Goal: Information Seeking & Learning: Learn about a topic

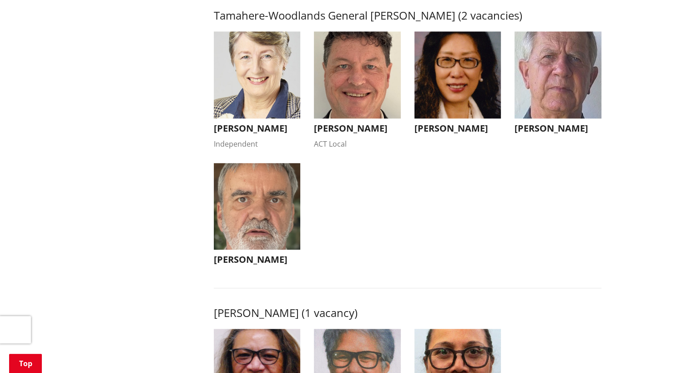
scroll to position [1001, 0]
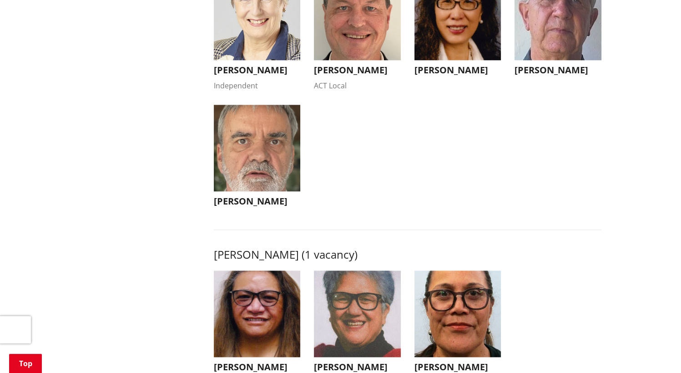
click at [258, 207] on h3 "[PERSON_NAME]" at bounding box center [257, 201] width 87 height 11
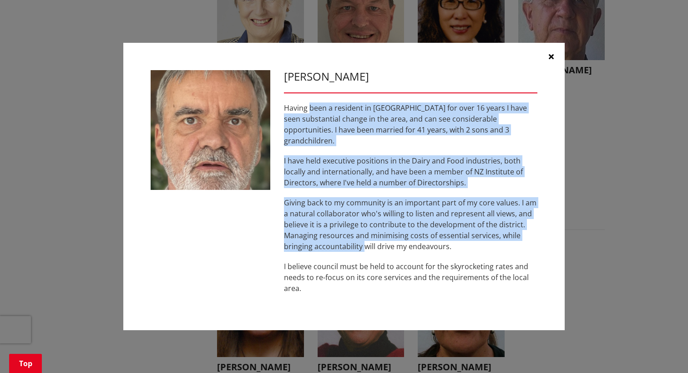
drag, startPoint x: 310, startPoint y: 112, endPoint x: 364, endPoint y: 236, distance: 135.1
click at [364, 236] on div "Having been a resident in [GEOGRAPHIC_DATA] for over 16 years I have seen subst…" at bounding box center [410, 197] width 253 height 191
click at [364, 236] on p "Giving back to my community is an important part of my core values. I am a natu…" at bounding box center [410, 224] width 253 height 55
click at [383, 147] on div "Having been a resident in [GEOGRAPHIC_DATA] for over 16 years I have seen subst…" at bounding box center [410, 197] width 253 height 191
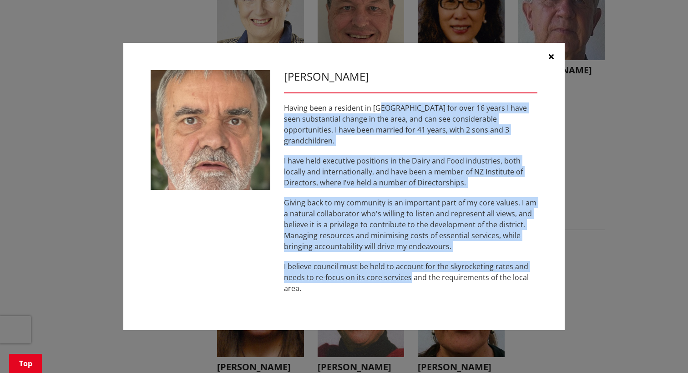
drag, startPoint x: 385, startPoint y: 140, endPoint x: 410, endPoint y: 267, distance: 129.9
click at [410, 267] on div "[PERSON_NAME] Having been a resident in [GEOGRAPHIC_DATA] for over 16 years I h…" at bounding box center [410, 186] width 267 height 233
drag, startPoint x: 410, startPoint y: 267, endPoint x: 376, endPoint y: 190, distance: 84.5
click at [376, 190] on div "Having been a resident in [GEOGRAPHIC_DATA] for over 16 years I have seen subst…" at bounding box center [410, 197] width 253 height 191
click at [363, 129] on p "Having been a resident in [GEOGRAPHIC_DATA] for over 16 years I have seen subst…" at bounding box center [410, 124] width 253 height 44
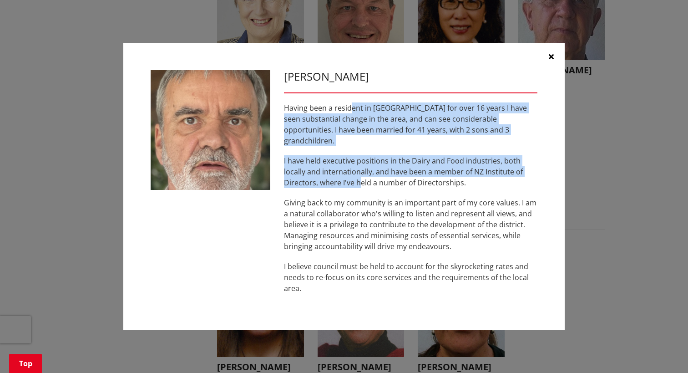
drag, startPoint x: 353, startPoint y: 127, endPoint x: 359, endPoint y: 172, distance: 45.9
click at [359, 172] on div "Having been a resident in [GEOGRAPHIC_DATA] for over 16 years I have seen subst…" at bounding box center [410, 197] width 253 height 191
click at [359, 172] on p "I have held executive positions in the Dairy and Food industries, both locally …" at bounding box center [410, 171] width 253 height 33
click at [348, 141] on div "Having been a resident in [GEOGRAPHIC_DATA] for over 16 years I have seen subst…" at bounding box center [410, 197] width 253 height 191
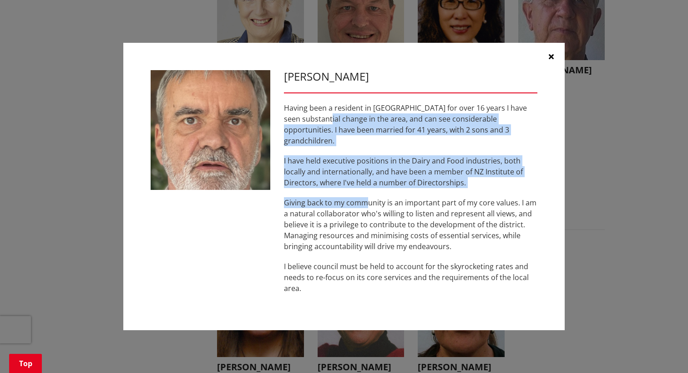
drag, startPoint x: 343, startPoint y: 123, endPoint x: 367, endPoint y: 197, distance: 77.1
click at [367, 197] on div "Having been a resident in [GEOGRAPHIC_DATA] for over 16 years I have seen subst…" at bounding box center [410, 197] width 253 height 191
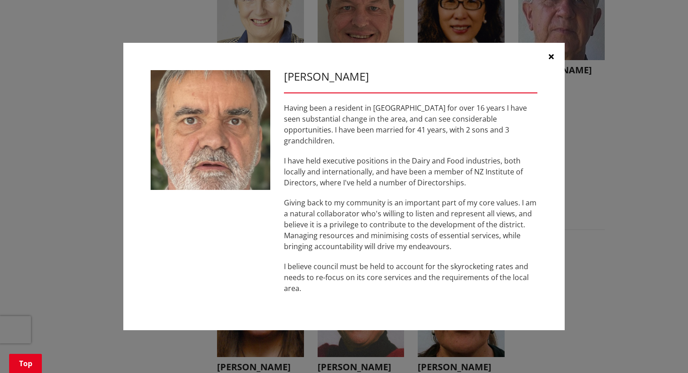
drag, startPoint x: 367, startPoint y: 197, endPoint x: 345, endPoint y: 203, distance: 22.9
click at [345, 203] on p "Giving back to my community is an important part of my core values. I am a natu…" at bounding box center [410, 224] width 253 height 55
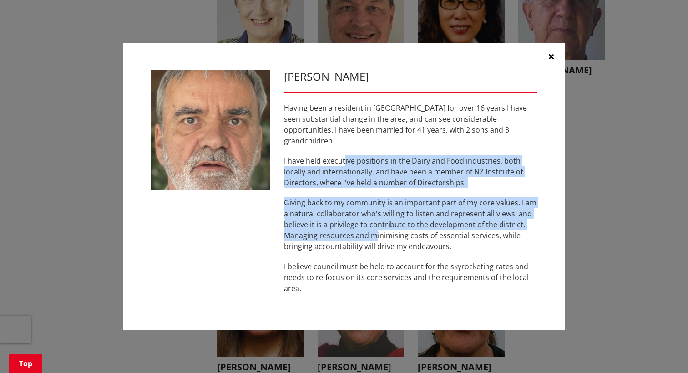
drag, startPoint x: 344, startPoint y: 150, endPoint x: 375, endPoint y: 235, distance: 90.4
click at [375, 235] on div "Having been a resident in [GEOGRAPHIC_DATA] for over 16 years I have seen subst…" at bounding box center [410, 197] width 253 height 191
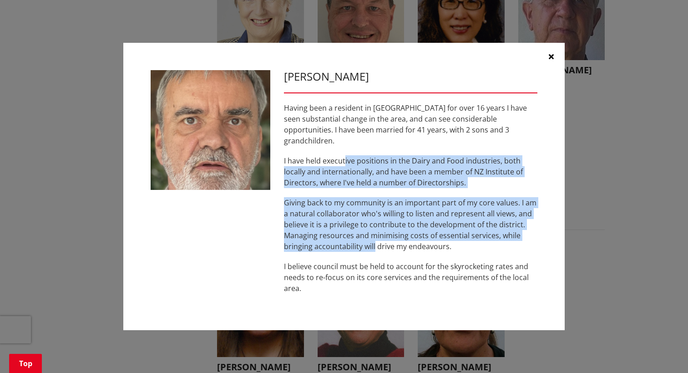
click at [375, 235] on p "Giving back to my community is an important part of my core values. I am a natu…" at bounding box center [410, 224] width 253 height 55
click at [377, 181] on p "I have held executive positions in the Dairy and Food industries, both locally …" at bounding box center [410, 171] width 253 height 33
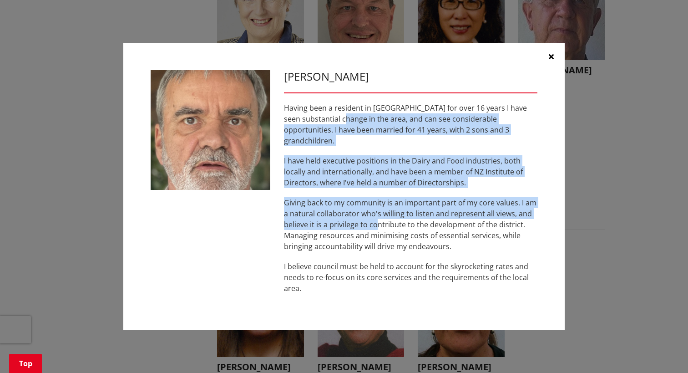
drag, startPoint x: 358, startPoint y: 128, endPoint x: 384, endPoint y: 236, distance: 111.5
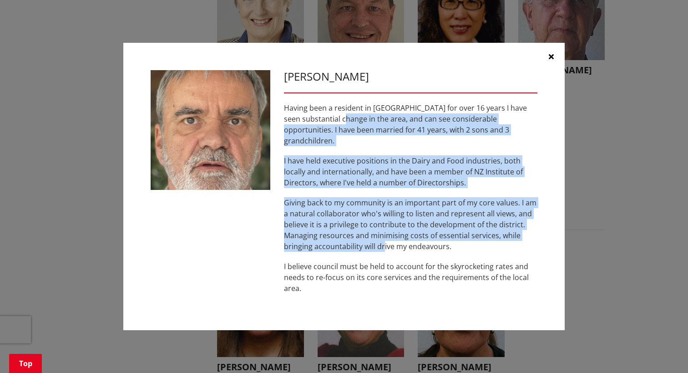
click at [384, 236] on div "Having been a resident in [GEOGRAPHIC_DATA] for over 16 years I have seen subst…" at bounding box center [410, 197] width 253 height 191
click at [384, 235] on p "Giving back to my community is an important part of my core values. I am a natu…" at bounding box center [410, 224] width 253 height 55
click at [378, 174] on p "I have held executive positions in the Dairy and Food industries, both locally …" at bounding box center [410, 171] width 253 height 33
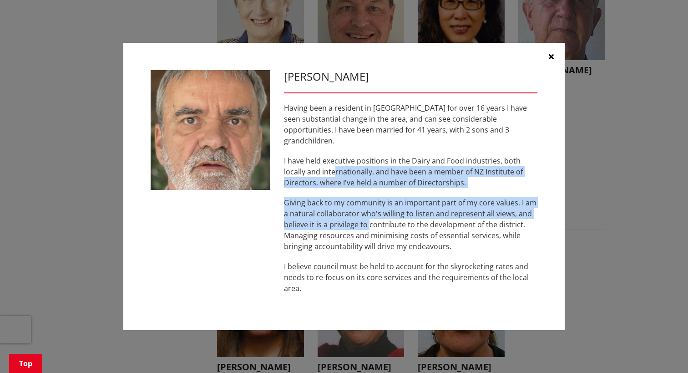
drag, startPoint x: 334, startPoint y: 164, endPoint x: 370, endPoint y: 224, distance: 70.1
click at [370, 224] on div "Having been a resident in [GEOGRAPHIC_DATA] for over 16 years I have seen subst…" at bounding box center [410, 197] width 253 height 191
click at [370, 224] on p "Giving back to my community is an important part of my core values. I am a natu…" at bounding box center [410, 224] width 253 height 55
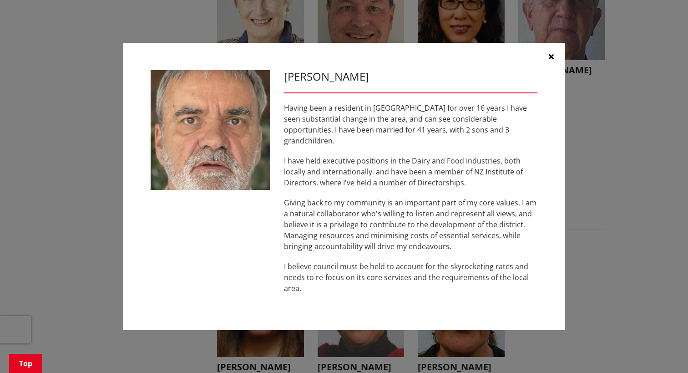
click at [356, 156] on p "I have held executive positions in the Dairy and Food industries, both locally …" at bounding box center [410, 171] width 253 height 33
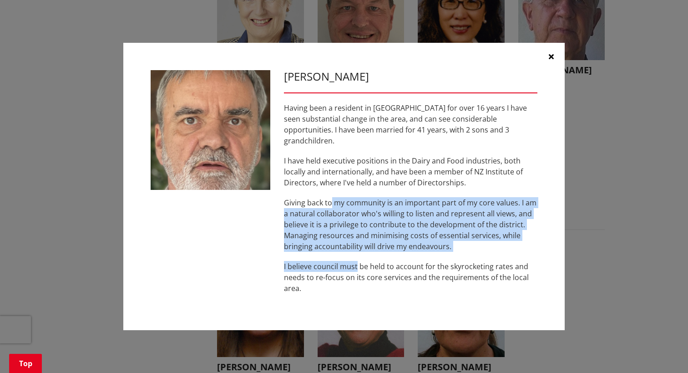
drag, startPoint x: 329, startPoint y: 189, endPoint x: 357, endPoint y: 257, distance: 73.3
click at [357, 257] on div "Having been a resident in [GEOGRAPHIC_DATA] for over 16 years I have seen subst…" at bounding box center [410, 197] width 253 height 191
click at [357, 261] on p "I believe council must be held to account for the skyrocketing rates and needs …" at bounding box center [410, 277] width 253 height 33
drag, startPoint x: 357, startPoint y: 257, endPoint x: 400, endPoint y: 186, distance: 83.3
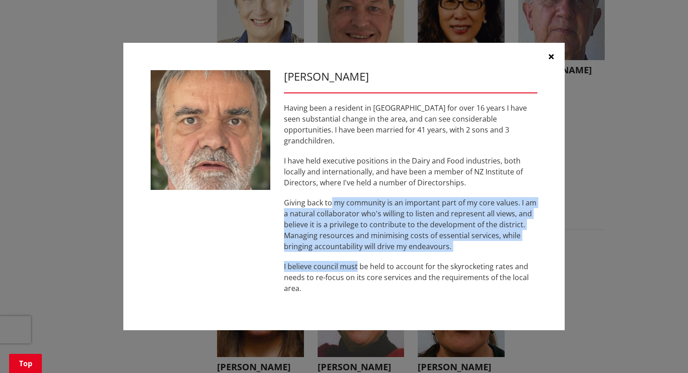
click at [400, 186] on div "Having been a resident in [GEOGRAPHIC_DATA] for over 16 years I have seen subst…" at bounding box center [410, 197] width 253 height 191
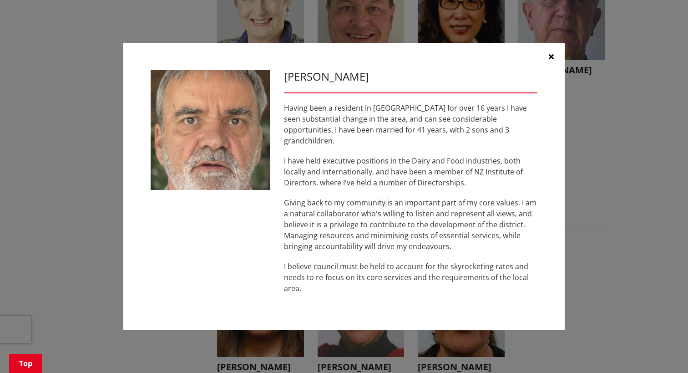
click at [326, 175] on p "I have held executive positions in the Dairy and Food industries, both locally …" at bounding box center [410, 171] width 253 height 33
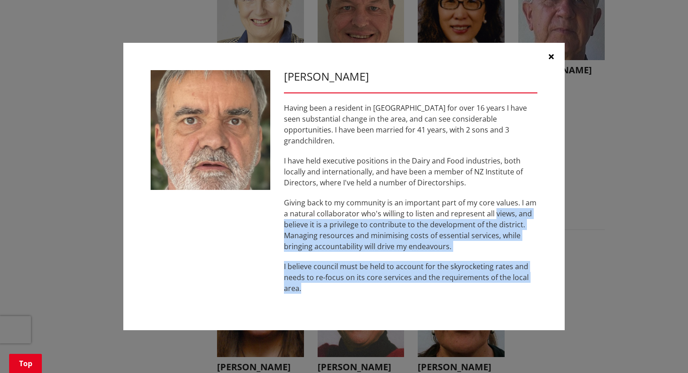
drag, startPoint x: 495, startPoint y: 204, endPoint x: 477, endPoint y: 283, distance: 80.7
click at [477, 283] on div "Having been a resident in [GEOGRAPHIC_DATA] for over 16 years I have seen subst…" at bounding box center [410, 197] width 253 height 191
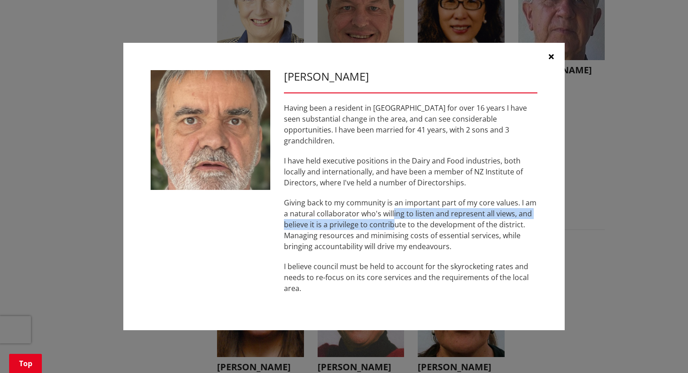
drag, startPoint x: 477, startPoint y: 283, endPoint x: 391, endPoint y: 213, distance: 110.3
click at [391, 213] on p "Giving back to my community is an important part of my core values. I am a natu…" at bounding box center [410, 224] width 253 height 55
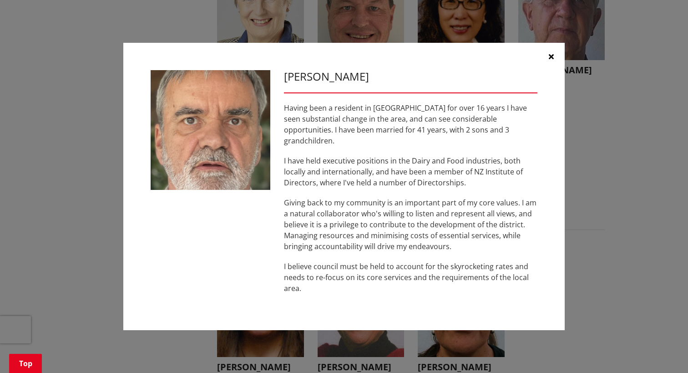
drag, startPoint x: 391, startPoint y: 213, endPoint x: 340, endPoint y: 201, distance: 53.0
click at [340, 201] on p "Giving back to my community is an important part of my core values. I am a natu…" at bounding box center [410, 224] width 253 height 55
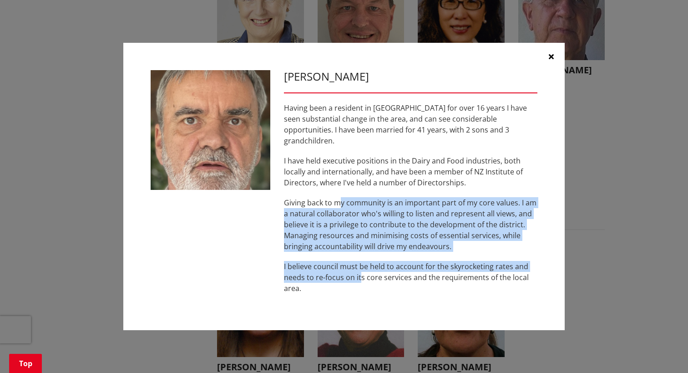
drag, startPoint x: 340, startPoint y: 201, endPoint x: 359, endPoint y: 275, distance: 77.1
click at [359, 275] on div "Having been a resident in [GEOGRAPHIC_DATA] for over 16 years I have seen subst…" at bounding box center [410, 197] width 253 height 191
click at [359, 275] on p "I believe council must be held to account for the skyrocketing rates and needs …" at bounding box center [410, 277] width 253 height 33
click at [357, 248] on div "Having been a resident in [GEOGRAPHIC_DATA] for over 16 years I have seen subst…" at bounding box center [410, 197] width 253 height 191
click at [375, 221] on p "Giving back to my community is an important part of my core values. I am a natu…" at bounding box center [410, 224] width 253 height 55
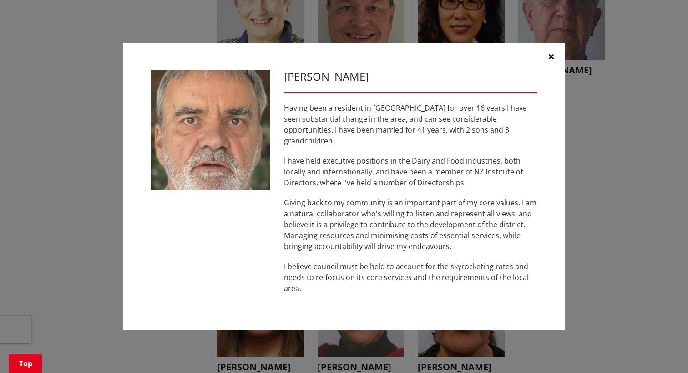
click at [439, 180] on p "I have held executive positions in the Dairy and Food industries, both locally …" at bounding box center [410, 171] width 253 height 33
click at [552, 60] on icon "button" at bounding box center [551, 56] width 5 height 7
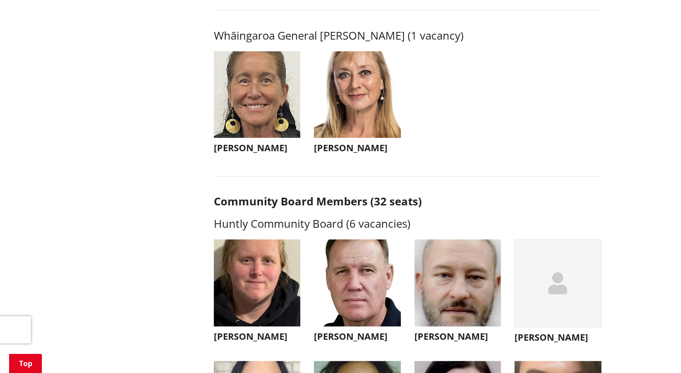
scroll to position [2184, 0]
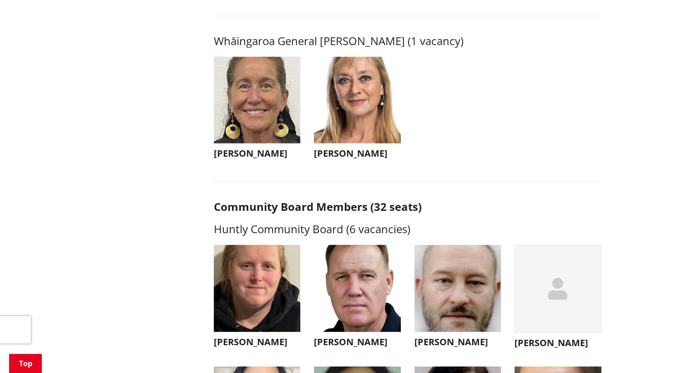
click at [391, 124] on img "button" at bounding box center [357, 100] width 87 height 87
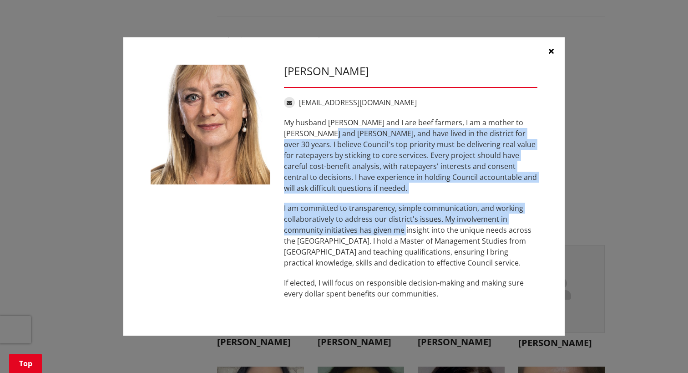
drag, startPoint x: 334, startPoint y: 155, endPoint x: 408, endPoint y: 222, distance: 100.2
click at [408, 222] on div "My husband [PERSON_NAME] and I are beef farmers, I am a mother to [PERSON_NAME]…" at bounding box center [410, 208] width 253 height 182
click at [408, 222] on p "I am committed to transparency, simple communication, and working collaborative…" at bounding box center [410, 235] width 253 height 66
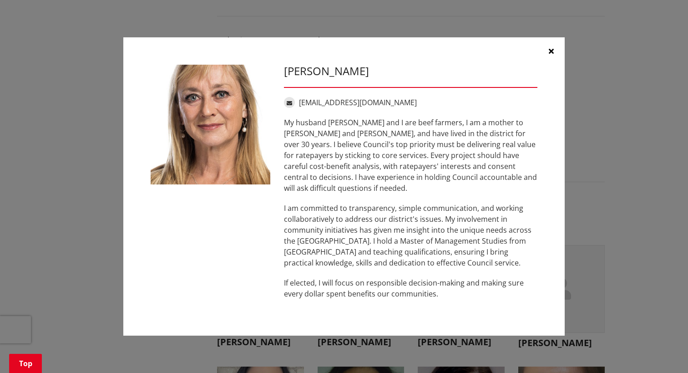
click at [435, 127] on p "My husband [PERSON_NAME] and I are beef farmers, I am a mother to [PERSON_NAME]…" at bounding box center [410, 155] width 253 height 76
drag, startPoint x: 435, startPoint y: 127, endPoint x: 326, endPoint y: 140, distance: 109.0
click at [326, 140] on p "My husband [PERSON_NAME] and I are beef farmers, I am a mother to [PERSON_NAME]…" at bounding box center [410, 155] width 253 height 76
click at [397, 134] on p "My husband [PERSON_NAME] and I are beef farmers, I am a mother to [PERSON_NAME]…" at bounding box center [410, 155] width 253 height 76
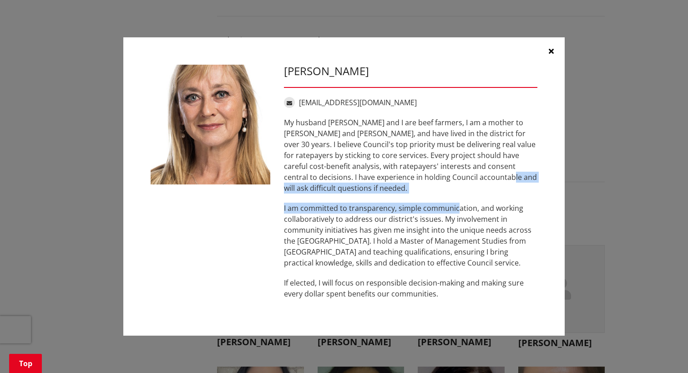
drag, startPoint x: 443, startPoint y: 183, endPoint x: 457, endPoint y: 197, distance: 19.9
click at [457, 197] on div "My husband [PERSON_NAME] and I are beef farmers, I am a mother to [PERSON_NAME]…" at bounding box center [410, 208] width 253 height 182
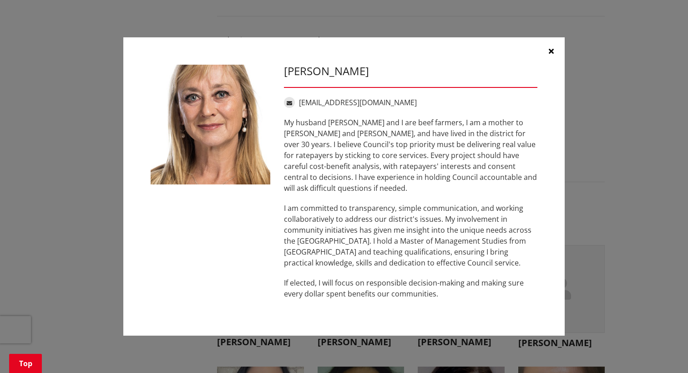
click at [449, 152] on p "My husband [PERSON_NAME] and I are beef farmers, I am a mother to [PERSON_NAME]…" at bounding box center [410, 155] width 253 height 76
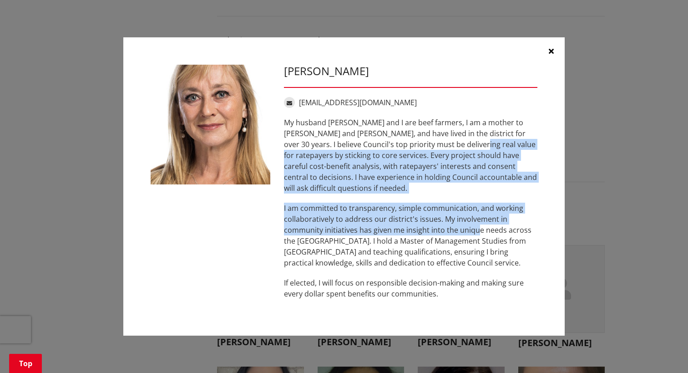
drag, startPoint x: 448, startPoint y: 152, endPoint x: 477, endPoint y: 219, distance: 72.5
click at [477, 219] on div "My husband [PERSON_NAME] and I are beef farmers, I am a mother to [PERSON_NAME]…" at bounding box center [410, 208] width 253 height 182
drag, startPoint x: 477, startPoint y: 219, endPoint x: 403, endPoint y: 176, distance: 85.2
click at [403, 176] on p "My husband [PERSON_NAME] and I are beef farmers, I am a mother to [PERSON_NAME]…" at bounding box center [410, 155] width 253 height 76
click at [395, 156] on p "My husband [PERSON_NAME] and I are beef farmers, I am a mother to [PERSON_NAME]…" at bounding box center [410, 155] width 253 height 76
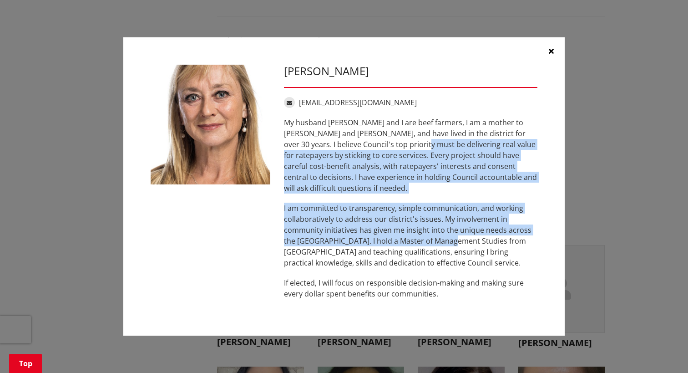
drag, startPoint x: 394, startPoint y: 152, endPoint x: 445, endPoint y: 236, distance: 98.0
click at [445, 236] on div "My husband [PERSON_NAME] and I are beef farmers, I am a mother to [PERSON_NAME]…" at bounding box center [410, 208] width 253 height 182
click at [327, 171] on p "My husband [PERSON_NAME] and I are beef farmers, I am a mother to [PERSON_NAME]…" at bounding box center [410, 155] width 253 height 76
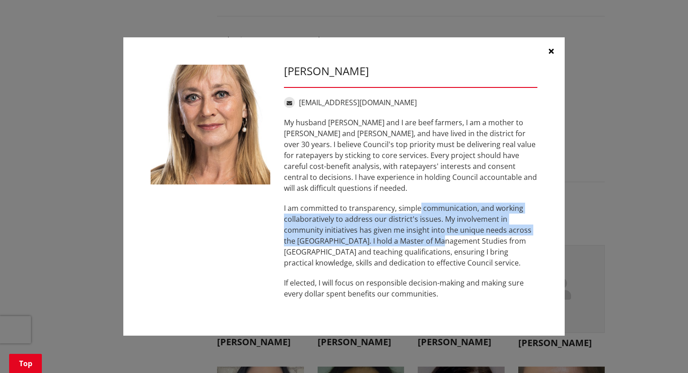
drag, startPoint x: 419, startPoint y: 201, endPoint x: 429, endPoint y: 232, distance: 32.7
click at [429, 232] on p "I am committed to transparency, simple communication, and working collaborative…" at bounding box center [410, 235] width 253 height 66
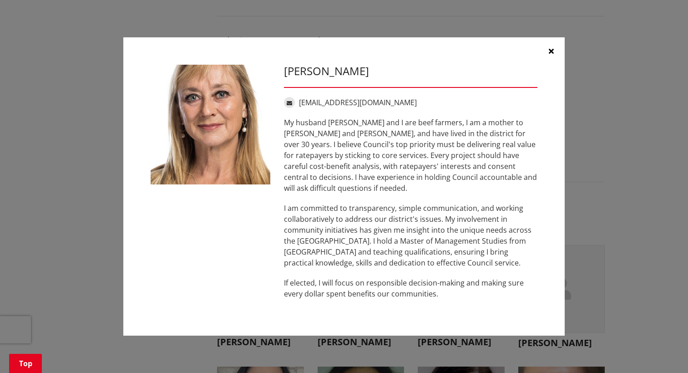
drag, startPoint x: 429, startPoint y: 232, endPoint x: 345, endPoint y: 198, distance: 90.4
click at [345, 202] on p "I am committed to transparency, simple communication, and working collaborative…" at bounding box center [410, 235] width 253 height 66
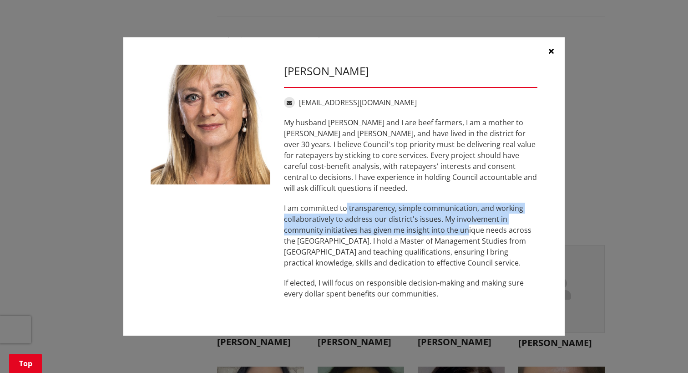
drag, startPoint x: 345, startPoint y: 198, endPoint x: 464, endPoint y: 227, distance: 122.3
click at [464, 227] on p "I am committed to transparency, simple communication, and working collaborative…" at bounding box center [410, 235] width 253 height 66
click at [462, 227] on p "I am committed to transparency, simple communication, and working collaborative…" at bounding box center [410, 235] width 253 height 66
click at [333, 223] on p "I am committed to transparency, simple communication, and working collaborative…" at bounding box center [410, 235] width 253 height 66
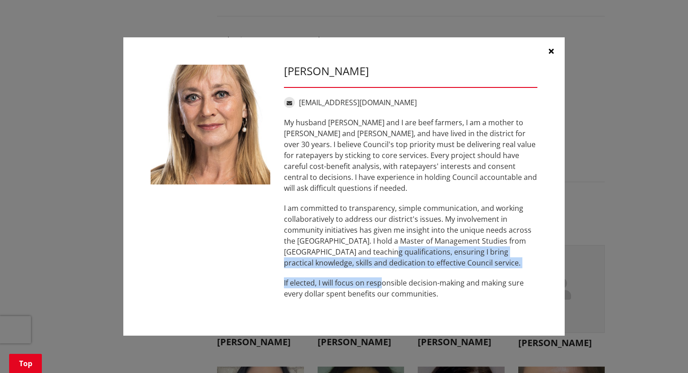
drag, startPoint x: 360, startPoint y: 242, endPoint x: 379, endPoint y: 274, distance: 37.9
click at [379, 274] on div "My husband [PERSON_NAME] and I are beef farmers, I am a mother to [PERSON_NAME]…" at bounding box center [410, 208] width 253 height 182
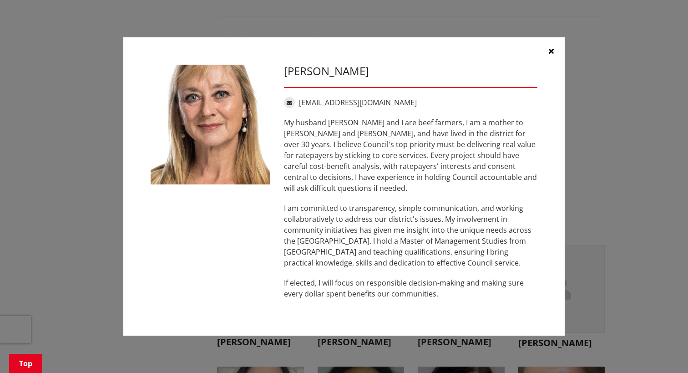
drag, startPoint x: 379, startPoint y: 274, endPoint x: 349, endPoint y: 242, distance: 44.4
click at [349, 242] on p "I am committed to transparency, simple communication, and working collaborative…" at bounding box center [410, 235] width 253 height 66
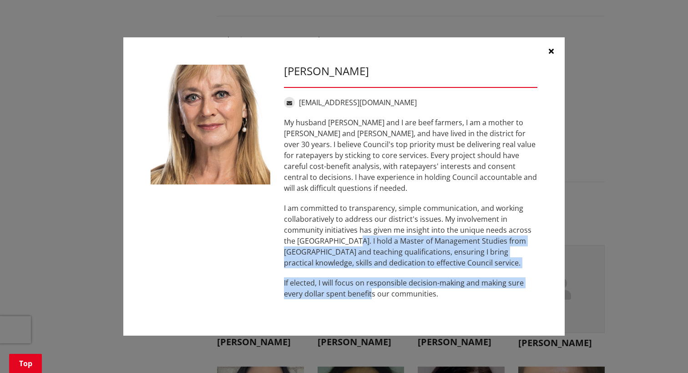
drag, startPoint x: 348, startPoint y: 231, endPoint x: 370, endPoint y: 283, distance: 56.6
click at [370, 283] on div "My husband [PERSON_NAME] and I are beef farmers, I am a mother to [PERSON_NAME]…" at bounding box center [410, 208] width 253 height 182
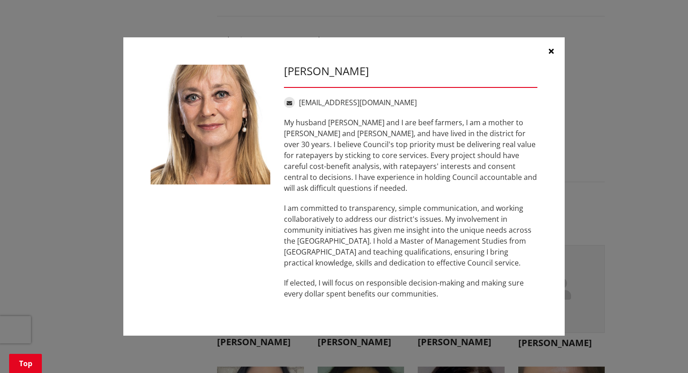
drag, startPoint x: 370, startPoint y: 283, endPoint x: 347, endPoint y: 207, distance: 79.6
click at [347, 207] on p "I am committed to transparency, simple communication, and working collaborative…" at bounding box center [410, 235] width 253 height 66
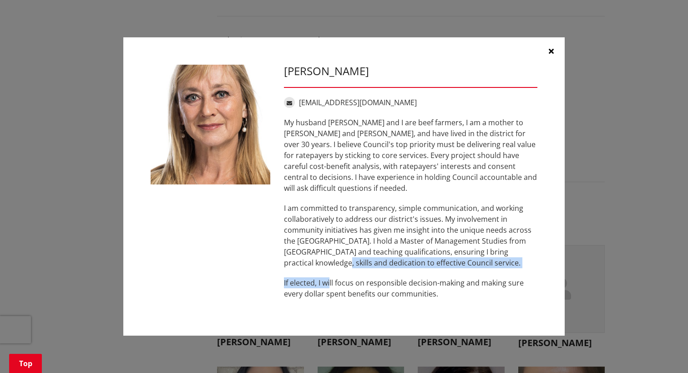
drag, startPoint x: 320, startPoint y: 253, endPoint x: 329, endPoint y: 272, distance: 21.2
click at [329, 272] on div "My husband [PERSON_NAME] and I are beef farmers, I am a mother to [PERSON_NAME]…" at bounding box center [410, 208] width 253 height 182
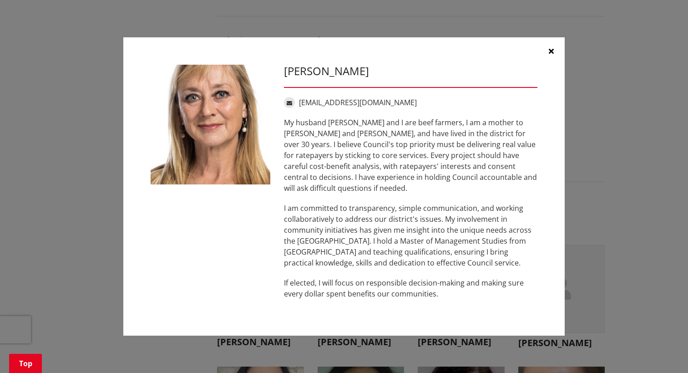
drag, startPoint x: 329, startPoint y: 272, endPoint x: 304, endPoint y: 233, distance: 45.9
click at [304, 233] on p "I am committed to transparency, simple communication, and working collaborative…" at bounding box center [410, 235] width 253 height 66
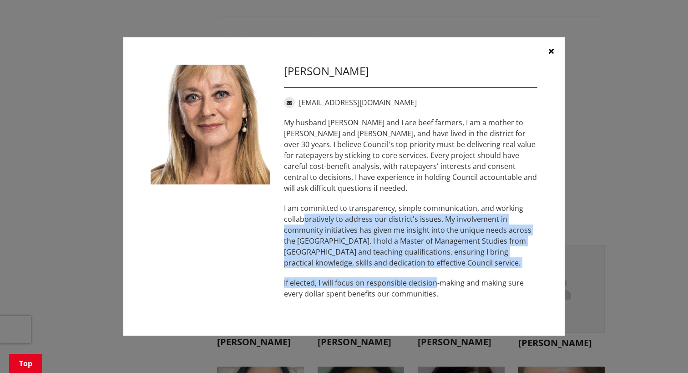
drag, startPoint x: 310, startPoint y: 233, endPoint x: 437, endPoint y: 278, distance: 134.4
click at [437, 278] on div "My husband [PERSON_NAME] and I are beef farmers, I am a mother to [PERSON_NAME]…" at bounding box center [410, 208] width 253 height 182
click at [437, 278] on p "If elected, I will focus on responsible decision-making and making sure every d…" at bounding box center [410, 288] width 253 height 22
click at [349, 282] on p "If elected, I will focus on responsible decision-making and making sure every d…" at bounding box center [410, 288] width 253 height 22
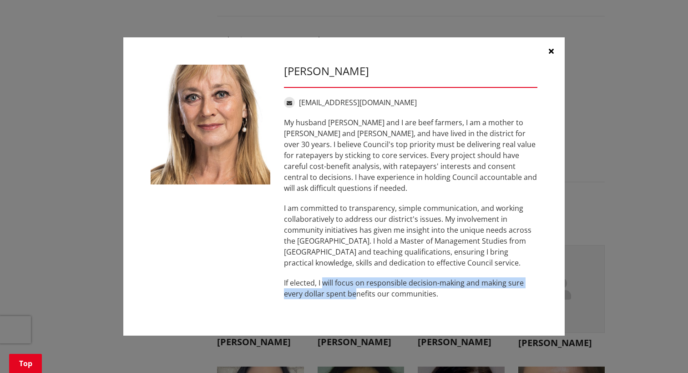
drag, startPoint x: 325, startPoint y: 274, endPoint x: 354, endPoint y: 285, distance: 30.3
click at [354, 285] on p "If elected, I will focus on responsible decision-making and making sure every d…" at bounding box center [410, 288] width 253 height 22
click at [420, 277] on p "If elected, I will focus on responsible decision-making and making sure every d…" at bounding box center [410, 288] width 253 height 22
drag, startPoint x: 430, startPoint y: 271, endPoint x: 427, endPoint y: 289, distance: 18.0
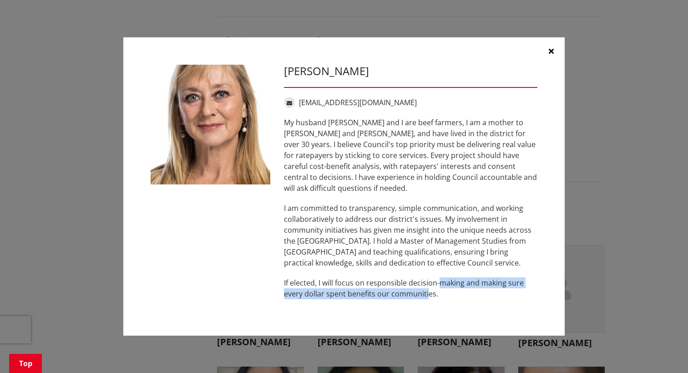
click at [427, 289] on p "If elected, I will focus on responsible decision-making and making sure every d…" at bounding box center [410, 288] width 253 height 22
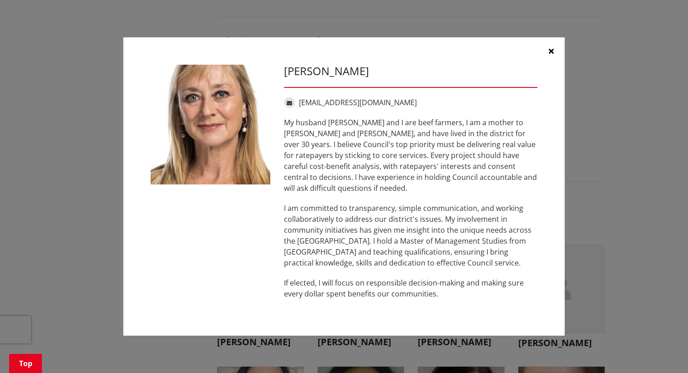
click at [437, 282] on p "If elected, I will focus on responsible decision-making and making sure every d…" at bounding box center [410, 288] width 253 height 22
drag, startPoint x: 437, startPoint y: 282, endPoint x: 445, endPoint y: 289, distance: 11.0
click at [445, 289] on p "If elected, I will focus on responsible decision-making and making sure every d…" at bounding box center [410, 288] width 253 height 22
click at [548, 60] on button "button" at bounding box center [550, 50] width 27 height 27
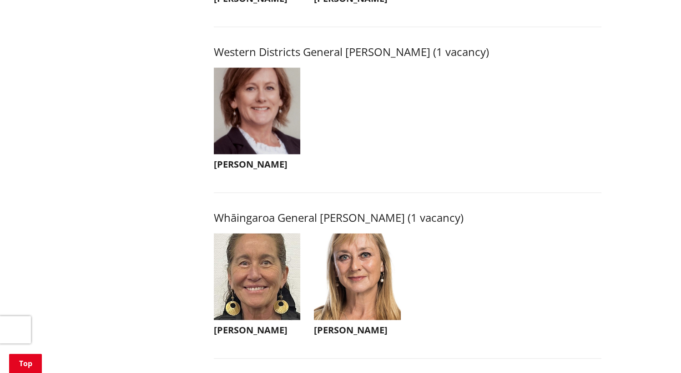
scroll to position [2002, 0]
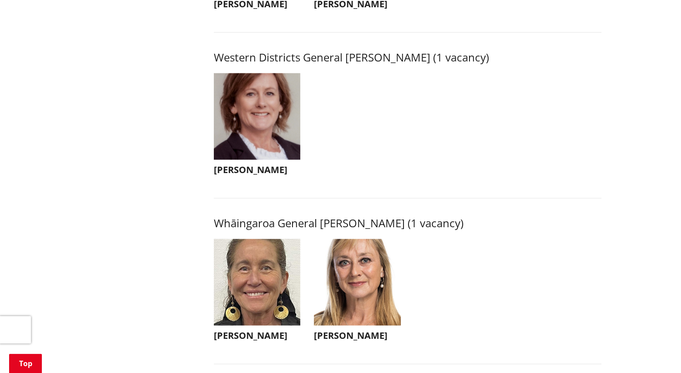
click at [277, 341] on h3 "[PERSON_NAME]" at bounding box center [257, 335] width 87 height 11
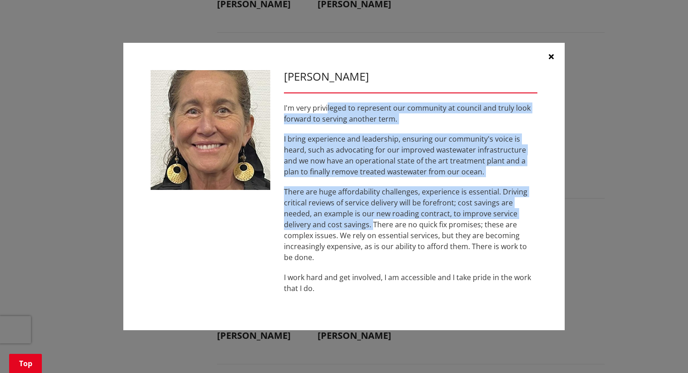
drag, startPoint x: 328, startPoint y: 110, endPoint x: 372, endPoint y: 220, distance: 118.6
click at [372, 220] on div "I'm very privileged to represent our community at council and truly look forwar…" at bounding box center [410, 197] width 253 height 191
click at [372, 220] on p "There are huge affordability challenges, experience is essential. Driving criti…" at bounding box center [410, 224] width 253 height 76
click at [431, 160] on p "I bring experience and leadership, ensuring our community's voice is heard, suc…" at bounding box center [410, 155] width 253 height 44
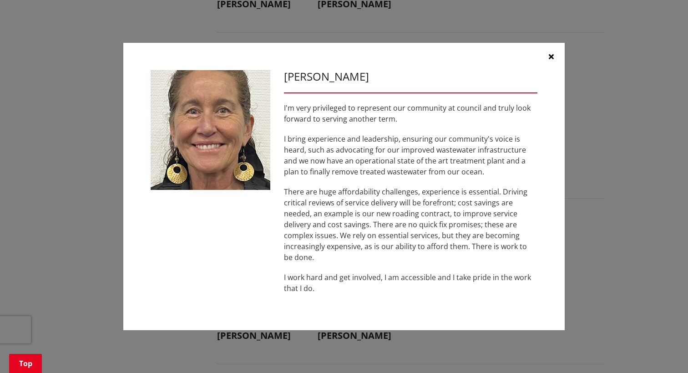
click at [552, 54] on icon "button" at bounding box center [551, 56] width 5 height 7
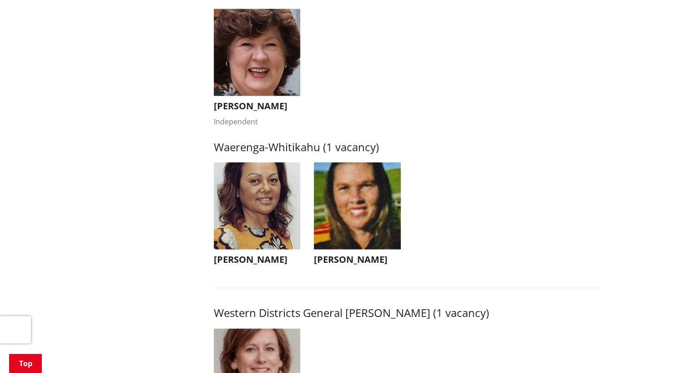
scroll to position [1729, 0]
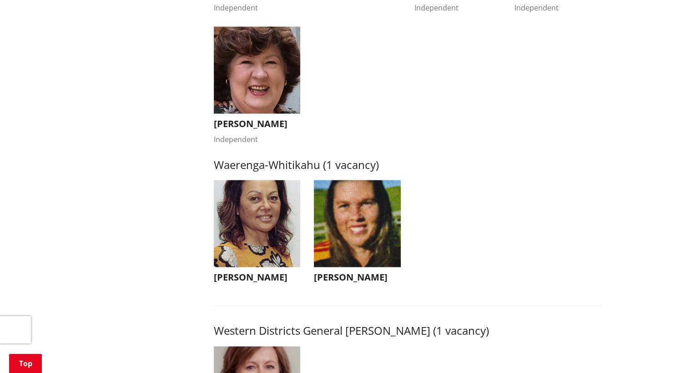
click at [356, 267] on img "button" at bounding box center [357, 223] width 87 height 87
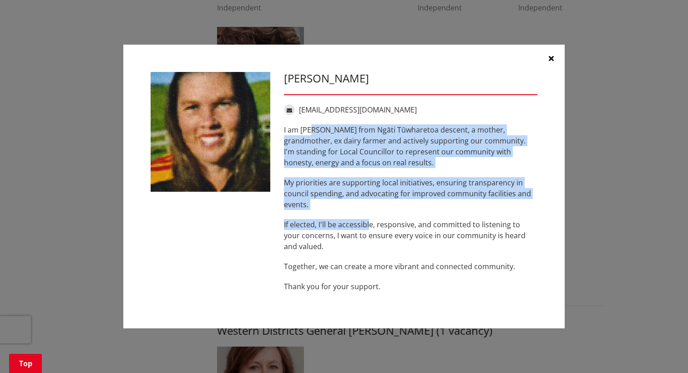
drag, startPoint x: 314, startPoint y: 132, endPoint x: 369, endPoint y: 227, distance: 110.1
click at [369, 227] on div "I am [PERSON_NAME] from Ngāti Tūwharetoa descent, a mother, grandmother, ex dai…" at bounding box center [410, 207] width 253 height 167
click at [369, 227] on p "If elected, I'll be accessible, responsive, and committed to listening to your …" at bounding box center [410, 235] width 253 height 33
click at [446, 155] on p "I am [PERSON_NAME] from Ngāti Tūwharetoa descent, a mother, grandmother, ex dai…" at bounding box center [410, 146] width 253 height 44
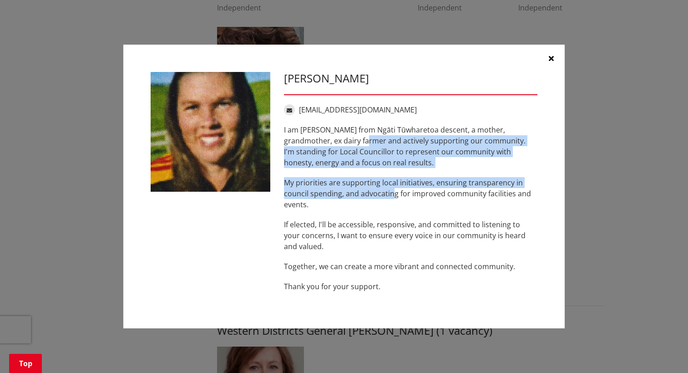
drag, startPoint x: 359, startPoint y: 137, endPoint x: 395, endPoint y: 198, distance: 70.4
click at [395, 198] on div "I am [PERSON_NAME] from Ngāti Tūwharetoa descent, a mother, grandmother, ex dai…" at bounding box center [410, 207] width 253 height 167
click at [395, 198] on p "My priorities are supporting local initiatives, ensuring transparency in counci…" at bounding box center [410, 193] width 253 height 33
click at [404, 176] on div "I am [PERSON_NAME] from Ngāti Tūwharetoa descent, a mother, grandmother, ex dai…" at bounding box center [410, 207] width 253 height 167
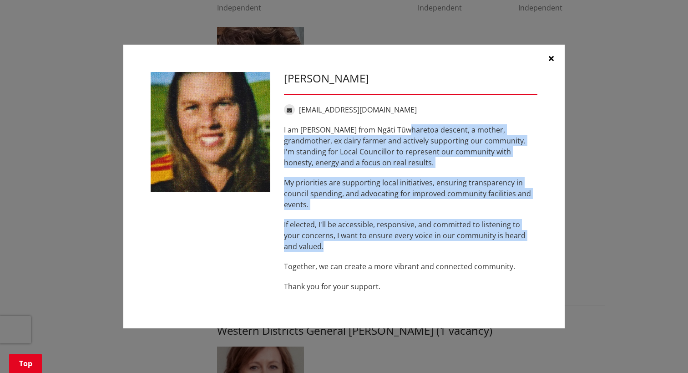
drag, startPoint x: 400, startPoint y: 130, endPoint x: 421, endPoint y: 247, distance: 119.2
click at [421, 247] on div "I am [PERSON_NAME] from Ngāti Tūwharetoa descent, a mother, grandmother, ex dai…" at bounding box center [410, 207] width 253 height 167
drag, startPoint x: 421, startPoint y: 247, endPoint x: 373, endPoint y: 162, distance: 98.0
click at [373, 162] on p "I am [PERSON_NAME] from Ngāti Tūwharetoa descent, a mother, grandmother, ex dai…" at bounding box center [410, 146] width 253 height 44
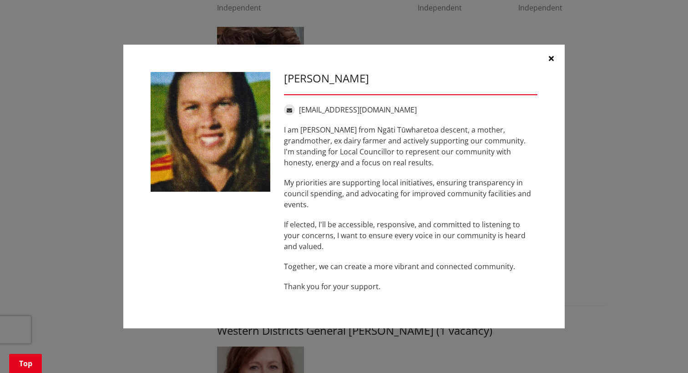
click at [389, 134] on p "I am [PERSON_NAME] from Ngāti Tūwharetoa descent, a mother, grandmother, ex dai…" at bounding box center [410, 146] width 253 height 44
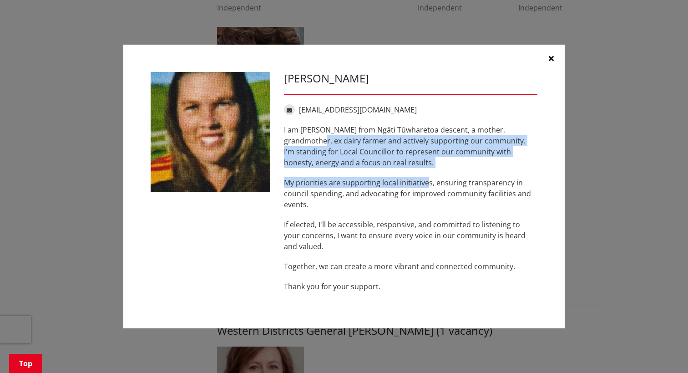
drag, startPoint x: 315, startPoint y: 145, endPoint x: 426, endPoint y: 182, distance: 117.7
click at [426, 182] on div "I am [PERSON_NAME] from Ngāti Tūwharetoa descent, a mother, grandmother, ex dai…" at bounding box center [410, 207] width 253 height 167
click at [426, 182] on p "My priorities are supporting local initiatives, ensuring transparency in counci…" at bounding box center [410, 193] width 253 height 33
click at [405, 152] on p "I am [PERSON_NAME] from Ngāti Tūwharetoa descent, a mother, grandmother, ex dai…" at bounding box center [410, 146] width 253 height 44
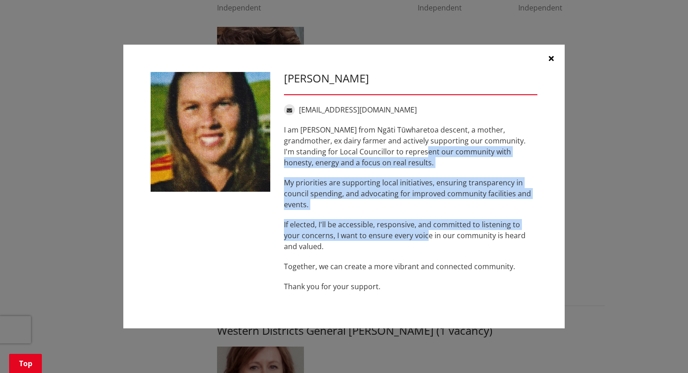
drag, startPoint x: 403, startPoint y: 162, endPoint x: 408, endPoint y: 238, distance: 75.2
click at [408, 238] on div "I am [PERSON_NAME] from Ngāti Tūwharetoa descent, a mother, grandmother, ex dai…" at bounding box center [410, 207] width 253 height 167
click at [407, 237] on p "If elected, I'll be accessible, responsive, and committed to listening to your …" at bounding box center [410, 235] width 253 height 33
click at [365, 194] on p "My priorities are supporting local initiatives, ensuring transparency in counci…" at bounding box center [410, 193] width 253 height 33
drag, startPoint x: 414, startPoint y: 167, endPoint x: 419, endPoint y: 221, distance: 53.5
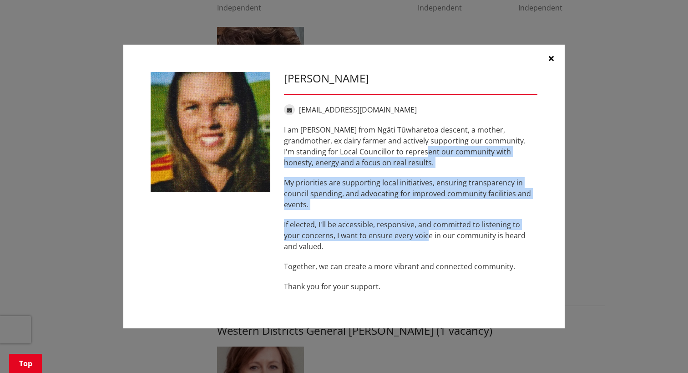
click at [419, 221] on div "I am [PERSON_NAME] from Ngāti Tūwharetoa descent, a mother, grandmother, ex dai…" at bounding box center [410, 207] width 253 height 167
click at [419, 221] on p "If elected, I'll be accessible, responsive, and committed to listening to your …" at bounding box center [410, 235] width 253 height 33
click at [415, 203] on p "My priorities are supporting local initiatives, ensuring transparency in counci…" at bounding box center [410, 193] width 253 height 33
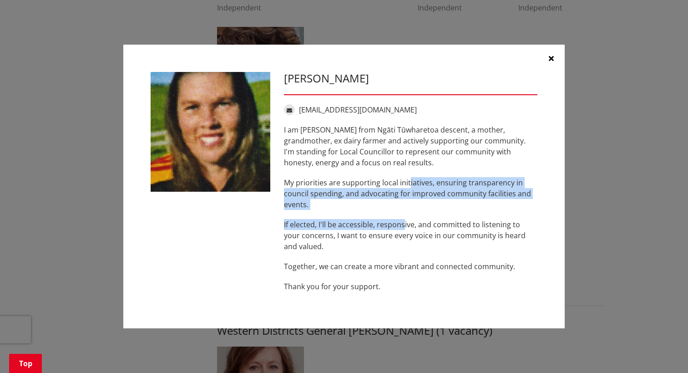
drag, startPoint x: 409, startPoint y: 182, endPoint x: 402, endPoint y: 213, distance: 30.7
click at [402, 213] on div "I am [PERSON_NAME] from Ngāti Tūwharetoa descent, a mother, grandmother, ex dai…" at bounding box center [410, 207] width 253 height 167
click at [402, 192] on p "My priorities are supporting local initiatives, ensuring transparency in counci…" at bounding box center [410, 193] width 253 height 33
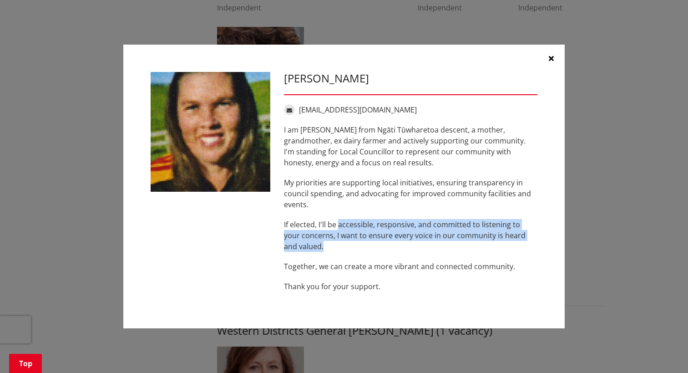
drag, startPoint x: 339, startPoint y: 211, endPoint x: 346, endPoint y: 248, distance: 37.6
click at [346, 248] on div "I am [PERSON_NAME] from Ngāti Tūwharetoa descent, a mother, grandmother, ex dai…" at bounding box center [410, 207] width 253 height 167
click at [346, 248] on p "If elected, I'll be accessible, responsive, and committed to listening to your …" at bounding box center [410, 235] width 253 height 33
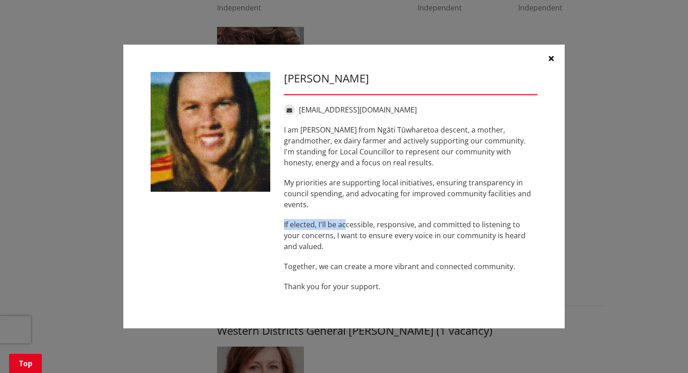
click at [346, 210] on div "I am [PERSON_NAME] from Ngāti Tūwharetoa descent, a mother, grandmother, ex dai…" at bounding box center [410, 207] width 253 height 167
drag, startPoint x: 346, startPoint y: 210, endPoint x: 334, endPoint y: 197, distance: 17.1
click at [334, 197] on p "My priorities are supporting local initiatives, ensuring transparency in counci…" at bounding box center [410, 193] width 253 height 33
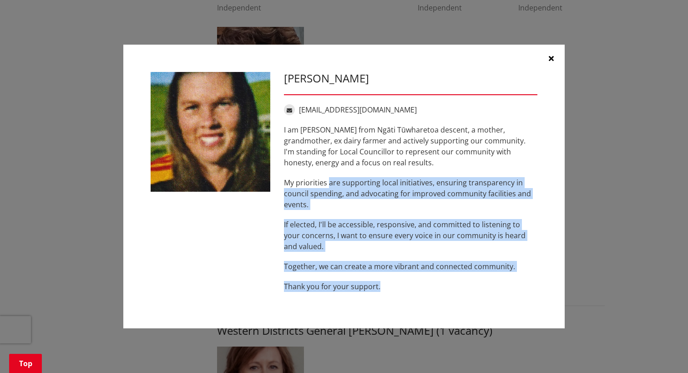
drag, startPoint x: 334, startPoint y: 192, endPoint x: 404, endPoint y: 273, distance: 106.2
click at [404, 273] on div "I am [PERSON_NAME] from Ngāti Tūwharetoa descent, a mother, grandmother, ex dai…" at bounding box center [410, 207] width 253 height 167
click at [413, 202] on p "My priorities are supporting local initiatives, ensuring transparency in counci…" at bounding box center [410, 193] width 253 height 33
click at [420, 182] on p "My priorities are supporting local initiatives, ensuring transparency in counci…" at bounding box center [410, 193] width 253 height 33
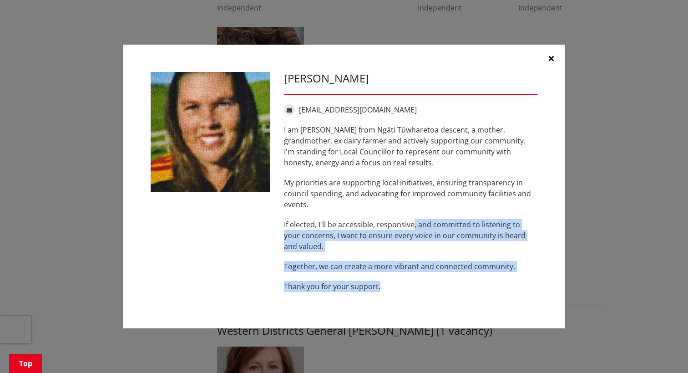
drag, startPoint x: 415, startPoint y: 218, endPoint x: 428, endPoint y: 284, distance: 67.7
click at [428, 284] on div "I am [PERSON_NAME] from Ngāti Tūwharetoa descent, a mother, grandmother, ex dai…" at bounding box center [410, 207] width 253 height 167
click at [428, 284] on p "Thank you for your support." at bounding box center [410, 286] width 253 height 11
click at [437, 213] on div "I am [PERSON_NAME] from Ngāti Tūwharetoa descent, a mother, grandmother, ex dai…" at bounding box center [410, 207] width 253 height 167
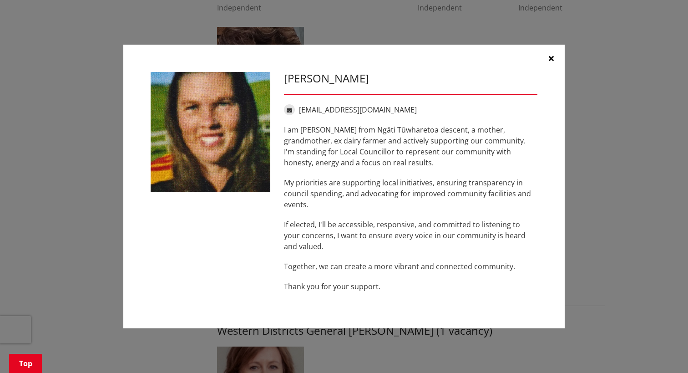
click at [547, 61] on button "button" at bounding box center [550, 58] width 27 height 27
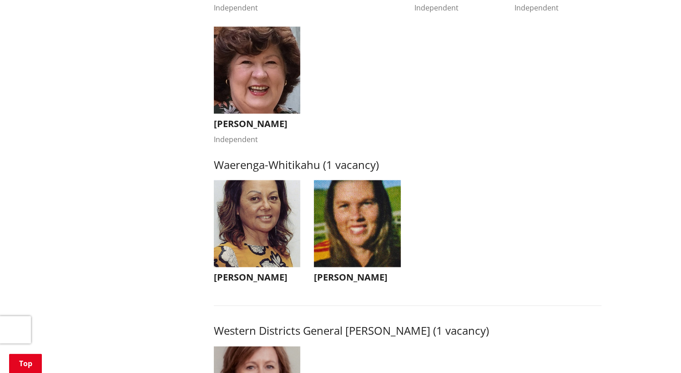
click at [286, 267] on img "button" at bounding box center [257, 223] width 87 height 87
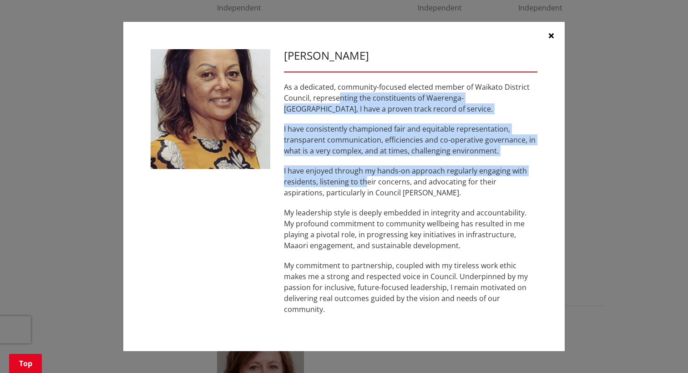
drag, startPoint x: 338, startPoint y: 94, endPoint x: 369, endPoint y: 191, distance: 102.0
click at [369, 191] on div "As a dedicated, community-focused elected member of Waikato District Council, r…" at bounding box center [410, 197] width 253 height 233
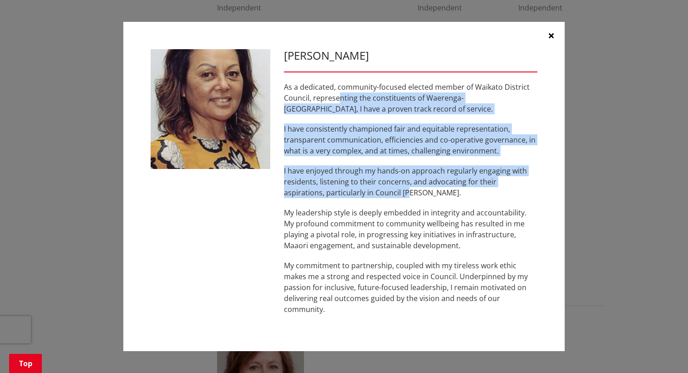
click at [369, 191] on p "I have enjoyed through my hands-on approach regularly engaging with residents, …" at bounding box center [410, 181] width 253 height 33
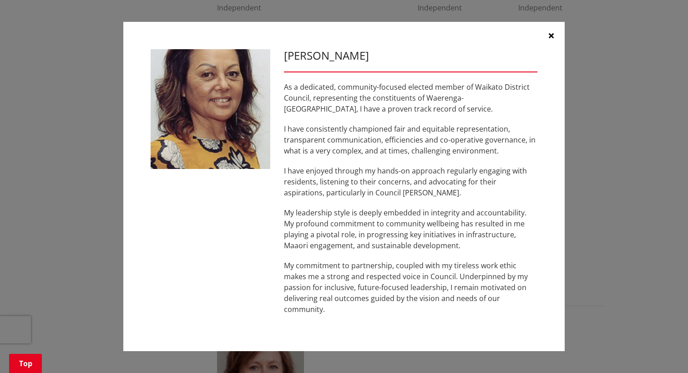
click at [440, 83] on p "As a dedicated, community-focused elected member of Waikato District Council, r…" at bounding box center [410, 97] width 253 height 33
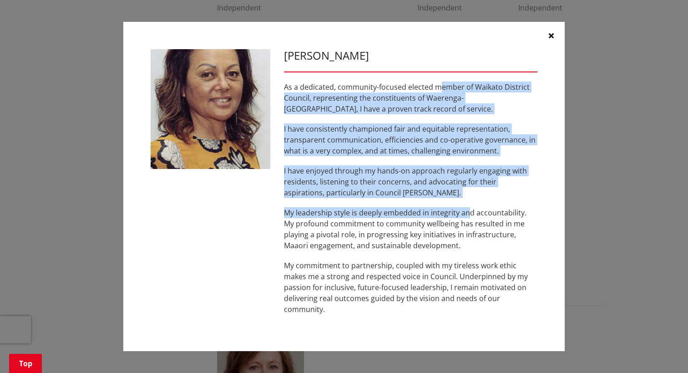
drag, startPoint x: 440, startPoint y: 83, endPoint x: 466, endPoint y: 202, distance: 122.6
click at [466, 202] on div "As a dedicated, community-focused elected member of Waikato District Council, r…" at bounding box center [410, 197] width 253 height 233
click at [447, 126] on p "I have consistently championed fair and equitable representation, transparent c…" at bounding box center [410, 139] width 253 height 33
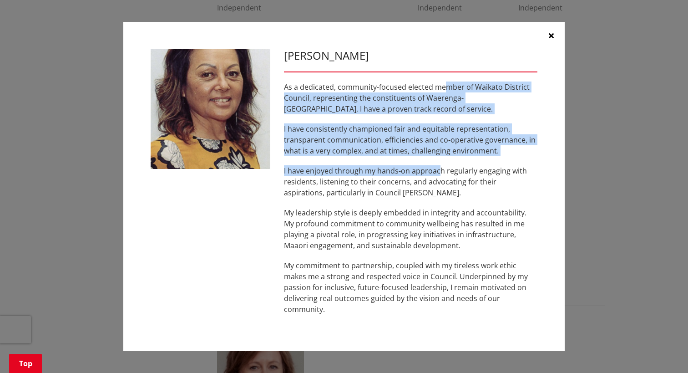
drag, startPoint x: 442, startPoint y: 79, endPoint x: 438, endPoint y: 182, distance: 103.4
click at [438, 182] on div "[PERSON_NAME] As a dedicated, community-focused elected member of Waikato Distr…" at bounding box center [410, 186] width 267 height 274
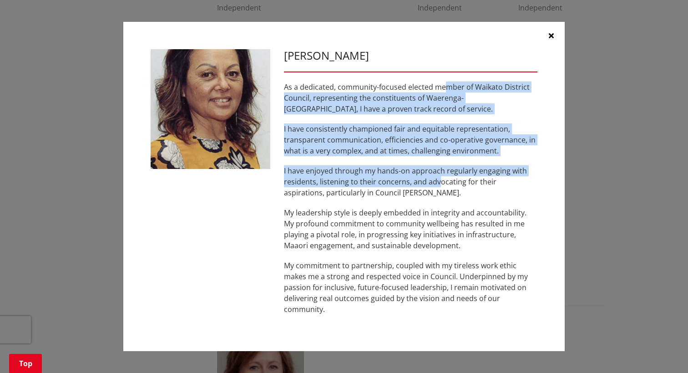
click at [438, 182] on p "I have enjoyed through my hands-on approach regularly engaging with residents, …" at bounding box center [410, 181] width 253 height 33
click at [384, 130] on p "I have consistently championed fair and equitable representation, transparent c…" at bounding box center [410, 139] width 253 height 33
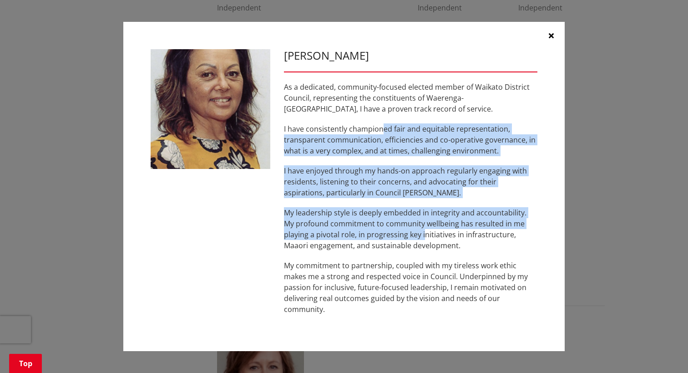
drag, startPoint x: 394, startPoint y: 194, endPoint x: 397, endPoint y: 230, distance: 36.1
click at [397, 230] on div "As a dedicated, community-focused elected member of Waikato District Council, r…" at bounding box center [410, 197] width 253 height 233
click at [397, 230] on p "My leadership style is deeply embedded in integrity and accountability. My prof…" at bounding box center [410, 229] width 253 height 44
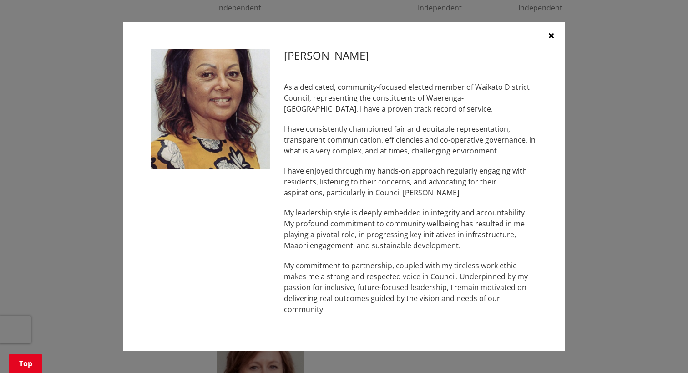
click at [379, 118] on div "As a dedicated, community-focused elected member of Waikato District Council, r…" at bounding box center [410, 197] width 253 height 233
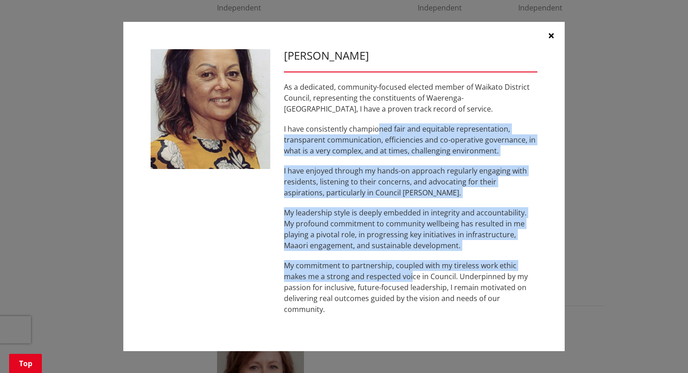
drag, startPoint x: 382, startPoint y: 163, endPoint x: 410, endPoint y: 271, distance: 111.4
click at [410, 271] on div "As a dedicated, community-focused elected member of Waikato District Council, r…" at bounding box center [410, 197] width 253 height 233
click at [410, 271] on p "My commitment to partnership, coupled with my tireless work ethic makes me a st…" at bounding box center [410, 287] width 253 height 55
click at [403, 182] on p "I have enjoyed through my hands-on approach regularly engaging with residents, …" at bounding box center [410, 181] width 253 height 33
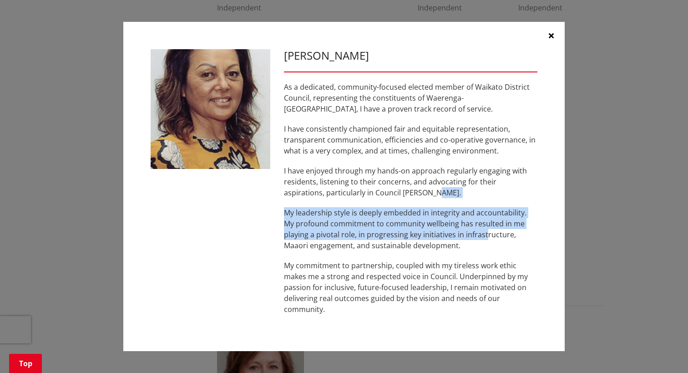
drag, startPoint x: 452, startPoint y: 196, endPoint x: 460, endPoint y: 238, distance: 42.3
click at [460, 238] on div "As a dedicated, community-focused elected member of Waikato District Council, r…" at bounding box center [410, 197] width 253 height 233
click at [460, 238] on p "My leadership style is deeply embedded in integrity and accountability. My prof…" at bounding box center [410, 229] width 253 height 44
click at [456, 235] on p "My leadership style is deeply embedded in integrity and accountability. My prof…" at bounding box center [410, 229] width 253 height 44
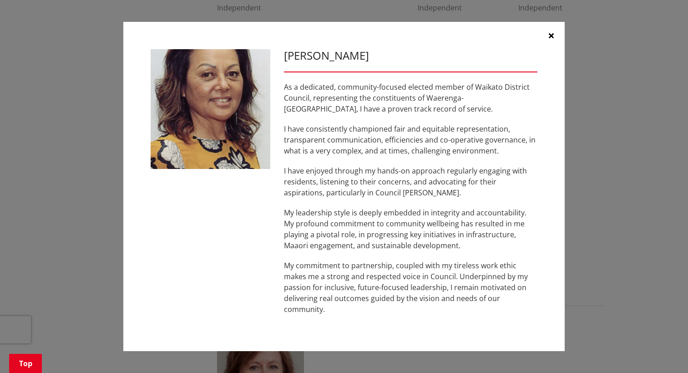
click at [547, 35] on button "button" at bounding box center [550, 35] width 27 height 27
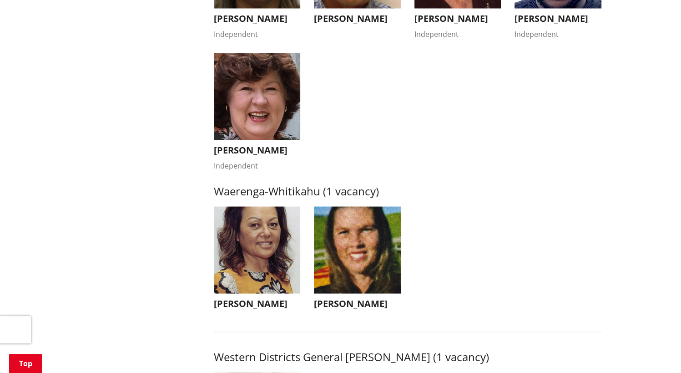
scroll to position [1638, 0]
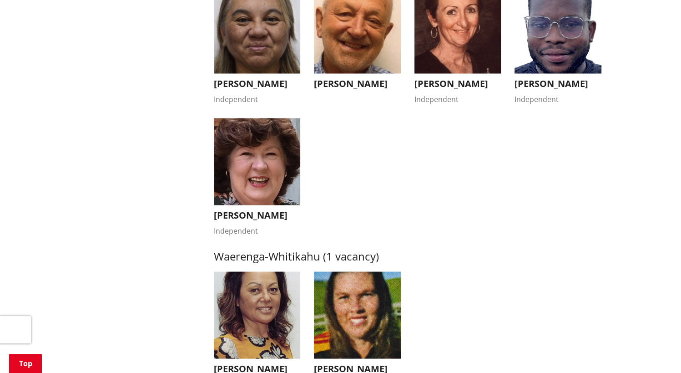
click at [278, 220] on h3 "[PERSON_NAME]" at bounding box center [257, 214] width 87 height 11
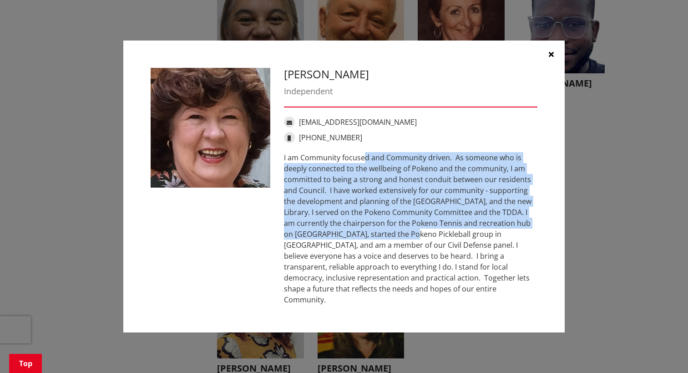
drag, startPoint x: 309, startPoint y: 168, endPoint x: 346, endPoint y: 243, distance: 82.8
click at [346, 243] on div "I am Community focused and Community driven. As someone who is deeply connected…" at bounding box center [410, 228] width 253 height 153
click at [428, 153] on div "[PERSON_NAME] Independent [EMAIL_ADDRESS][DOMAIN_NAME] [PHONE_NUMBER]" at bounding box center [410, 187] width 267 height 238
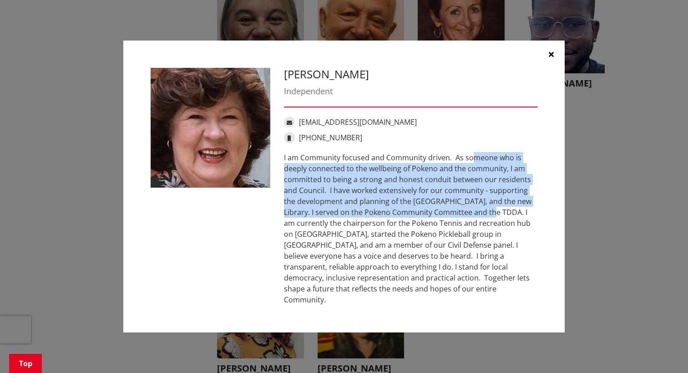
drag, startPoint x: 428, startPoint y: 153, endPoint x: 440, endPoint y: 225, distance: 72.9
click at [440, 225] on div "[PERSON_NAME] Independent [EMAIL_ADDRESS][DOMAIN_NAME] [PHONE_NUMBER]" at bounding box center [410, 187] width 267 height 238
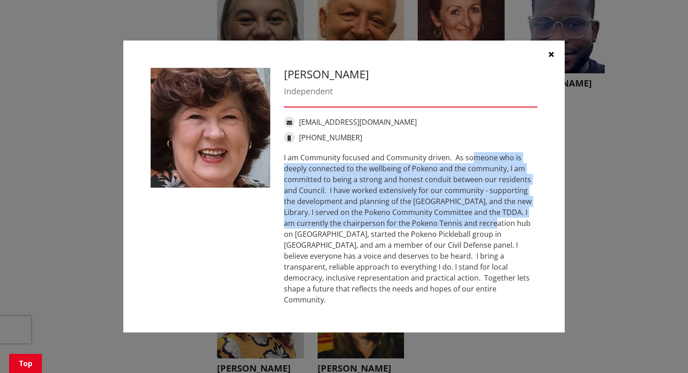
click at [440, 225] on div "I am Community focused and Community driven. As someone who is deeply connected…" at bounding box center [410, 228] width 253 height 153
click at [471, 175] on div "I am Community focused and Community driven. As someone who is deeply connected…" at bounding box center [410, 228] width 253 height 153
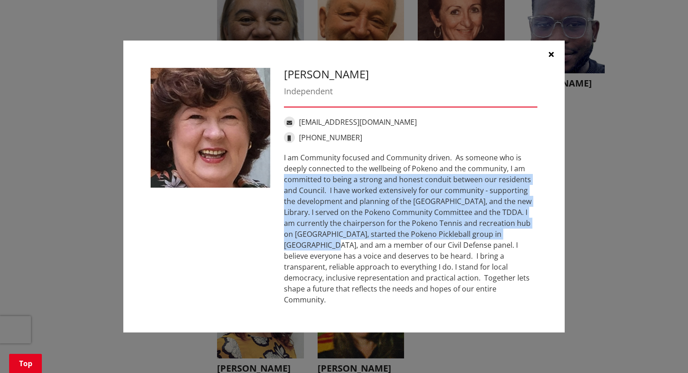
drag, startPoint x: 470, startPoint y: 176, endPoint x: 484, endPoint y: 240, distance: 65.7
click at [484, 240] on div "I am Community focused and Community driven. As someone who is deeply connected…" at bounding box center [410, 228] width 253 height 153
click at [483, 240] on div "I am Community focused and Community driven. As someone who is deeply connected…" at bounding box center [410, 228] width 253 height 153
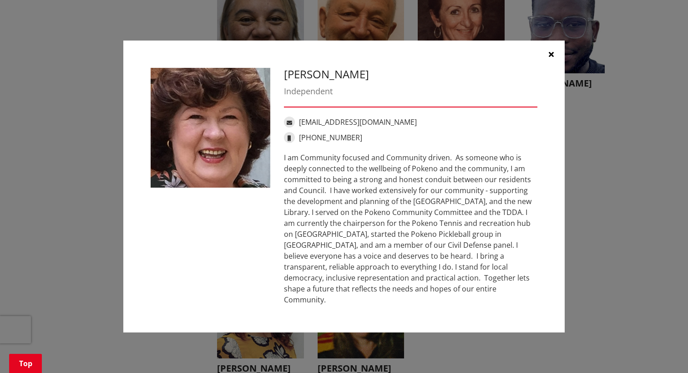
click at [460, 169] on div "I am Community focused and Community driven. As someone who is deeply connected…" at bounding box center [410, 228] width 253 height 153
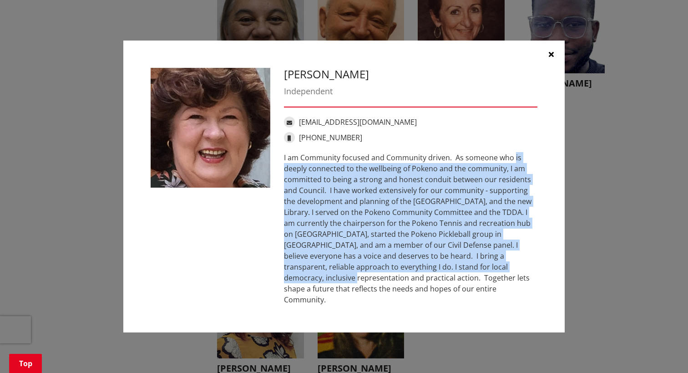
drag, startPoint x: 457, startPoint y: 166, endPoint x: 472, endPoint y: 273, distance: 108.9
click at [472, 273] on div "I am Community focused and Community driven. As someone who is deeply connected…" at bounding box center [410, 228] width 253 height 153
click at [464, 176] on div "I am Community focused and Community driven. As someone who is deeply connected…" at bounding box center [410, 228] width 253 height 153
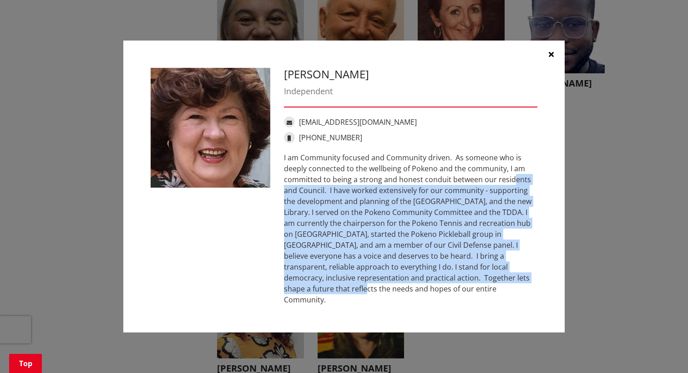
drag, startPoint x: 466, startPoint y: 215, endPoint x: 477, endPoint y: 279, distance: 64.6
click at [477, 279] on div "I am Community focused and Community driven. As someone who is deeply connected…" at bounding box center [410, 228] width 253 height 153
click at [464, 217] on div "I am Community focused and Community driven. As someone who is deeply connected…" at bounding box center [410, 228] width 253 height 153
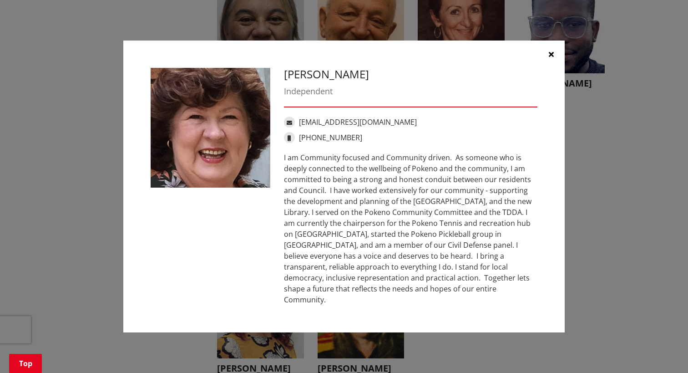
click at [555, 61] on button "button" at bounding box center [550, 53] width 27 height 27
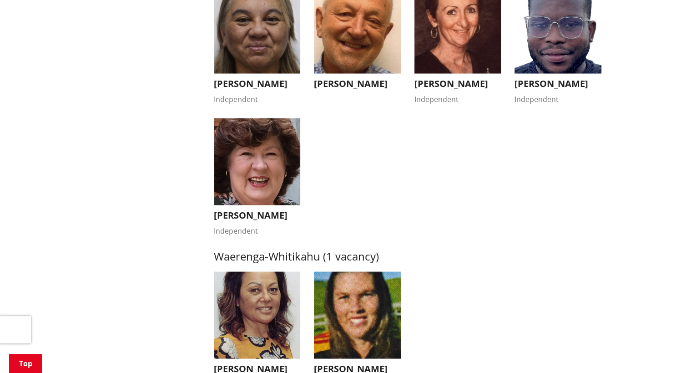
click at [550, 84] on h3 "[PERSON_NAME]" at bounding box center [558, 83] width 87 height 11
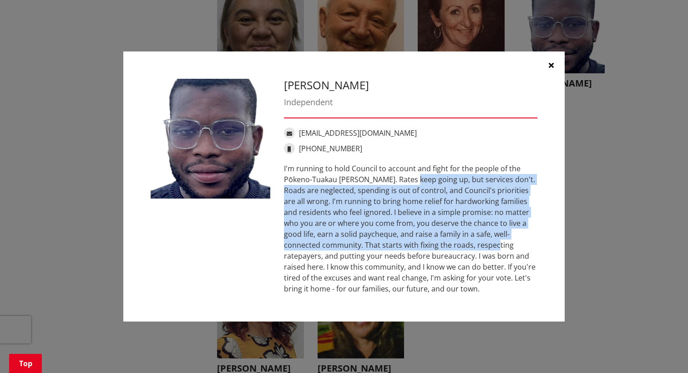
drag, startPoint x: 365, startPoint y: 178, endPoint x: 399, endPoint y: 242, distance: 72.7
click at [399, 242] on div "I'm running to hold Council to account and fight for the people of the Pōkeno-T…" at bounding box center [410, 228] width 253 height 131
click at [399, 240] on div "I'm running to hold Council to account and fight for the people of the Pōkeno-T…" at bounding box center [410, 228] width 253 height 131
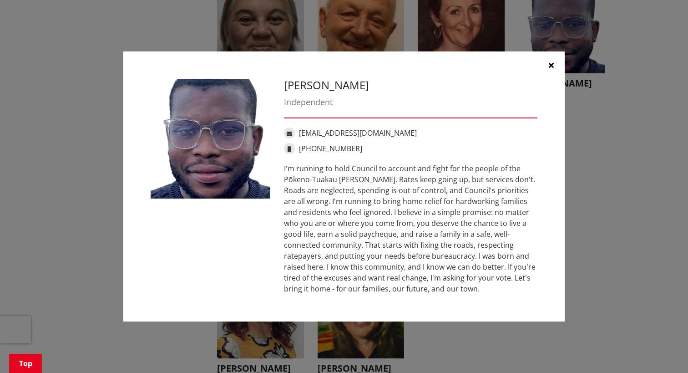
click at [413, 171] on div "I'm running to hold Council to account and fight for the people of the Pōkeno-T…" at bounding box center [410, 228] width 253 height 131
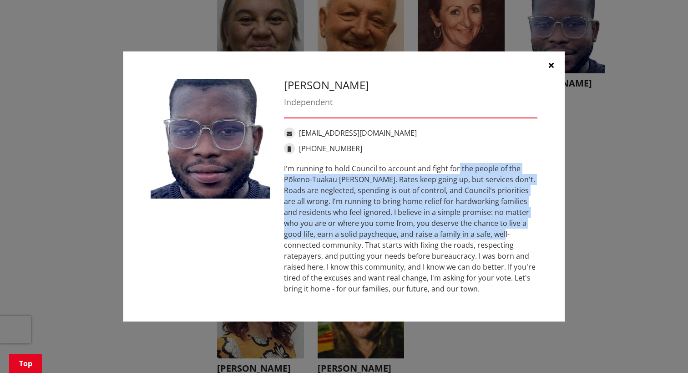
drag, startPoint x: 413, startPoint y: 171, endPoint x: 428, endPoint y: 238, distance: 68.7
click at [428, 238] on div "I'm running to hold Council to account and fight for the people of the Pōkeno-T…" at bounding box center [410, 228] width 253 height 131
click at [379, 187] on div "I'm running to hold Council to account and fight for the people of the Pōkeno-T…" at bounding box center [410, 228] width 253 height 131
drag, startPoint x: 379, startPoint y: 177, endPoint x: 430, endPoint y: 285, distance: 119.5
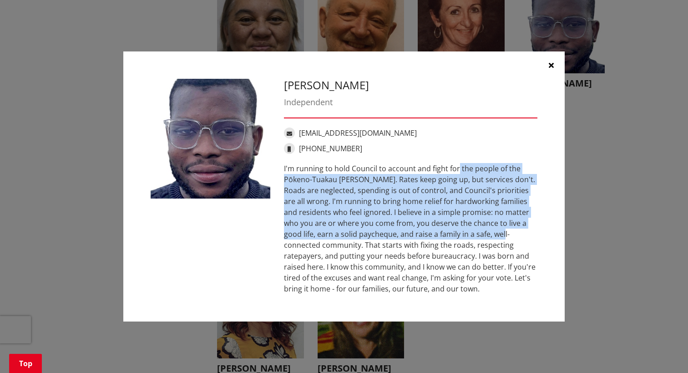
click at [430, 285] on div "I'm running to hold Council to account and fight for the people of the Pōkeno-T…" at bounding box center [410, 228] width 253 height 131
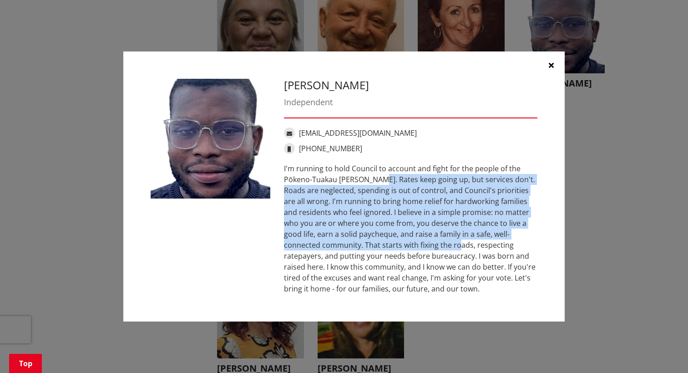
drag, startPoint x: 329, startPoint y: 182, endPoint x: 361, endPoint y: 242, distance: 68.6
click at [361, 242] on div "I'm running to hold Council to account and fight for the people of the Pōkeno-T…" at bounding box center [410, 228] width 253 height 131
click at [377, 182] on div "I'm running to hold Council to account and fight for the people of the Pōkeno-T…" at bounding box center [410, 228] width 253 height 131
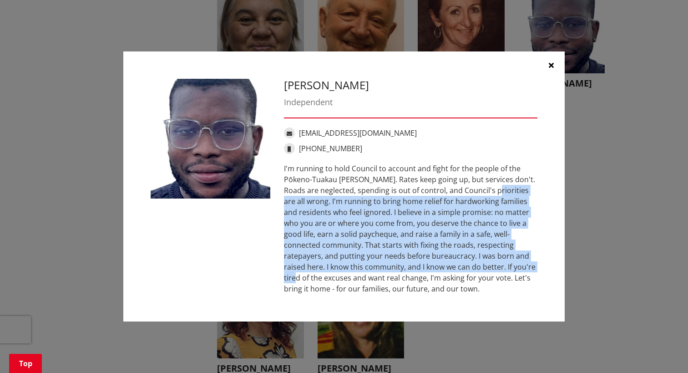
drag, startPoint x: 448, startPoint y: 187, endPoint x: 454, endPoint y: 263, distance: 76.6
click at [454, 263] on div "I'm running to hold Council to account and fight for the people of the Pōkeno-T…" at bounding box center [410, 228] width 253 height 131
drag, startPoint x: 454, startPoint y: 263, endPoint x: 362, endPoint y: 243, distance: 93.6
click at [362, 243] on div "I'm running to hold Council to account and fight for the people of the Pōkeno-T…" at bounding box center [410, 228] width 253 height 131
click at [304, 207] on div "I'm running to hold Council to account and fight for the people of the Pōkeno-T…" at bounding box center [410, 228] width 253 height 131
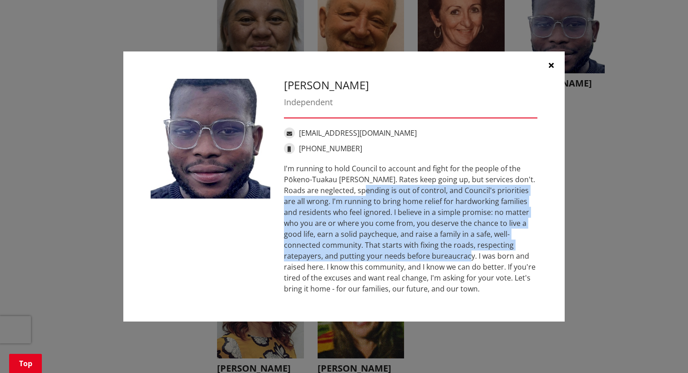
drag, startPoint x: 312, startPoint y: 192, endPoint x: 351, endPoint y: 258, distance: 76.3
click at [351, 258] on div "I'm running to hold Council to account and fight for the people of the Pōkeno-T…" at bounding box center [410, 228] width 253 height 131
click at [351, 257] on div "I'm running to hold Council to account and fight for the people of the Pōkeno-T…" at bounding box center [410, 228] width 253 height 131
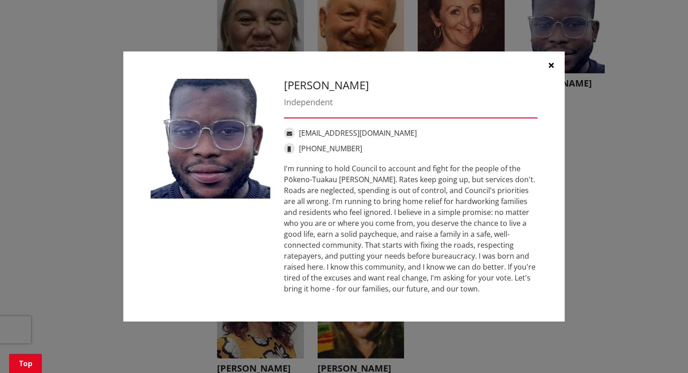
click at [387, 282] on div "I'm running to hold Council to account and fight for the people of the Pōkeno-T…" at bounding box center [410, 228] width 253 height 131
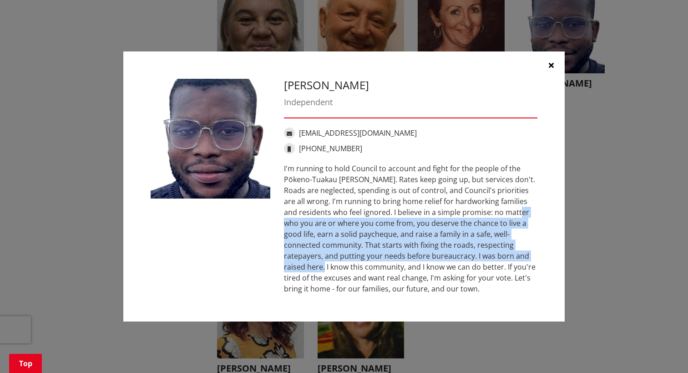
drag, startPoint x: 454, startPoint y: 210, endPoint x: 451, endPoint y: 256, distance: 46.1
click at [451, 256] on div "I'm running to hold Council to account and fight for the people of the Pōkeno-T…" at bounding box center [410, 228] width 253 height 131
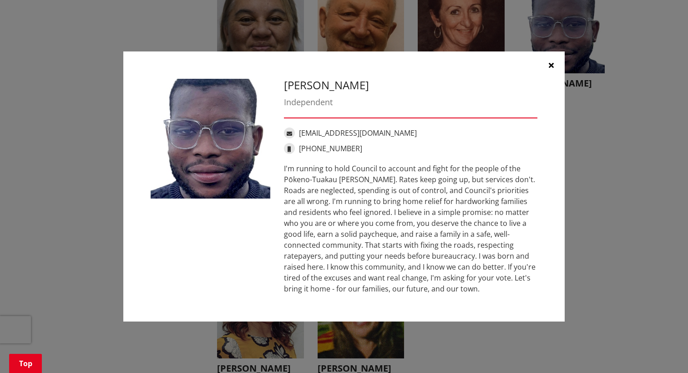
click at [388, 213] on div "I'm running to hold Council to account and fight for the people of the Pōkeno-T…" at bounding box center [410, 228] width 253 height 131
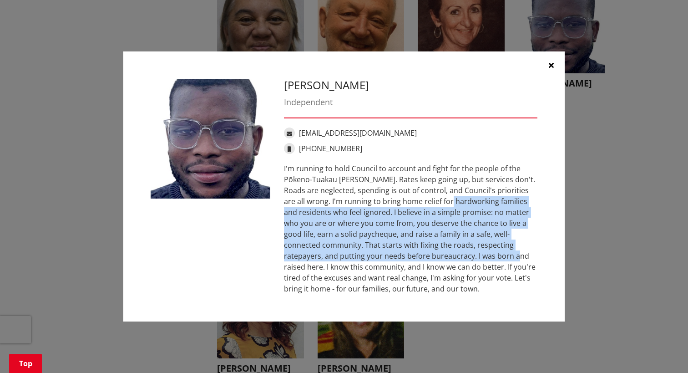
drag, startPoint x: 388, startPoint y: 205, endPoint x: 400, endPoint y: 260, distance: 56.0
click at [400, 260] on div "I'm running to hold Council to account and fight for the people of the Pōkeno-T…" at bounding box center [410, 228] width 253 height 131
click at [400, 259] on div "I'm running to hold Council to account and fight for the people of the Pōkeno-T…" at bounding box center [410, 228] width 253 height 131
click at [397, 197] on div "I'm running to hold Council to account and fight for the people of the Pōkeno-T…" at bounding box center [410, 228] width 253 height 131
drag, startPoint x: 410, startPoint y: 258, endPoint x: 424, endPoint y: 295, distance: 39.2
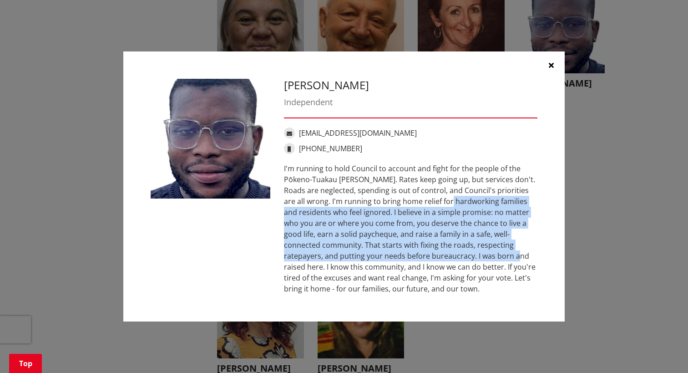
click at [424, 295] on div "[PERSON_NAME] Independent [EMAIL_ADDRESS][DOMAIN_NAME] [PHONE_NUMBER]" at bounding box center [343, 186] width 441 height 270
click at [424, 294] on div "[PERSON_NAME] Independent [EMAIL_ADDRESS][DOMAIN_NAME] [PHONE_NUMBER]" at bounding box center [343, 186] width 441 height 270
click at [337, 241] on div "I'm running to hold Council to account and fight for the people of the Pōkeno-T…" at bounding box center [410, 228] width 253 height 131
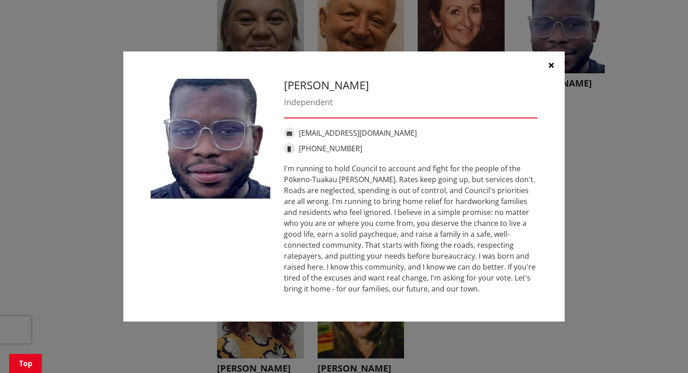
drag, startPoint x: 486, startPoint y: 229, endPoint x: 491, endPoint y: 281, distance: 52.1
click at [491, 281] on div "I'm running to hold Council to account and fight for the people of the Pōkeno-T…" at bounding box center [410, 228] width 253 height 131
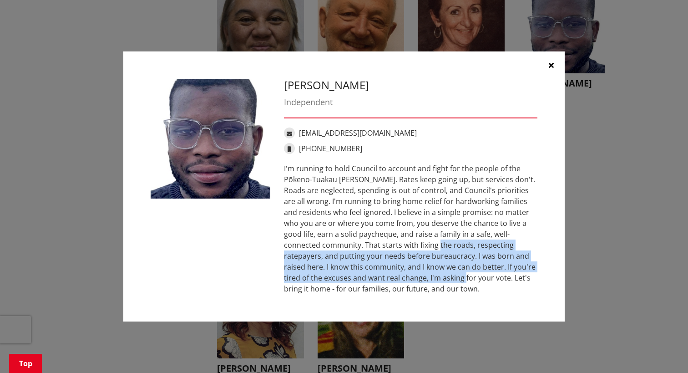
drag, startPoint x: 342, startPoint y: 243, endPoint x: 366, endPoint y: 278, distance: 42.5
click at [366, 278] on div "I'm running to hold Council to account and fight for the people of the Pōkeno-T…" at bounding box center [410, 228] width 253 height 131
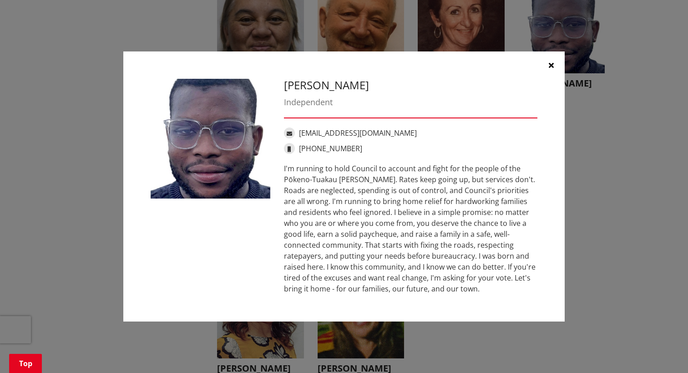
click at [391, 281] on div "I'm running to hold Council to account and fight for the people of the Pōkeno-T…" at bounding box center [410, 228] width 253 height 131
drag, startPoint x: 395, startPoint y: 284, endPoint x: 386, endPoint y: 278, distance: 11.4
click at [386, 278] on div "I'm running to hold Council to account and fight for the people of the Pōkeno-T…" at bounding box center [410, 228] width 253 height 131
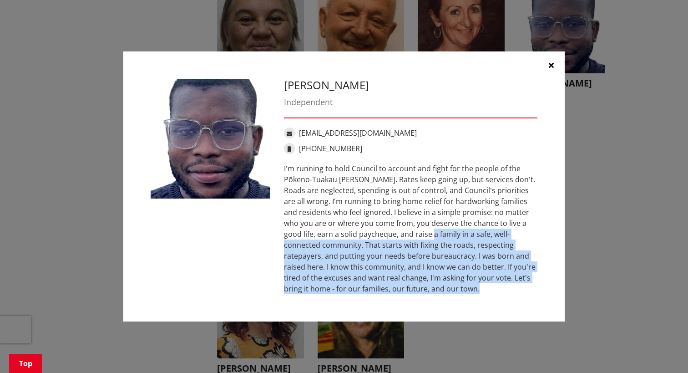
drag, startPoint x: 359, startPoint y: 233, endPoint x: 382, endPoint y: 283, distance: 55.2
click at [382, 283] on div "I'm running to hold Council to account and fight for the people of the Pōkeno-T…" at bounding box center [410, 228] width 253 height 131
drag, startPoint x: 382, startPoint y: 283, endPoint x: 408, endPoint y: 283, distance: 26.0
click at [408, 283] on div "I'm running to hold Council to account and fight for the people of the Pōkeno-T…" at bounding box center [410, 228] width 253 height 131
click at [447, 258] on div "I'm running to hold Council to account and fight for the people of the Pōkeno-T…" at bounding box center [410, 228] width 253 height 131
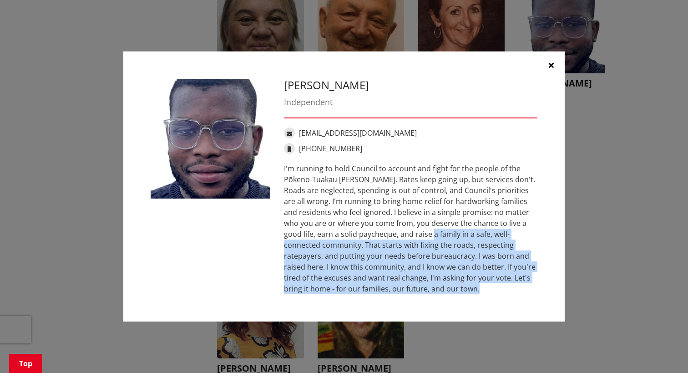
drag, startPoint x: 406, startPoint y: 288, endPoint x: 405, endPoint y: 258, distance: 30.0
click at [405, 258] on div "I'm running to hold Council to account and fight for the people of the Pōkeno-T…" at bounding box center [410, 228] width 253 height 131
drag, startPoint x: 445, startPoint y: 228, endPoint x: 450, endPoint y: 300, distance: 72.6
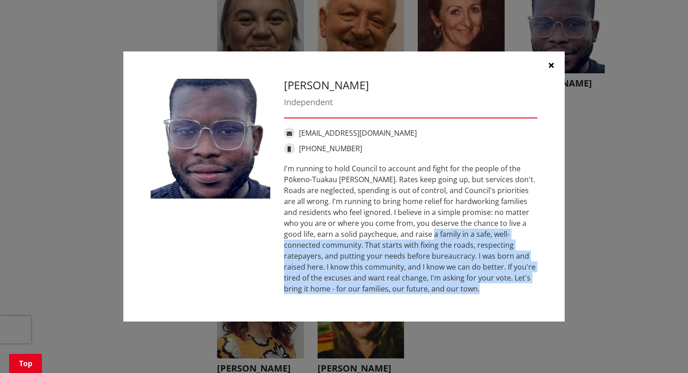
click at [450, 300] on div "[PERSON_NAME] Independent [EMAIL_ADDRESS][DOMAIN_NAME] [PHONE_NUMBER]" at bounding box center [343, 186] width 441 height 270
drag, startPoint x: 450, startPoint y: 300, endPoint x: 445, endPoint y: 293, distance: 9.0
click at [445, 293] on div "I'm running to hold Council to account and fight for the people of the Pōkeno-T…" at bounding box center [410, 228] width 253 height 131
click at [419, 293] on div "I'm running to hold Council to account and fight for the people of the Pōkeno-T…" at bounding box center [410, 228] width 253 height 131
drag, startPoint x: 419, startPoint y: 293, endPoint x: 414, endPoint y: 245, distance: 48.9
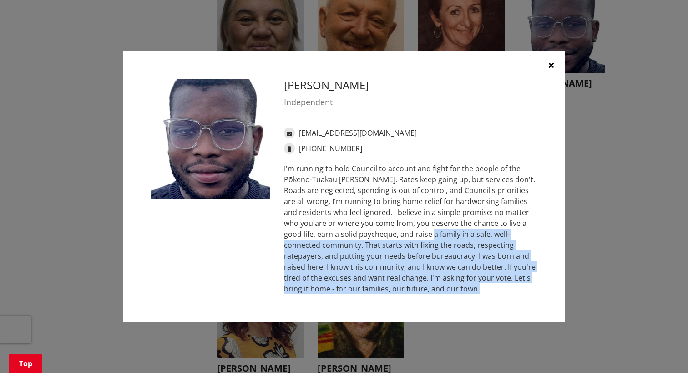
click at [414, 245] on div "I'm running to hold Council to account and fight for the people of the Pōkeno-T…" at bounding box center [410, 228] width 253 height 131
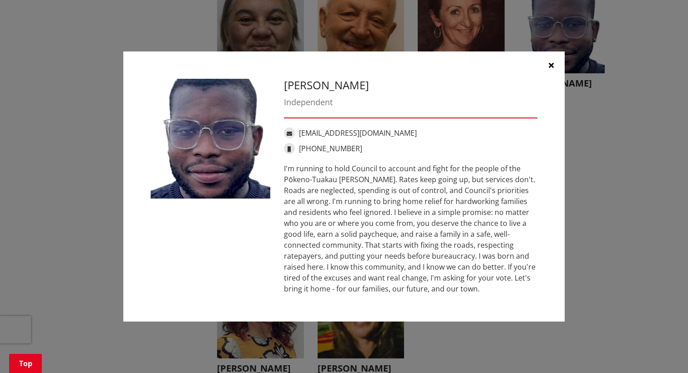
click at [371, 209] on div "I'm running to hold Council to account and fight for the people of the Pōkeno-T…" at bounding box center [410, 228] width 253 height 131
click at [554, 65] on button "button" at bounding box center [550, 64] width 27 height 27
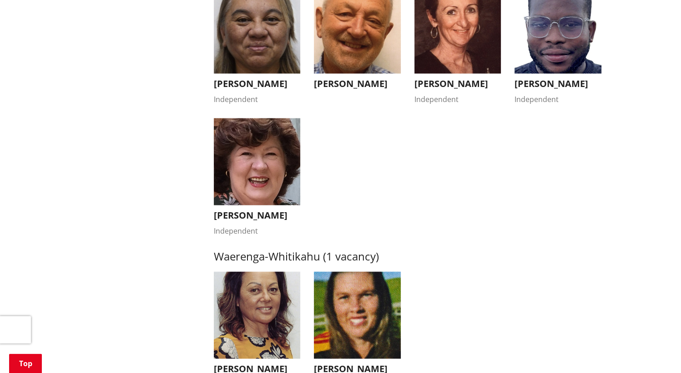
click at [450, 89] on h3 "[PERSON_NAME]" at bounding box center [458, 83] width 87 height 11
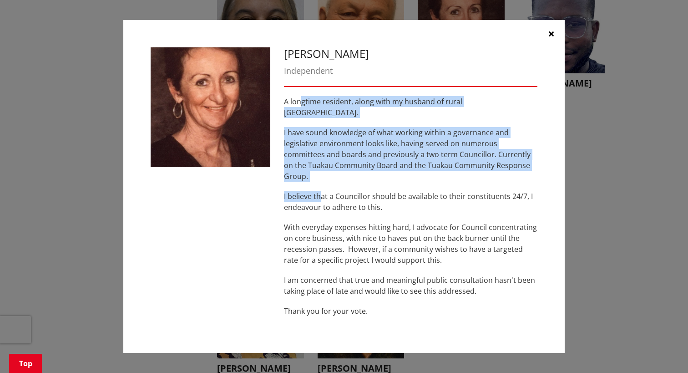
drag, startPoint x: 299, startPoint y: 111, endPoint x: 324, endPoint y: 189, distance: 82.5
click at [324, 189] on div "A longtime resident, along with my husband of rural [GEOGRAPHIC_DATA]. I have s…" at bounding box center [410, 206] width 253 height 220
click at [324, 191] on p "I believe that a Councillor should be available to their constituents 24/7, I e…" at bounding box center [410, 202] width 253 height 22
click at [321, 114] on p "A longtime resident, along with my husband of rural [GEOGRAPHIC_DATA]." at bounding box center [410, 107] width 253 height 22
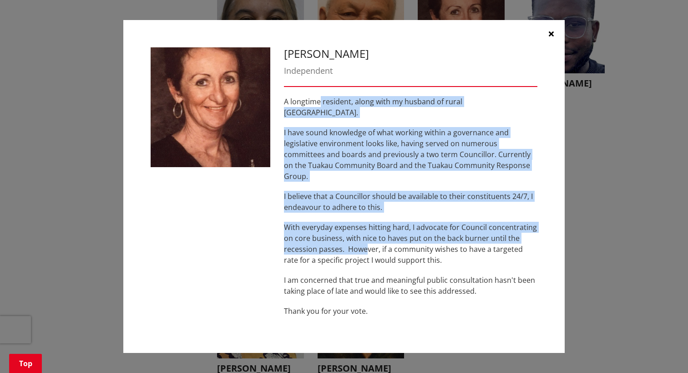
drag, startPoint x: 321, startPoint y: 114, endPoint x: 368, endPoint y: 238, distance: 132.3
click at [368, 238] on div "A longtime resident, along with my husband of rural [GEOGRAPHIC_DATA]. I have s…" at bounding box center [410, 206] width 253 height 220
click at [368, 238] on p "With everyday expenses hitting hard, I advocate for Council concentrating on co…" at bounding box center [410, 244] width 253 height 44
click at [347, 163] on p "I have sound knowledge of what working within a governance and legislative envi…" at bounding box center [410, 154] width 253 height 55
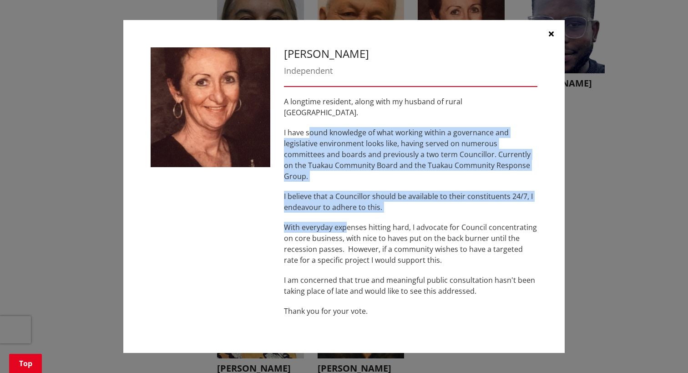
drag, startPoint x: 309, startPoint y: 134, endPoint x: 345, endPoint y: 205, distance: 79.0
click at [345, 205] on div "A longtime resident, along with my husband of rural [GEOGRAPHIC_DATA]. I have s…" at bounding box center [410, 206] width 253 height 220
click at [382, 134] on p "I have sound knowledge of what working within a governance and legislative envi…" at bounding box center [410, 154] width 253 height 55
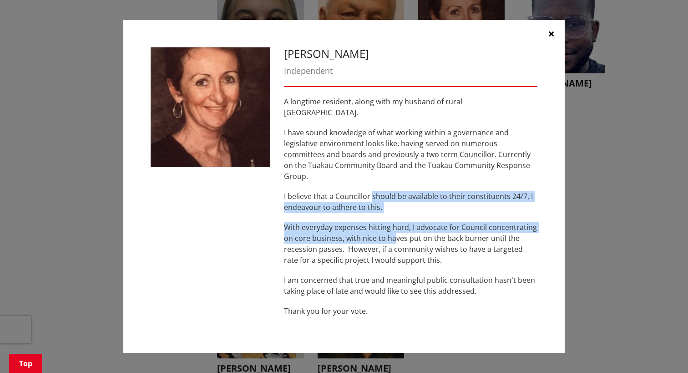
drag, startPoint x: 372, startPoint y: 182, endPoint x: 393, endPoint y: 223, distance: 46.4
click at [393, 223] on div "A longtime resident, along with my husband of rural [GEOGRAPHIC_DATA]. I have s…" at bounding box center [410, 206] width 253 height 220
click at [393, 223] on p "With everyday expenses hitting hard, I advocate for Council concentrating on co…" at bounding box center [410, 244] width 253 height 44
click at [402, 176] on div "A longtime resident, along with my husband of rural [GEOGRAPHIC_DATA]. I have s…" at bounding box center [410, 206] width 253 height 220
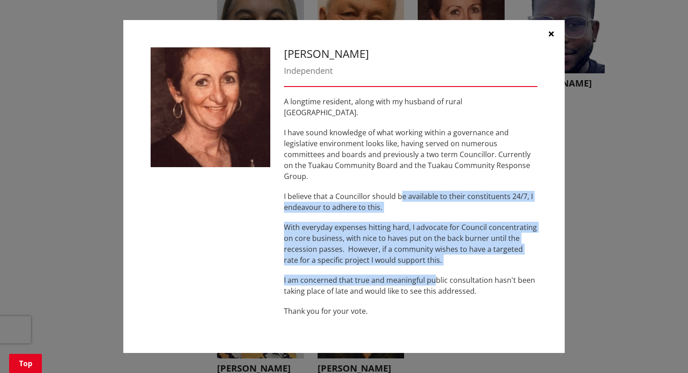
drag, startPoint x: 402, startPoint y: 175, endPoint x: 433, endPoint y: 260, distance: 90.7
click at [433, 260] on div "A longtime resident, along with my husband of rural [GEOGRAPHIC_DATA]. I have s…" at bounding box center [410, 206] width 253 height 220
click at [430, 256] on div "A longtime resident, along with my husband of rural [GEOGRAPHIC_DATA]. I have s…" at bounding box center [410, 206] width 253 height 220
click at [431, 205] on div "A longtime resident, along with my husband of rural [GEOGRAPHIC_DATA]. I have s…" at bounding box center [410, 206] width 253 height 220
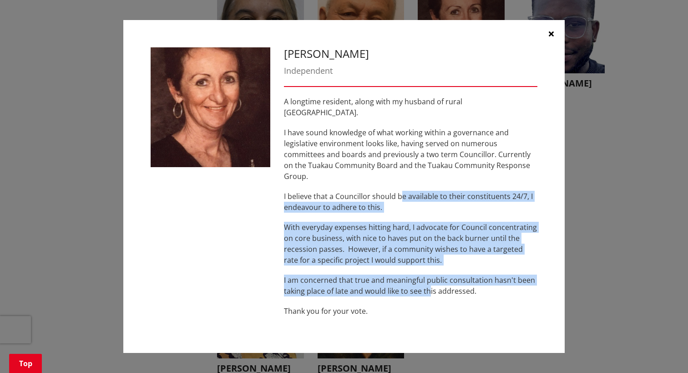
drag, startPoint x: 402, startPoint y: 190, endPoint x: 430, endPoint y: 279, distance: 93.3
click at [430, 279] on div "A longtime resident, along with my husband of rural [GEOGRAPHIC_DATA]. I have s…" at bounding box center [410, 206] width 253 height 220
click at [430, 278] on p "I am concerned that true and meaningful public consultation hasn't been taking …" at bounding box center [410, 285] width 253 height 22
click at [409, 207] on div "A longtime resident, along with my husband of rural [GEOGRAPHIC_DATA]. I have s…" at bounding box center [410, 206] width 253 height 220
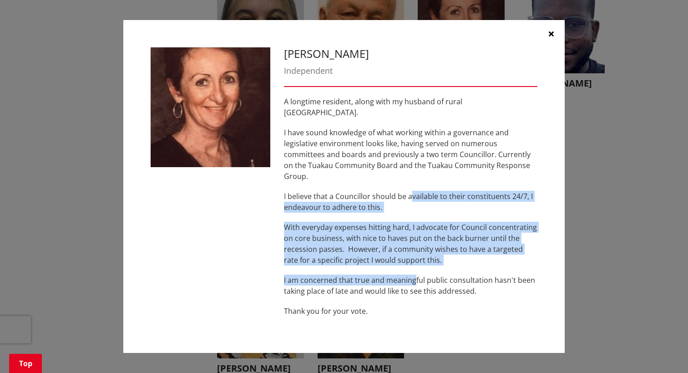
drag, startPoint x: 410, startPoint y: 186, endPoint x: 414, endPoint y: 264, distance: 78.4
click at [414, 264] on div "A longtime resident, along with my husband of rural [GEOGRAPHIC_DATA]. I have s…" at bounding box center [410, 206] width 253 height 220
click at [414, 274] on p "I am concerned that true and meaningful public consultation hasn't been taking …" at bounding box center [410, 285] width 253 height 22
click at [415, 205] on div "A longtime resident, along with my husband of rural [GEOGRAPHIC_DATA]. I have s…" at bounding box center [410, 206] width 253 height 220
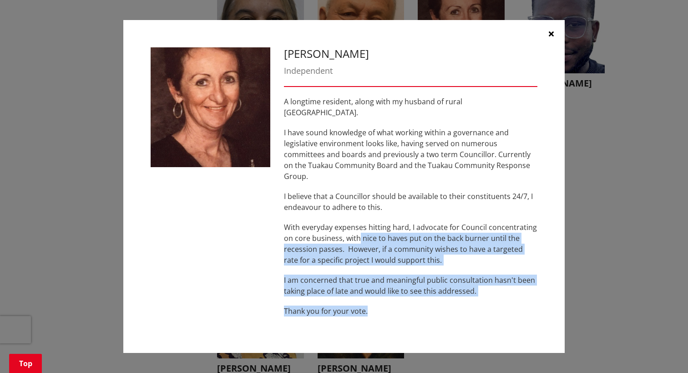
drag, startPoint x: 359, startPoint y: 228, endPoint x: 395, endPoint y: 287, distance: 68.8
click at [395, 287] on div "A longtime resident, along with my husband of rural [GEOGRAPHIC_DATA]. I have s…" at bounding box center [410, 206] width 253 height 220
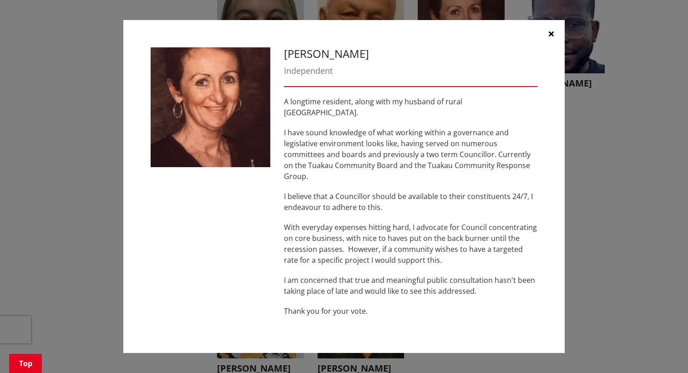
click at [418, 207] on div "A longtime resident, along with my husband of rural [GEOGRAPHIC_DATA]. I have s…" at bounding box center [410, 206] width 253 height 220
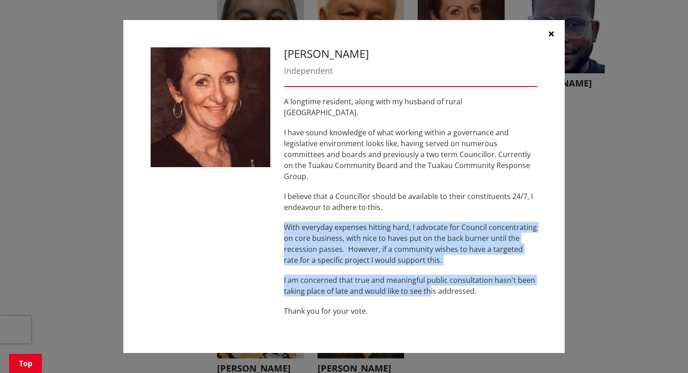
drag, startPoint x: 418, startPoint y: 197, endPoint x: 428, endPoint y: 278, distance: 82.1
click at [428, 278] on div "A longtime resident, along with my husband of rural [GEOGRAPHIC_DATA]. I have s…" at bounding box center [410, 206] width 253 height 220
drag, startPoint x: 428, startPoint y: 278, endPoint x: 378, endPoint y: 227, distance: 71.8
click at [378, 227] on p "With everyday expenses hitting hard, I advocate for Council concentrating on co…" at bounding box center [410, 244] width 253 height 44
click at [389, 278] on p "I am concerned that true and meaningful public consultation hasn't been taking …" at bounding box center [410, 285] width 253 height 22
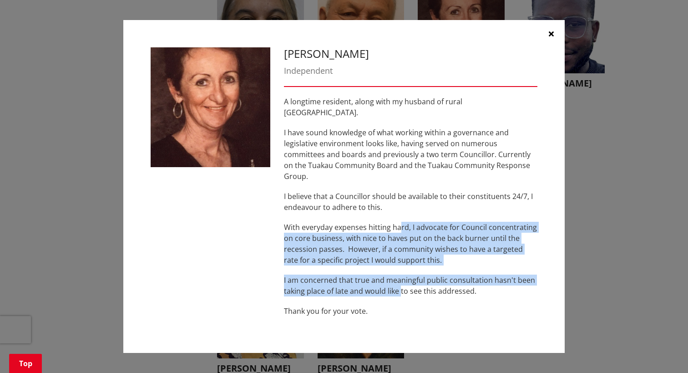
drag, startPoint x: 400, startPoint y: 218, endPoint x: 400, endPoint y: 280, distance: 61.9
click at [400, 280] on div "A longtime resident, along with my husband of rural [GEOGRAPHIC_DATA]. I have s…" at bounding box center [410, 206] width 253 height 220
click at [400, 280] on p "I am concerned that true and meaningful public consultation hasn't been taking …" at bounding box center [410, 285] width 253 height 22
click at [397, 241] on p "With everyday expenses hitting hard, I advocate for Council concentrating on co…" at bounding box center [410, 244] width 253 height 44
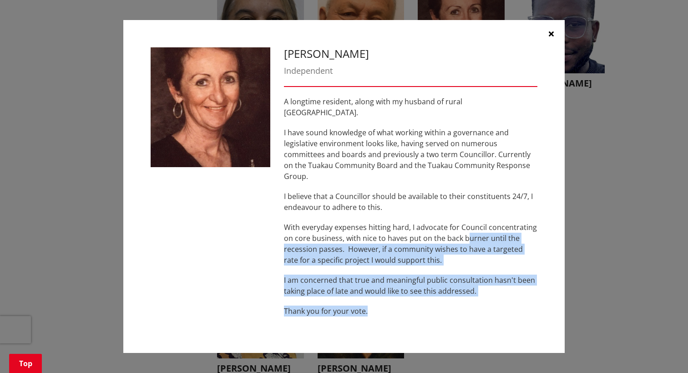
drag, startPoint x: 466, startPoint y: 233, endPoint x: 466, endPoint y: 311, distance: 78.3
click at [466, 311] on div "[PERSON_NAME] Independent A longtime resident, along with my husband of rural […" at bounding box center [410, 186] width 267 height 278
drag, startPoint x: 466, startPoint y: 311, endPoint x: 428, endPoint y: 299, distance: 39.6
click at [428, 305] on p "Thank you for your vote." at bounding box center [410, 310] width 253 height 11
click at [426, 305] on p "Thank you for your vote." at bounding box center [410, 310] width 253 height 11
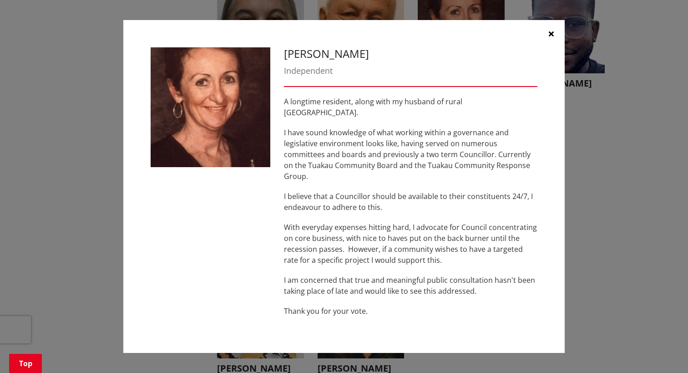
click at [552, 47] on button "button" at bounding box center [550, 33] width 27 height 27
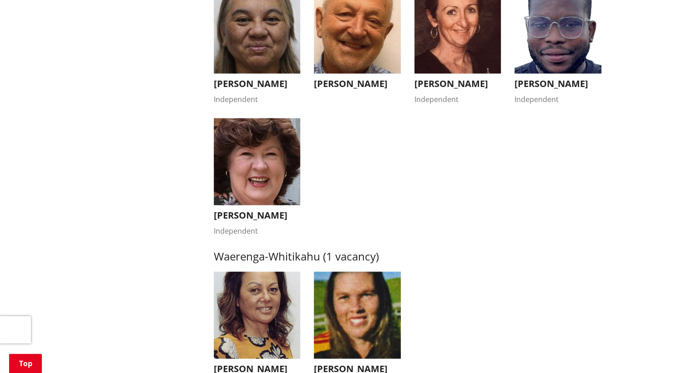
click at [342, 81] on h3 "[PERSON_NAME]" at bounding box center [357, 83] width 87 height 11
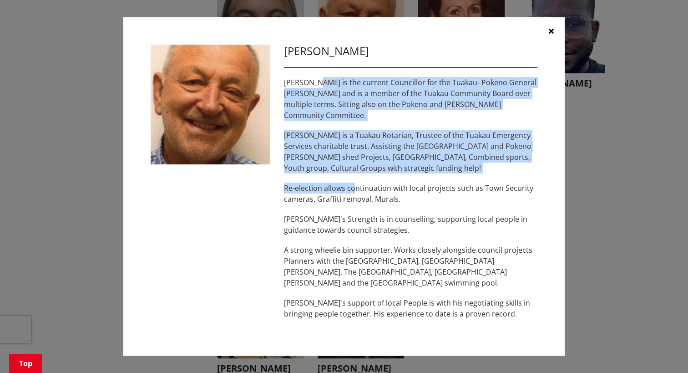
drag, startPoint x: 316, startPoint y: 96, endPoint x: 354, endPoint y: 171, distance: 84.7
click at [354, 171] on div "[PERSON_NAME] is the current Councillor for the Tuakau- Pokeno General [PERSON_…" at bounding box center [410, 198] width 253 height 242
click at [414, 101] on p "[PERSON_NAME] is the current Councillor for the Tuakau- Pokeno General [PERSON_…" at bounding box center [410, 99] width 253 height 44
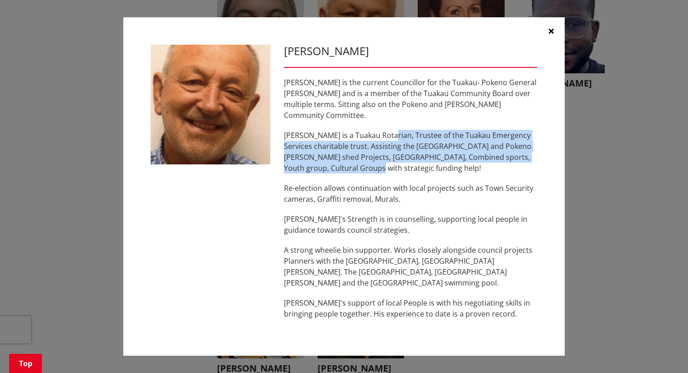
drag, startPoint x: 385, startPoint y: 130, endPoint x: 395, endPoint y: 168, distance: 40.0
click at [395, 168] on div "[PERSON_NAME] is the current Councillor for the Tuakau- Pokeno General [PERSON_…" at bounding box center [410, 198] width 253 height 242
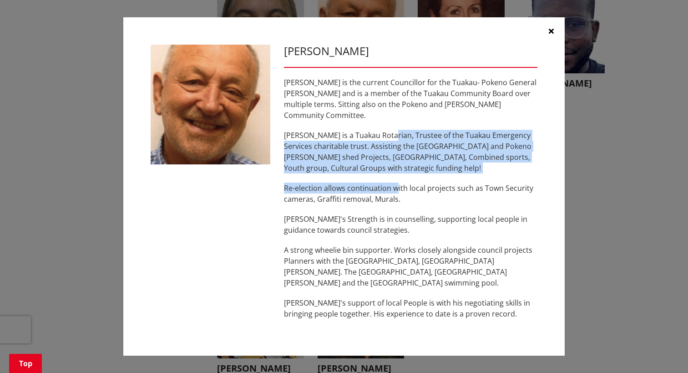
click at [395, 168] on div "[PERSON_NAME] is the current Councillor for the Tuakau- Pokeno General [PERSON_…" at bounding box center [410, 198] width 253 height 242
click at [392, 138] on p "[PERSON_NAME] is a Tuakau Rotarian, Trustee of the Tuakau Emergency Services ch…" at bounding box center [410, 152] width 253 height 44
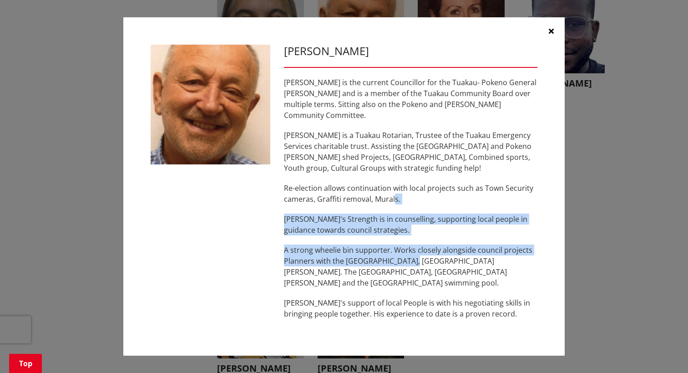
drag, startPoint x: 393, startPoint y: 190, endPoint x: 404, endPoint y: 256, distance: 67.3
click at [404, 256] on div "[PERSON_NAME] is the current Councillor for the Tuakau- Pokeno General [PERSON_…" at bounding box center [410, 198] width 253 height 242
click at [404, 256] on p "A strong wheelie bin supporter. Works closely alongside council projects Planne…" at bounding box center [410, 266] width 253 height 44
click at [402, 253] on p "A strong wheelie bin supporter. Works closely alongside council projects Planne…" at bounding box center [410, 266] width 253 height 44
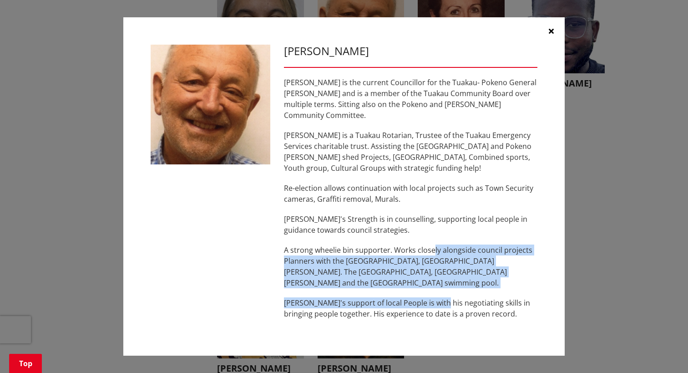
drag, startPoint x: 434, startPoint y: 243, endPoint x: 440, endPoint y: 289, distance: 46.0
click at [440, 289] on div "[PERSON_NAME] is the current Councillor for the Tuakau- Pokeno General [PERSON_…" at bounding box center [410, 198] width 253 height 242
click at [440, 297] on p "[PERSON_NAME]'s support of local People is with his negotiating skills in bring…" at bounding box center [410, 308] width 253 height 22
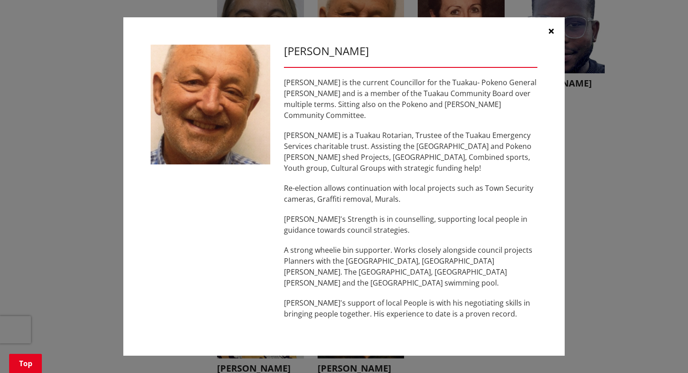
click at [547, 38] on button "button" at bounding box center [550, 30] width 27 height 27
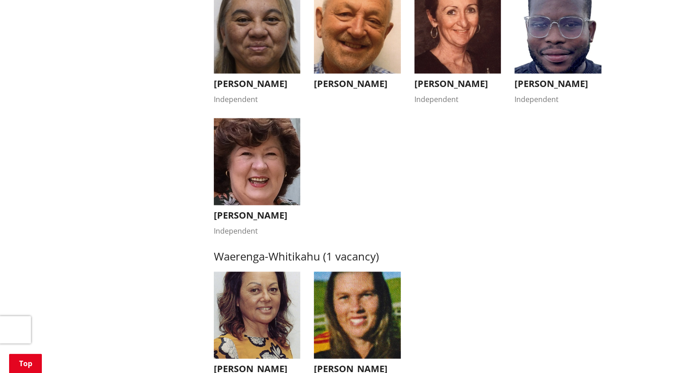
click at [278, 89] on button "[PERSON_NAME] Independent" at bounding box center [257, 46] width 87 height 118
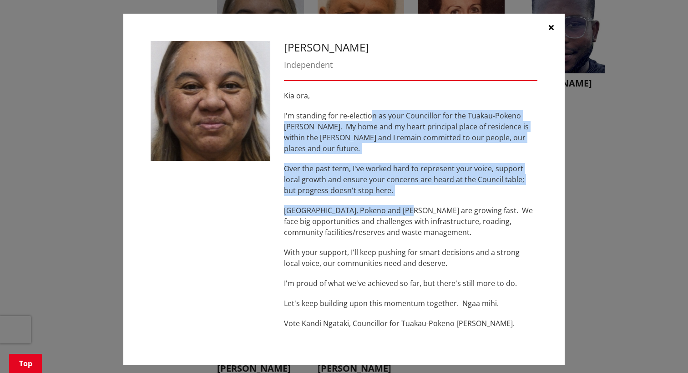
drag, startPoint x: 370, startPoint y: 109, endPoint x: 407, endPoint y: 208, distance: 105.8
click at [407, 208] on div "[PERSON_NAME], I'm standing for re-election as your Councillor for the Tuakau-P…" at bounding box center [410, 209] width 253 height 238
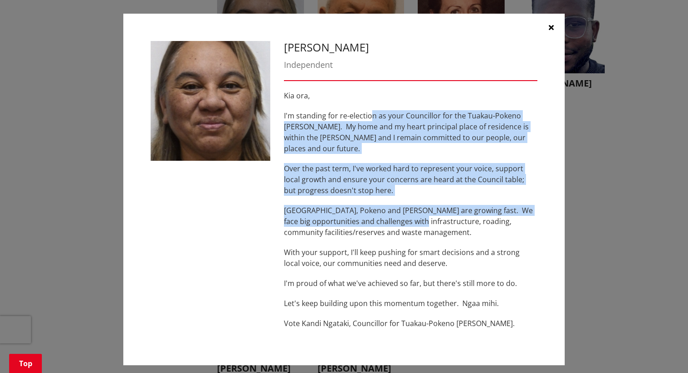
drag, startPoint x: 407, startPoint y: 208, endPoint x: 407, endPoint y: 203, distance: 5.0
click at [407, 205] on p "[GEOGRAPHIC_DATA], Pokeno and [PERSON_NAME] are growing fast. We face big oppor…" at bounding box center [410, 221] width 253 height 33
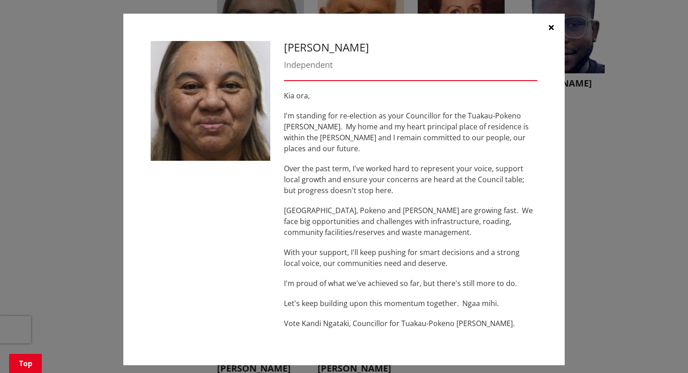
click at [435, 100] on p "Kia ora," at bounding box center [410, 95] width 253 height 11
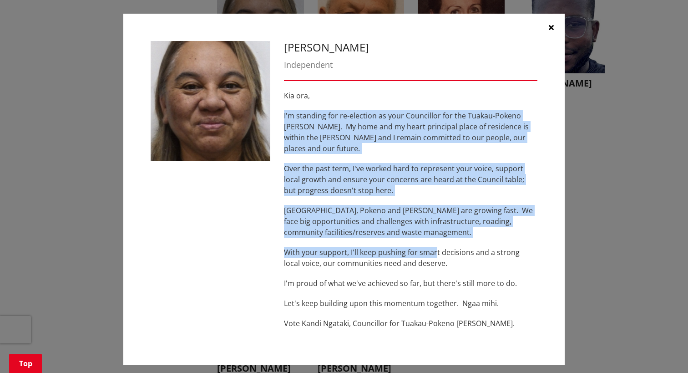
drag, startPoint x: 434, startPoint y: 103, endPoint x: 434, endPoint y: 234, distance: 131.0
click at [434, 234] on div "[PERSON_NAME], I'm standing for re-election as your Councillor for the Tuakau-P…" at bounding box center [410, 209] width 253 height 238
click at [454, 142] on p "I'm standing for re-election as your Councillor for the Tuakau-Pokeno [PERSON_N…" at bounding box center [410, 132] width 253 height 44
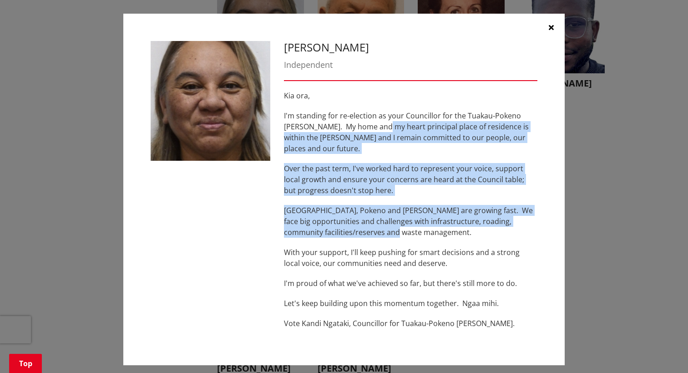
drag, startPoint x: 386, startPoint y: 126, endPoint x: 398, endPoint y: 228, distance: 102.7
click at [398, 228] on div "[PERSON_NAME], I'm standing for re-election as your Councillor for the Tuakau-P…" at bounding box center [410, 209] width 253 height 238
click at [398, 228] on p "[GEOGRAPHIC_DATA], Pokeno and [PERSON_NAME] are growing fast. We face big oppor…" at bounding box center [410, 221] width 253 height 33
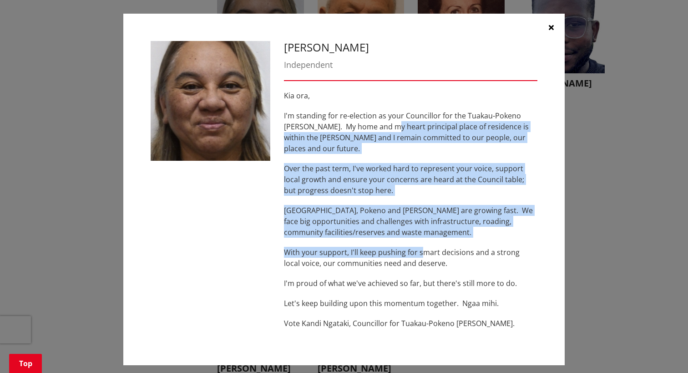
drag, startPoint x: 394, startPoint y: 140, endPoint x: 422, endPoint y: 246, distance: 110.0
click at [422, 246] on div "[PERSON_NAME], I'm standing for re-election as your Councillor for the Tuakau-P…" at bounding box center [410, 209] width 253 height 238
click at [422, 247] on p "With your support, I'll keep pushing for smart decisions and a strong local voi…" at bounding box center [410, 258] width 253 height 22
click at [420, 169] on p "Over the past term, I've worked hard to represent your voice, support local gro…" at bounding box center [410, 179] width 253 height 33
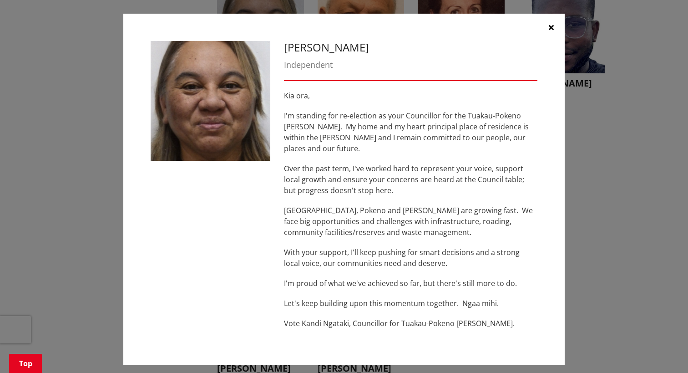
click at [552, 29] on icon "button" at bounding box center [551, 27] width 5 height 7
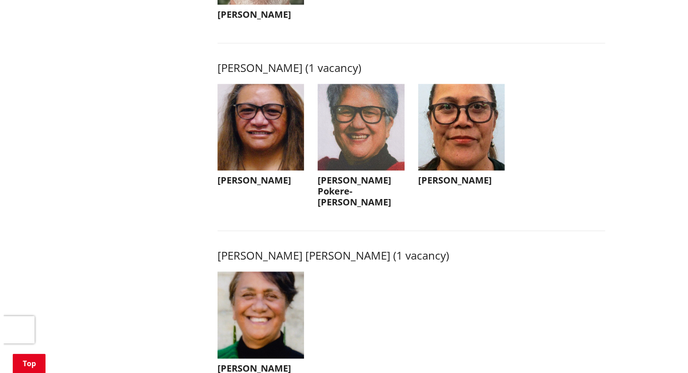
scroll to position [1183, 0]
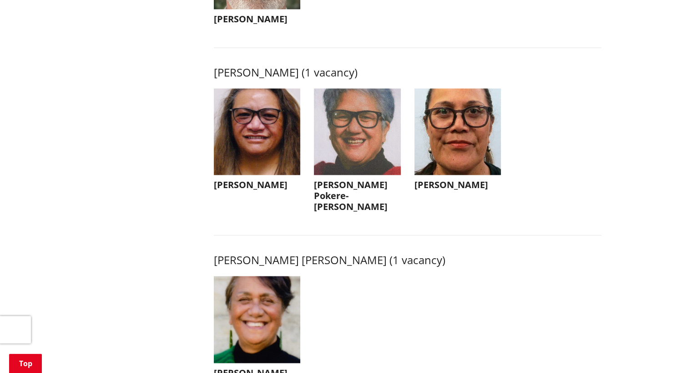
click at [268, 190] on h3 "[PERSON_NAME]" at bounding box center [257, 184] width 87 height 11
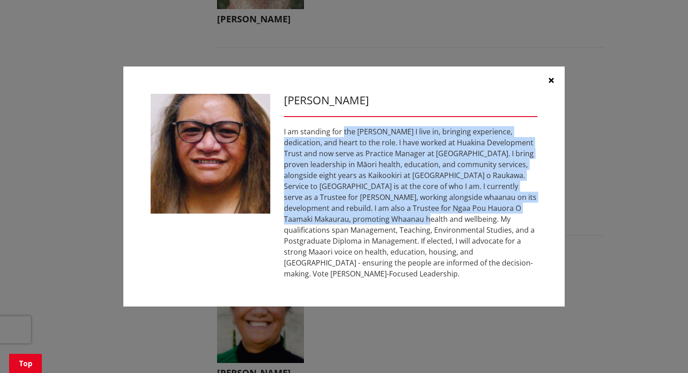
drag, startPoint x: 297, startPoint y: 126, endPoint x: 322, endPoint y: 223, distance: 101.0
click at [322, 223] on div "I am standing for the [PERSON_NAME] I live in, bringing experience, dedication,…" at bounding box center [410, 202] width 253 height 153
click at [375, 152] on div "I am standing for the [PERSON_NAME] I live in, bringing experience, dedication,…" at bounding box center [410, 202] width 253 height 153
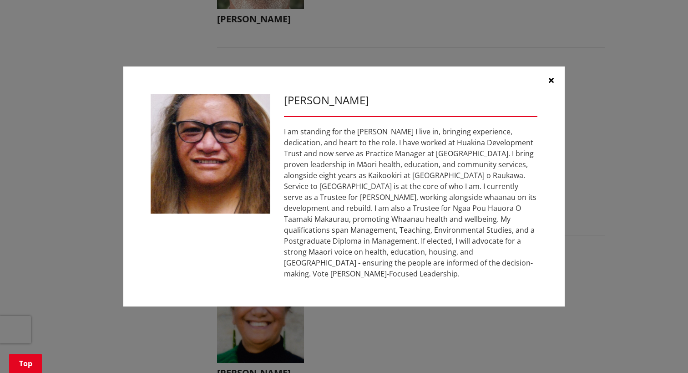
click at [403, 223] on div "I am standing for the [PERSON_NAME] I live in, bringing experience, dedication,…" at bounding box center [410, 202] width 253 height 153
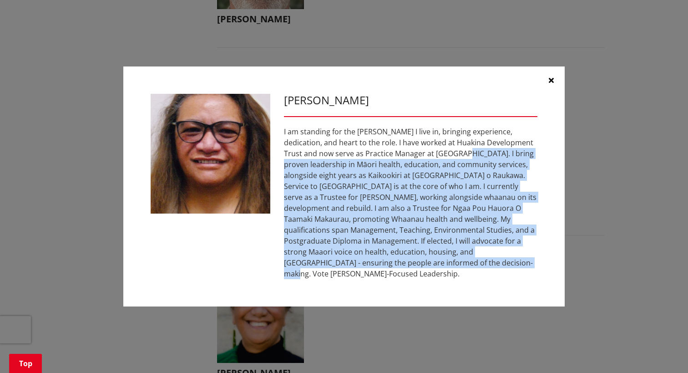
drag, startPoint x: 397, startPoint y: 156, endPoint x: 416, endPoint y: 260, distance: 105.9
click at [416, 260] on div "I am standing for the [PERSON_NAME] I live in, bringing experience, dedication,…" at bounding box center [410, 202] width 253 height 153
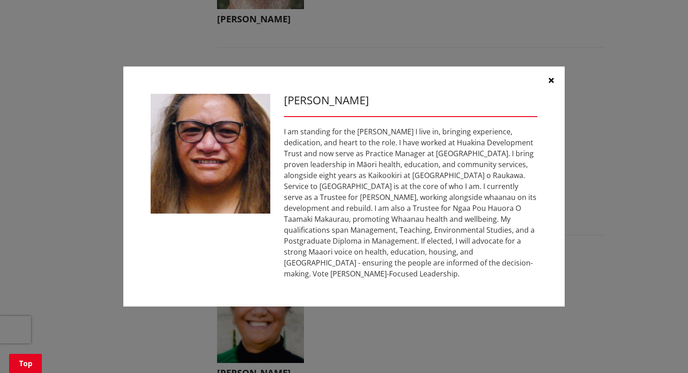
click at [369, 275] on div "I am standing for the [PERSON_NAME] I live in, bringing experience, dedication,…" at bounding box center [410, 202] width 253 height 153
click at [555, 76] on button "button" at bounding box center [550, 79] width 27 height 27
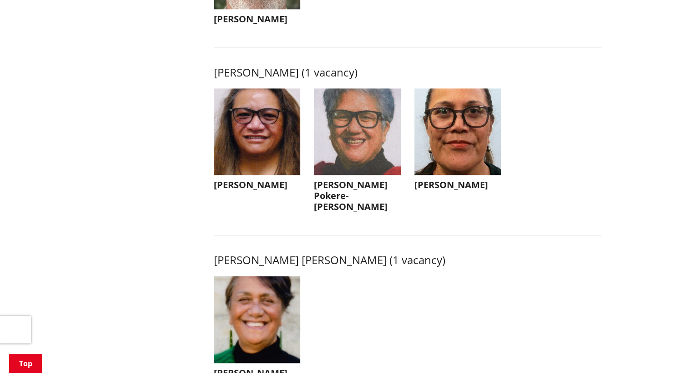
click at [363, 214] on button "[PERSON_NAME] Pokere-[PERSON_NAME]" at bounding box center [357, 152] width 87 height 129
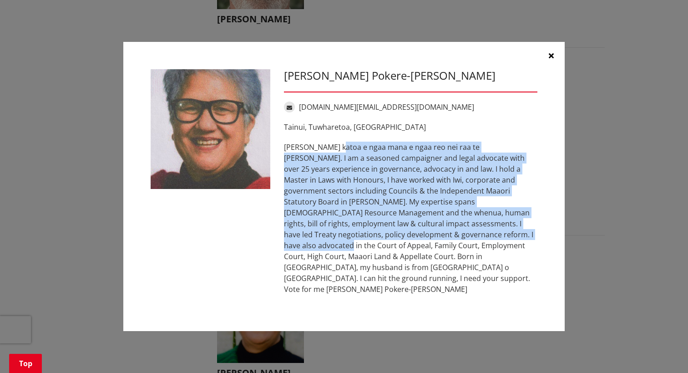
drag, startPoint x: 342, startPoint y: 157, endPoint x: 379, endPoint y: 253, distance: 103.5
click at [379, 253] on p "[PERSON_NAME] katoa e ngaa mana e ngaa reo nei raa te [PERSON_NAME]. I am a sea…" at bounding box center [410, 218] width 253 height 153
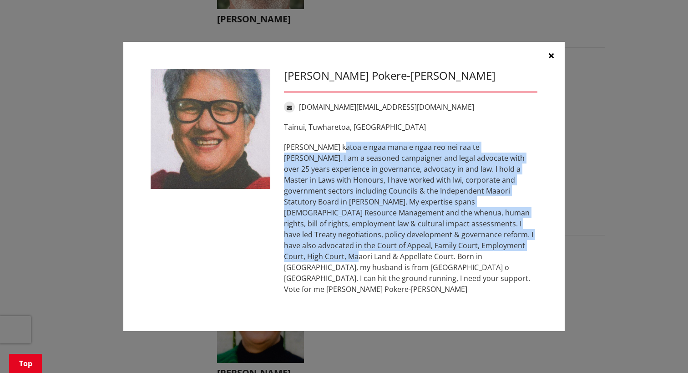
click at [379, 253] on p "[PERSON_NAME] katoa e ngaa mana e ngaa reo nei raa te [PERSON_NAME]. I am a sea…" at bounding box center [410, 218] width 253 height 153
click at [428, 144] on div "Tainui, Tuwharetoa, Taranaki Teenaa koutou katoa e ngaa mana e [PERSON_NAME] ne…" at bounding box center [410, 207] width 253 height 173
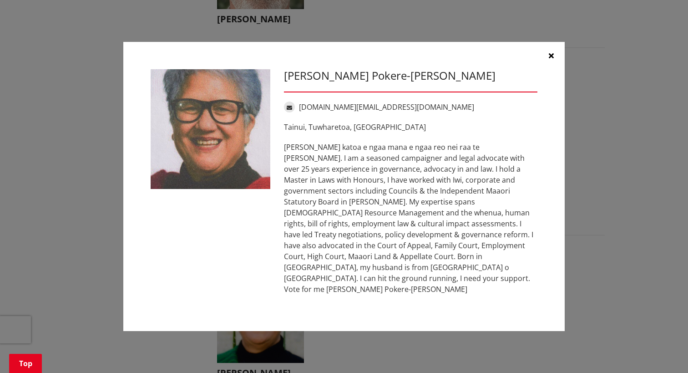
click at [428, 132] on p "Tainui, Tuwharetoa, [GEOGRAPHIC_DATA]" at bounding box center [410, 126] width 253 height 11
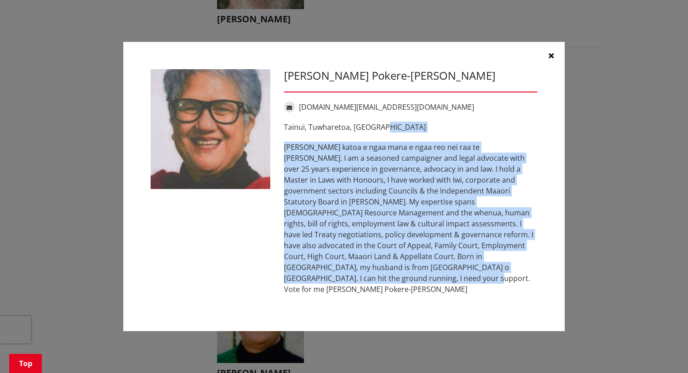
drag, startPoint x: 428, startPoint y: 137, endPoint x: 486, endPoint y: 274, distance: 148.7
click at [486, 274] on div "Tainui, Tuwharetoa, Taranaki Teenaa koutou katoa e ngaa mana e [PERSON_NAME] ne…" at bounding box center [410, 207] width 253 height 173
click at [482, 273] on p "[PERSON_NAME] katoa e ngaa mana e ngaa reo nei raa te [PERSON_NAME]. I am a sea…" at bounding box center [410, 218] width 253 height 153
click at [474, 276] on p "[PERSON_NAME] katoa e ngaa mana e ngaa reo nei raa te [PERSON_NAME]. I am a sea…" at bounding box center [410, 218] width 253 height 153
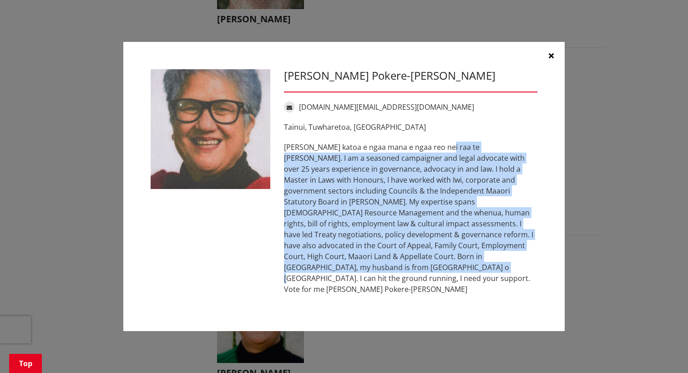
drag, startPoint x: 449, startPoint y: 158, endPoint x: 457, endPoint y: 263, distance: 104.5
click at [457, 263] on p "[PERSON_NAME] katoa e ngaa mana e ngaa reo nei raa te [PERSON_NAME]. I am a sea…" at bounding box center [410, 218] width 253 height 153
click at [457, 260] on p "[PERSON_NAME] katoa e ngaa mana e ngaa reo nei raa te [PERSON_NAME]. I am a sea…" at bounding box center [410, 218] width 253 height 153
click at [381, 190] on p "[PERSON_NAME] katoa e ngaa mana e ngaa reo nei raa te [PERSON_NAME]. I am a sea…" at bounding box center [410, 218] width 253 height 153
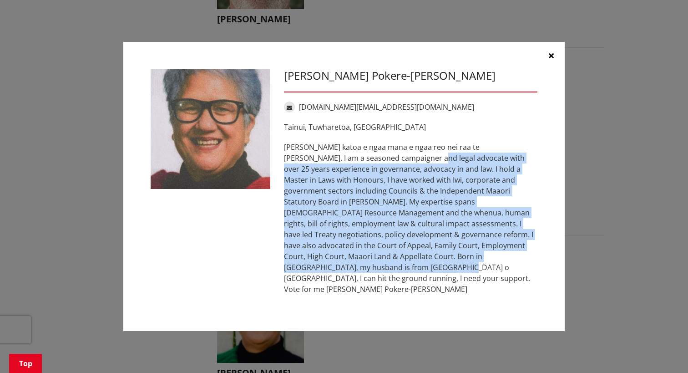
drag, startPoint x: 383, startPoint y: 177, endPoint x: 421, endPoint y: 263, distance: 94.5
click at [421, 263] on p "[PERSON_NAME] katoa e ngaa mana e ngaa reo nei raa te [PERSON_NAME]. I am a sea…" at bounding box center [410, 218] width 253 height 153
click at [421, 262] on p "[PERSON_NAME] katoa e ngaa mana e ngaa reo nei raa te [PERSON_NAME]. I am a sea…" at bounding box center [410, 218] width 253 height 153
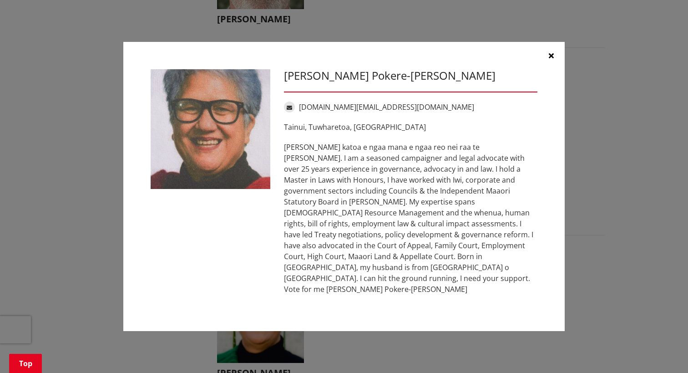
click at [420, 277] on p "[PERSON_NAME] katoa e ngaa mana e ngaa reo nei raa te [PERSON_NAME]. I am a sea…" at bounding box center [410, 218] width 253 height 153
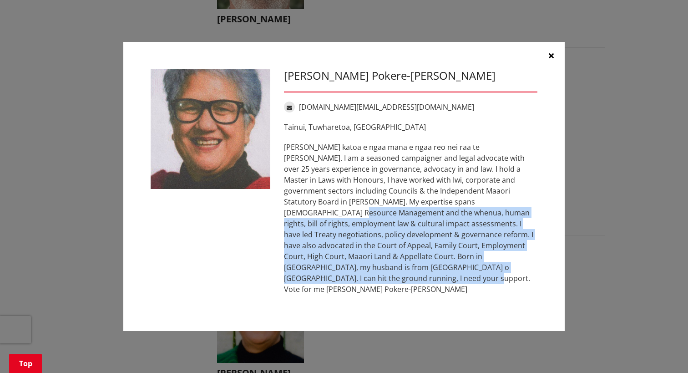
drag, startPoint x: 430, startPoint y: 223, endPoint x: 435, endPoint y: 278, distance: 56.2
click at [435, 278] on p "[PERSON_NAME] katoa e ngaa mana e ngaa reo nei raa te [PERSON_NAME]. I am a sea…" at bounding box center [410, 218] width 253 height 153
click at [475, 277] on p "[PERSON_NAME] katoa e ngaa mana e ngaa reo nei raa te [PERSON_NAME]. I am a sea…" at bounding box center [410, 218] width 253 height 153
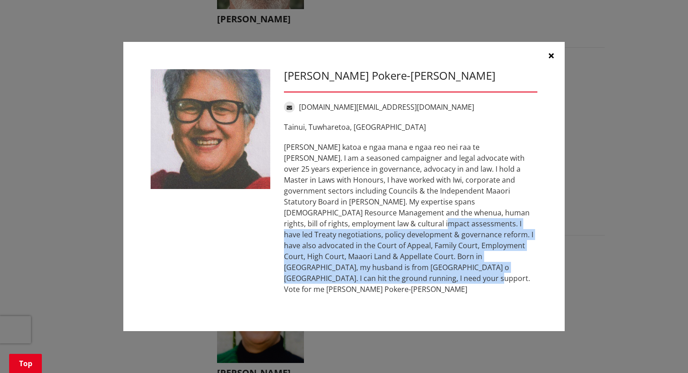
drag, startPoint x: 495, startPoint y: 224, endPoint x: 495, endPoint y: 283, distance: 59.2
click at [495, 283] on p "[PERSON_NAME] katoa e ngaa mana e ngaa reo nei raa te [PERSON_NAME]. I am a sea…" at bounding box center [410, 218] width 253 height 153
click at [410, 289] on div "[PERSON_NAME] Pokere-[PERSON_NAME] [DOMAIN_NAME][EMAIL_ADDRESS][DOMAIN_NAME] [G…" at bounding box center [410, 186] width 267 height 234
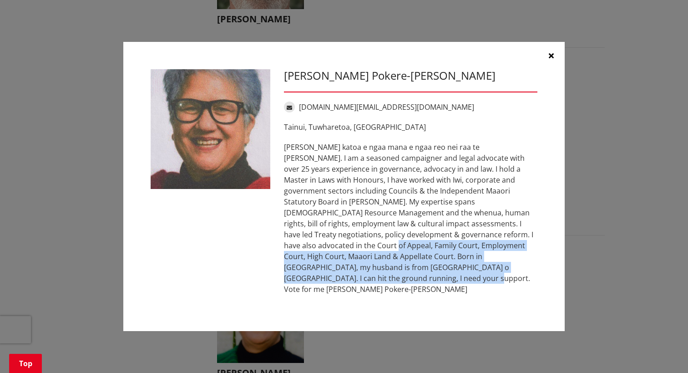
drag, startPoint x: 424, startPoint y: 245, endPoint x: 446, endPoint y: 285, distance: 45.4
click at [446, 285] on div "[PERSON_NAME] Pokere-[PERSON_NAME] [DOMAIN_NAME][EMAIL_ADDRESS][DOMAIN_NAME] [G…" at bounding box center [410, 186] width 267 height 234
click at [446, 283] on div "[PERSON_NAME] Pokere-[PERSON_NAME] [DOMAIN_NAME][EMAIL_ADDRESS][DOMAIN_NAME] [G…" at bounding box center [410, 186] width 267 height 234
click at [440, 263] on p "[PERSON_NAME] katoa e ngaa mana e ngaa reo nei raa te [PERSON_NAME]. I am a sea…" at bounding box center [410, 218] width 253 height 153
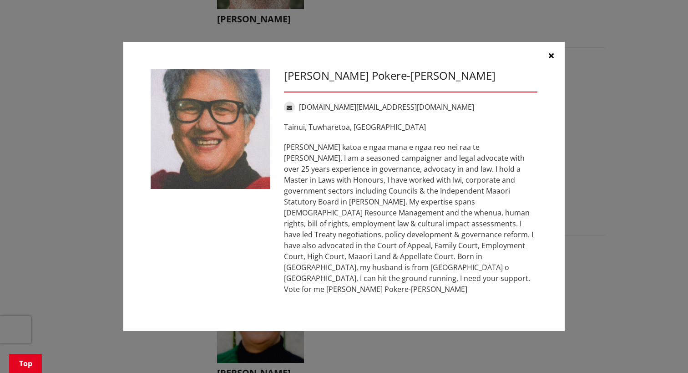
click at [552, 59] on icon "button" at bounding box center [551, 55] width 5 height 7
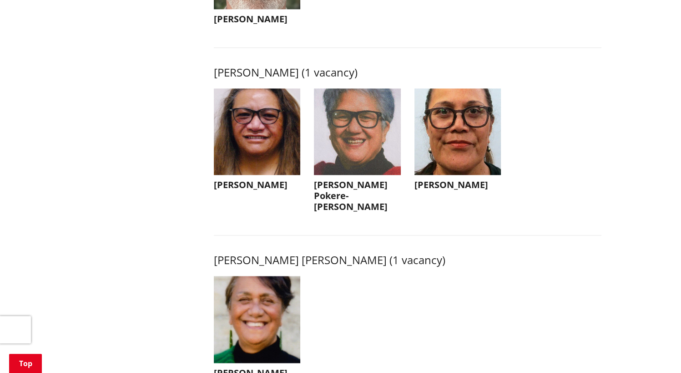
click at [440, 195] on button "[PERSON_NAME]" at bounding box center [458, 141] width 87 height 107
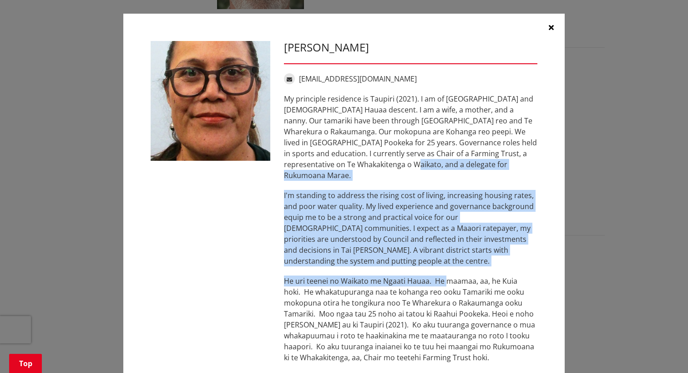
drag, startPoint x: 437, startPoint y: 166, endPoint x: 442, endPoint y: 256, distance: 90.7
click at [442, 256] on div "My principle residence is Taupiri (2021). I am of [GEOGRAPHIC_DATA] and [DEMOGR…" at bounding box center [410, 254] width 253 height 322
click at [416, 240] on p "I'm standing to address the rising cost of living, increasing housing rates, an…" at bounding box center [410, 228] width 253 height 76
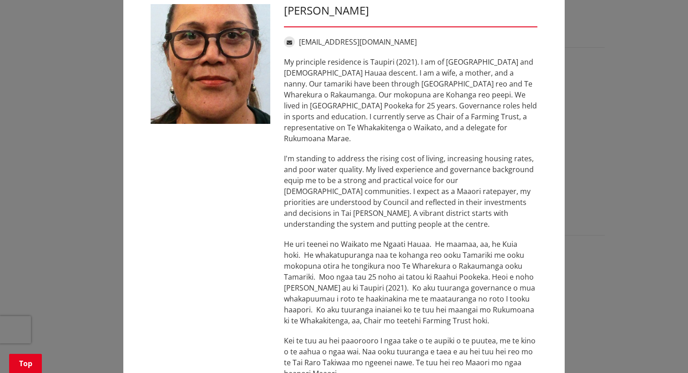
scroll to position [82, 0]
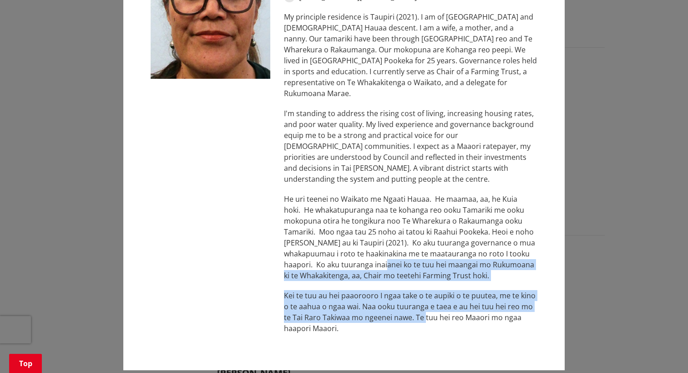
drag, startPoint x: 415, startPoint y: 256, endPoint x: 423, endPoint y: 304, distance: 48.4
click at [423, 304] on div "My principle residence is Taupiri (2021). I am of [GEOGRAPHIC_DATA] and [DEMOGR…" at bounding box center [410, 172] width 253 height 322
click at [423, 304] on p "Kei te tuu au hei paaorooro I ngaa take o te aupiki o te puutea, me te kino o t…" at bounding box center [410, 312] width 253 height 44
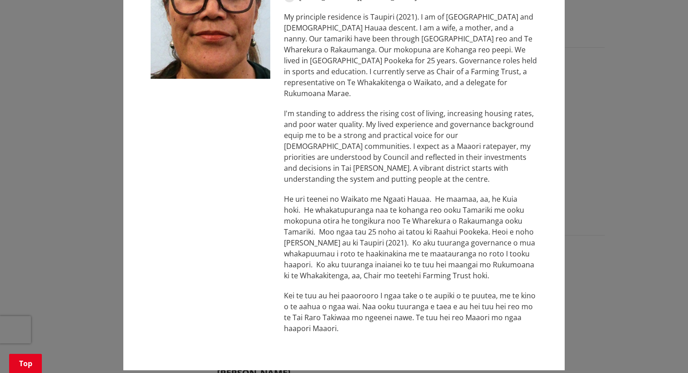
click at [402, 196] on p "He uri teenei no Waikato me Ngaati Hauaa. He maamaa, aa, he Kuia hoki. He whaka…" at bounding box center [410, 236] width 253 height 87
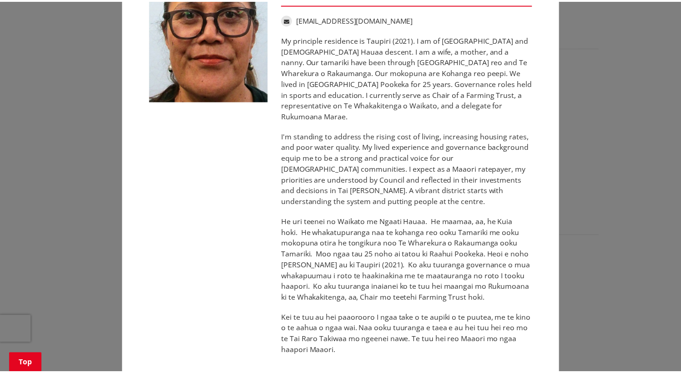
scroll to position [0, 0]
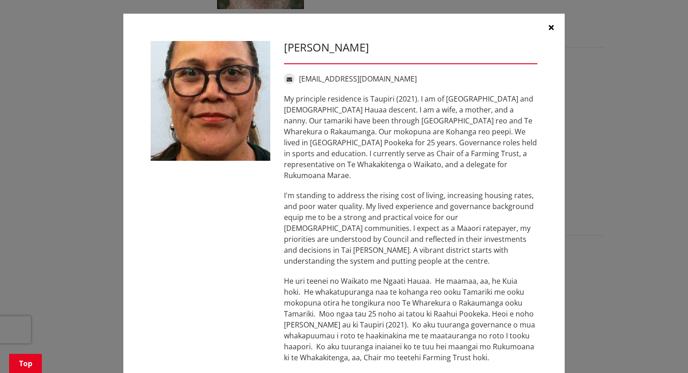
click at [549, 26] on icon "button" at bounding box center [551, 27] width 5 height 7
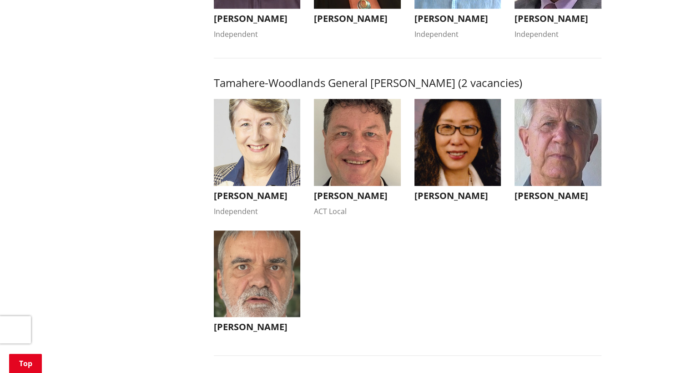
scroll to position [865, 0]
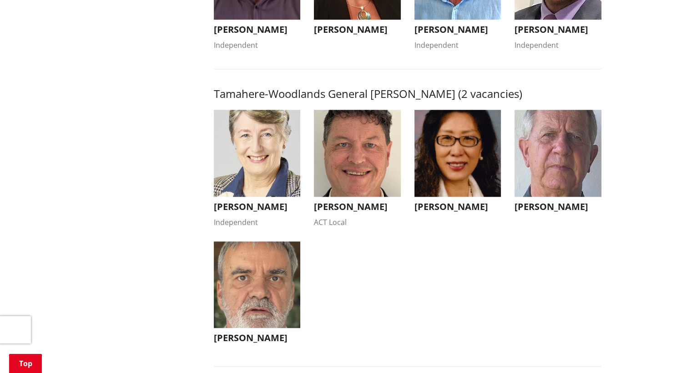
click at [391, 179] on img "button" at bounding box center [357, 153] width 87 height 87
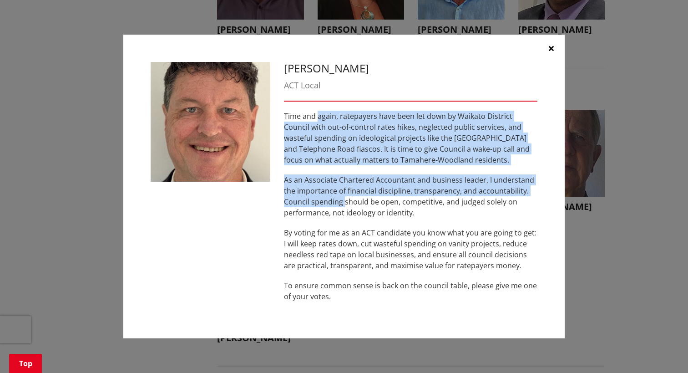
drag, startPoint x: 318, startPoint y: 121, endPoint x: 346, endPoint y: 202, distance: 86.1
click at [346, 202] on div "Time and again, ratepayers have been let down by Waikato District Council with …" at bounding box center [410, 206] width 253 height 191
click at [346, 202] on p "As an Associate Chartered Accountant and business leader, I understand the impo…" at bounding box center [410, 196] width 253 height 44
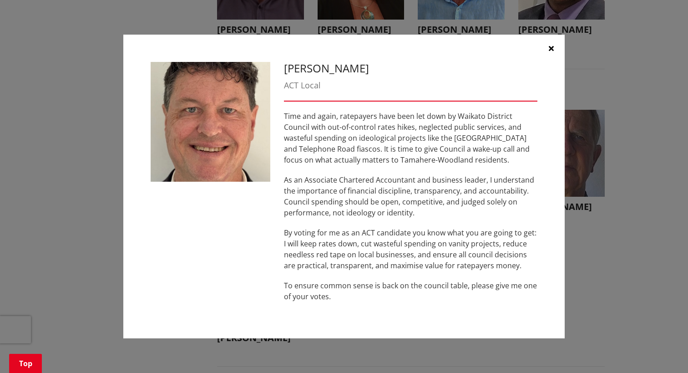
click at [451, 204] on p "As an Associate Chartered Accountant and business leader, I understand the impo…" at bounding box center [410, 196] width 253 height 44
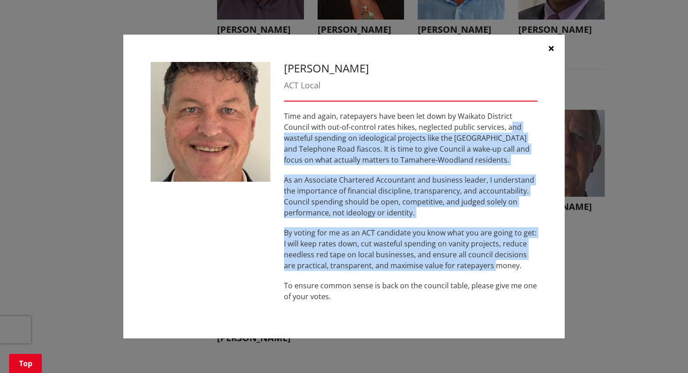
drag, startPoint x: 484, startPoint y: 123, endPoint x: 482, endPoint y: 266, distance: 142.9
click at [482, 266] on div "Time and again, ratepayers have been let down by Waikato District Council with …" at bounding box center [410, 206] width 253 height 191
drag, startPoint x: 482, startPoint y: 266, endPoint x: 404, endPoint y: 249, distance: 80.2
click at [404, 249] on p "By voting for me as an ACT candidate you know what you are going to get: I will…" at bounding box center [410, 249] width 253 height 44
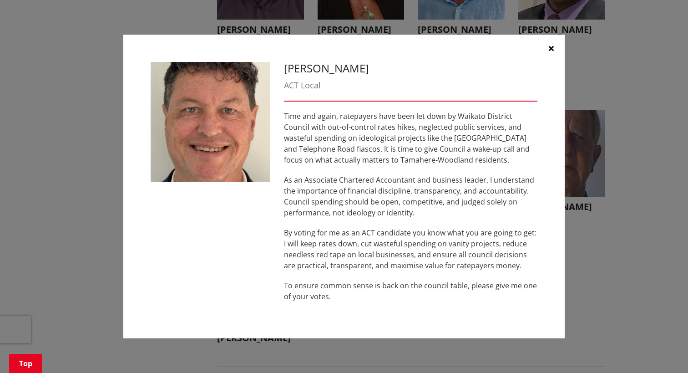
click at [316, 129] on p "Time and again, ratepayers have been let down by Waikato District Council with …" at bounding box center [410, 138] width 253 height 55
drag, startPoint x: 426, startPoint y: 137, endPoint x: 442, endPoint y: 234, distance: 98.7
click at [442, 234] on div "Time and again, ratepayers have been let down by Waikato District Council with …" at bounding box center [410, 206] width 253 height 191
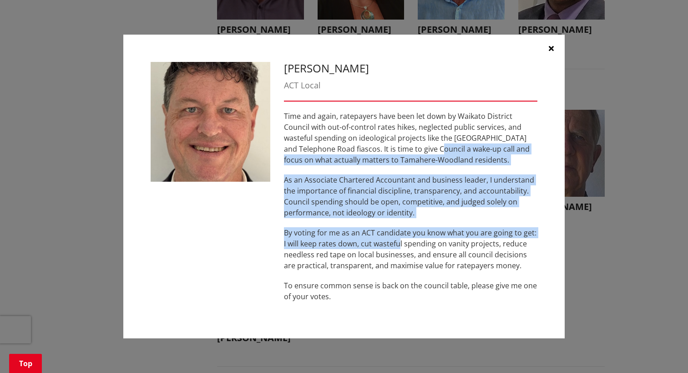
drag, startPoint x: 402, startPoint y: 147, endPoint x: 400, endPoint y: 242, distance: 94.7
click at [400, 242] on div "Time and again, ratepayers have been let down by Waikato District Council with …" at bounding box center [410, 206] width 253 height 191
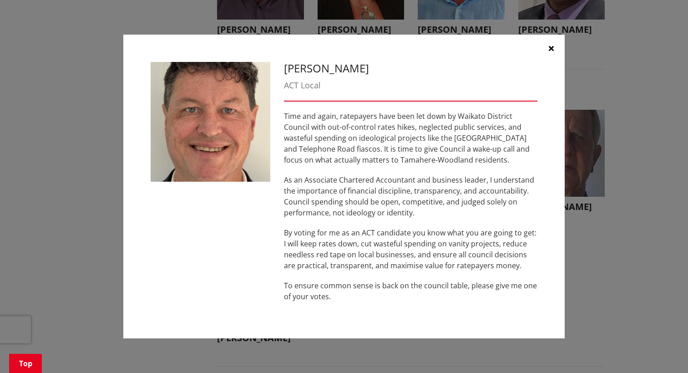
drag, startPoint x: 400, startPoint y: 242, endPoint x: 356, endPoint y: 149, distance: 103.4
click at [356, 149] on p "Time and again, ratepayers have been let down by Waikato District Council with …" at bounding box center [410, 138] width 253 height 55
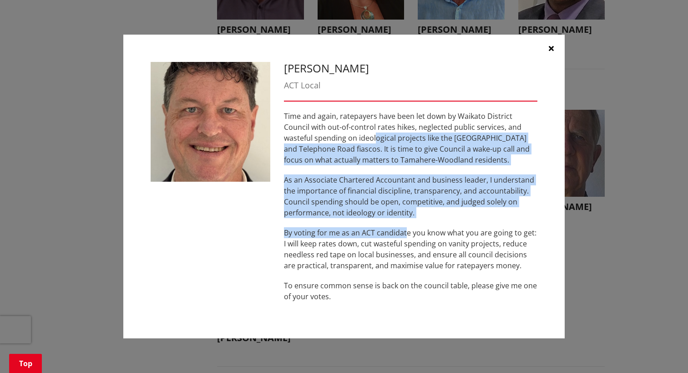
drag, startPoint x: 344, startPoint y: 154, endPoint x: 407, endPoint y: 222, distance: 92.4
click at [407, 222] on div "Time and again, ratepayers have been let down by Waikato District Council with …" at bounding box center [410, 206] width 253 height 191
click at [408, 221] on div "Time and again, ratepayers have been let down by Waikato District Council with …" at bounding box center [410, 206] width 253 height 191
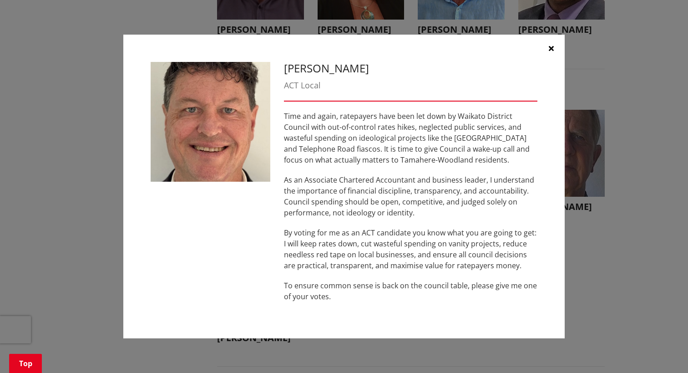
click at [362, 239] on p "By voting for me as an ACT candidate you know what you are going to get: I will…" at bounding box center [410, 249] width 253 height 44
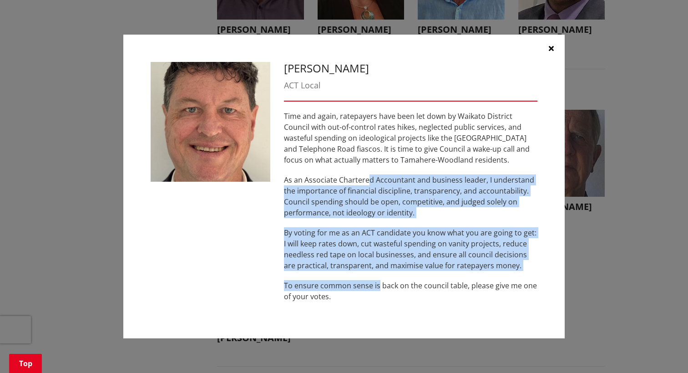
drag, startPoint x: 366, startPoint y: 181, endPoint x: 379, endPoint y: 286, distance: 105.5
click at [379, 286] on div "Time and again, ratepayers have been let down by Waikato District Council with …" at bounding box center [410, 206] width 253 height 191
click at [379, 286] on p "To ensure common sense is back on the council table, please give me one of your…" at bounding box center [410, 291] width 253 height 22
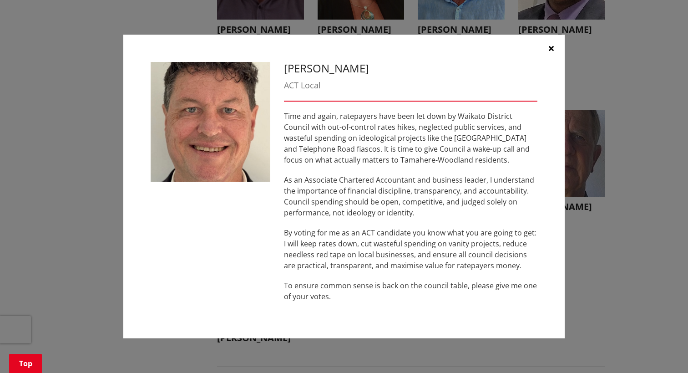
click at [420, 286] on p "To ensure common sense is back on the council table, please give me one of your…" at bounding box center [410, 291] width 253 height 22
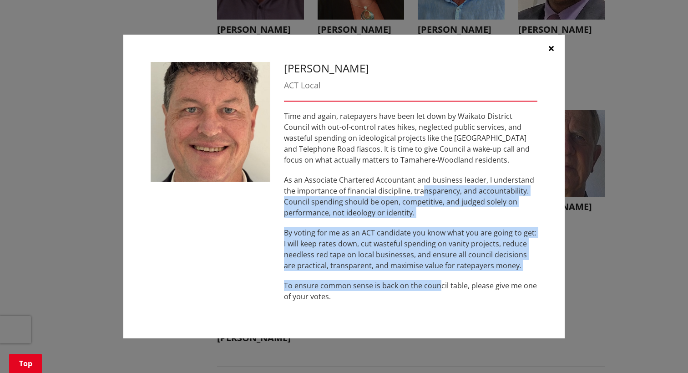
drag, startPoint x: 423, startPoint y: 190, endPoint x: 440, endPoint y: 277, distance: 89.1
click at [440, 277] on div "Time and again, ratepayers have been let down by Waikato District Council with …" at bounding box center [410, 206] width 253 height 191
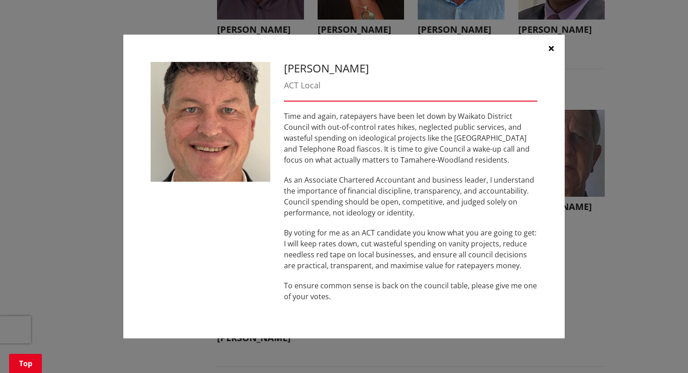
drag, startPoint x: 440, startPoint y: 277, endPoint x: 466, endPoint y: 178, distance: 102.1
click at [466, 178] on p "As an Associate Chartered Accountant and business leader, I understand the impo…" at bounding box center [410, 196] width 253 height 44
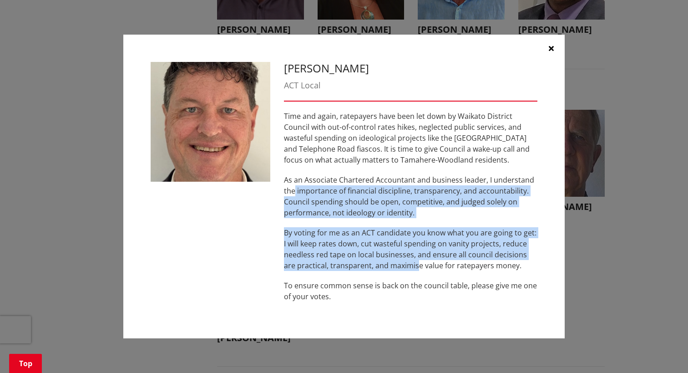
drag, startPoint x: 294, startPoint y: 192, endPoint x: 404, endPoint y: 271, distance: 135.6
click at [404, 271] on div "Time and again, ratepayers have been let down by Waikato District Council with …" at bounding box center [410, 206] width 253 height 191
click at [404, 271] on p "By voting for me as an ACT candidate you know what you are going to get: I will…" at bounding box center [410, 249] width 253 height 44
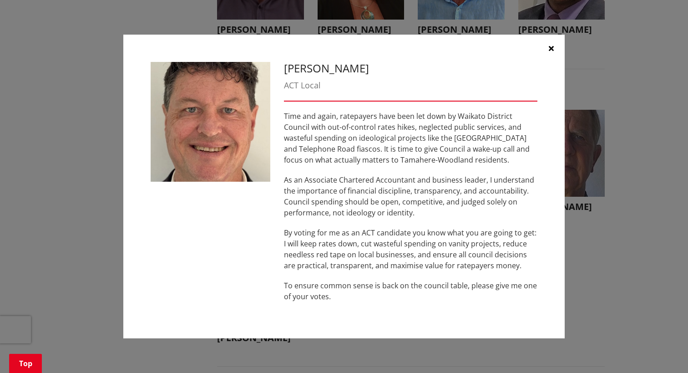
click at [360, 291] on p "To ensure common sense is back on the council table, please give me one of your…" at bounding box center [410, 291] width 253 height 22
click at [553, 47] on icon "button" at bounding box center [551, 48] width 5 height 7
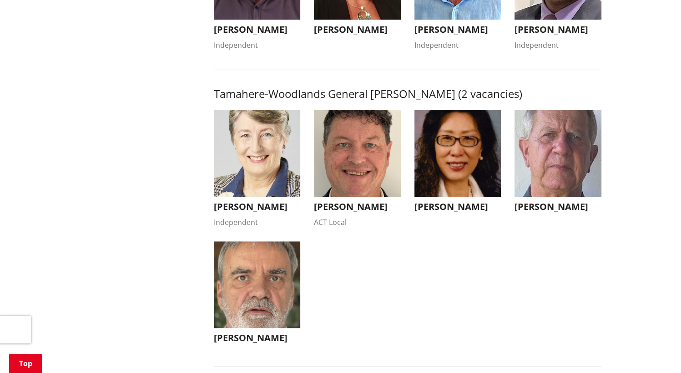
click at [451, 197] on img "button" at bounding box center [458, 153] width 87 height 87
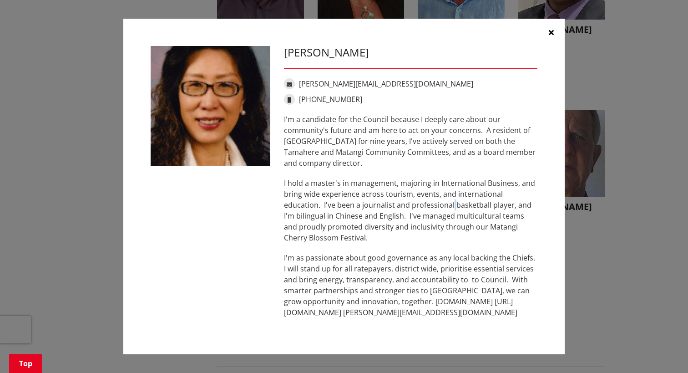
click at [451, 202] on p "I hold a master's in management, majoring in International Business, and bring …" at bounding box center [410, 210] width 253 height 66
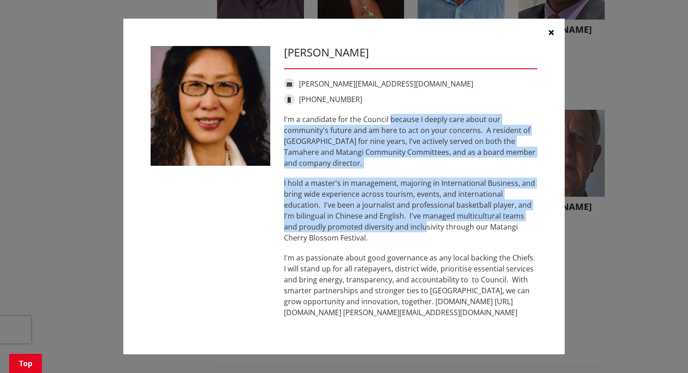
drag, startPoint x: 390, startPoint y: 111, endPoint x: 407, endPoint y: 222, distance: 112.4
click at [407, 222] on div "Anne Cao-Oulton [EMAIL_ADDRESS][DOMAIN_NAME] [PHONE_NUMBER] I'm a candidate for…" at bounding box center [410, 186] width 267 height 281
click at [407, 222] on p "I hold a master's in management, majoring in International Business, and bring …" at bounding box center [410, 210] width 253 height 66
click at [362, 139] on p "I'm a candidate for the Council because I deeply care about our community's fut…" at bounding box center [410, 141] width 253 height 55
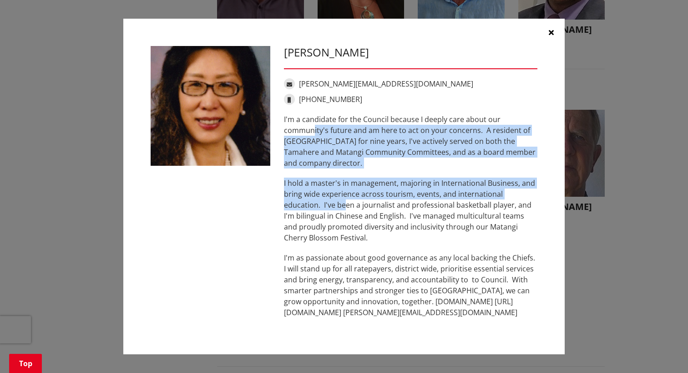
drag, startPoint x: 318, startPoint y: 147, endPoint x: 344, endPoint y: 202, distance: 61.5
click at [344, 202] on div "I'm a candidate for the Council because I deeply care about our community's fut…" at bounding box center [410, 216] width 253 height 204
click at [344, 202] on p "I hold a master's in management, majoring in International Business, and bring …" at bounding box center [410, 210] width 253 height 66
click at [506, 142] on p "I'm a candidate for the Council because I deeply care about our community's fut…" at bounding box center [410, 141] width 253 height 55
click at [492, 132] on p "I'm a candidate for the Council because I deeply care about our community's fut…" at bounding box center [410, 141] width 253 height 55
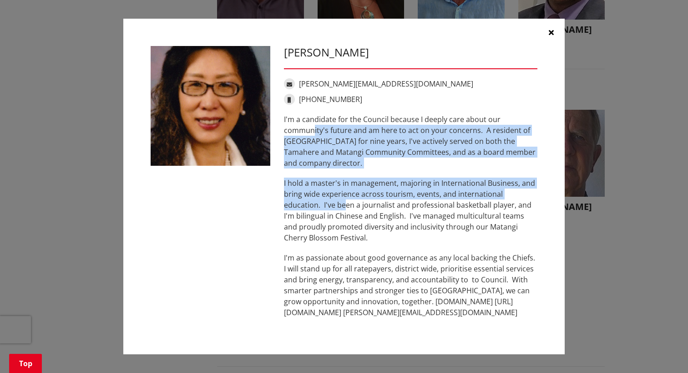
click at [380, 180] on p "I hold a master's in management, majoring in International Business, and bring …" at bounding box center [410, 210] width 253 height 66
drag, startPoint x: 491, startPoint y: 118, endPoint x: 479, endPoint y: 194, distance: 77.5
click at [479, 194] on div "Anne Cao-Oulton [EMAIL_ADDRESS][DOMAIN_NAME] [PHONE_NUMBER] I'm a candidate for…" at bounding box center [410, 186] width 267 height 281
drag, startPoint x: 479, startPoint y: 194, endPoint x: 395, endPoint y: 187, distance: 84.5
click at [395, 187] on p "I hold a master's in management, majoring in International Business, and bring …" at bounding box center [410, 210] width 253 height 66
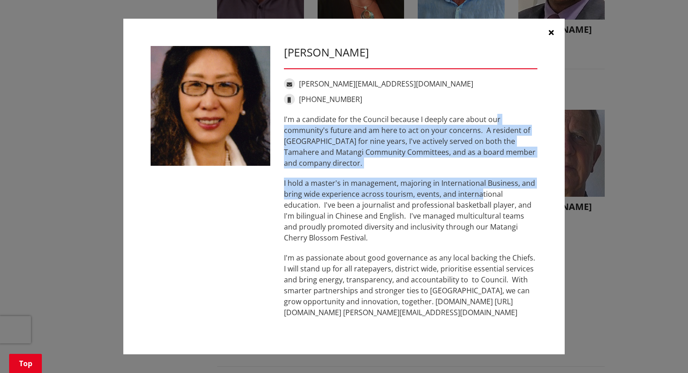
click at [400, 145] on p "I'm a candidate for the Council because I deeply care about our community's fut…" at bounding box center [410, 141] width 253 height 55
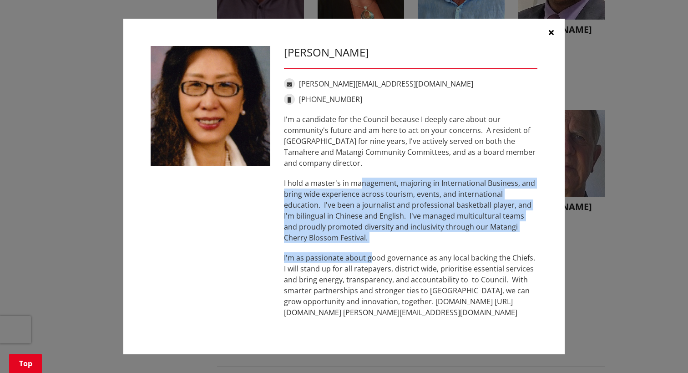
drag, startPoint x: 360, startPoint y: 183, endPoint x: 369, endPoint y: 257, distance: 74.7
click at [369, 257] on div "I'm a candidate for the Council because I deeply care about our community's fut…" at bounding box center [410, 216] width 253 height 204
click at [367, 254] on p "I'm as passionate about good governance as any local backing the Chiefs. I will…" at bounding box center [410, 285] width 253 height 66
click at [368, 175] on div "I'm a candidate for the Council because I deeply care about our community's fut…" at bounding box center [410, 216] width 253 height 204
drag, startPoint x: 335, startPoint y: 185, endPoint x: 359, endPoint y: 262, distance: 80.0
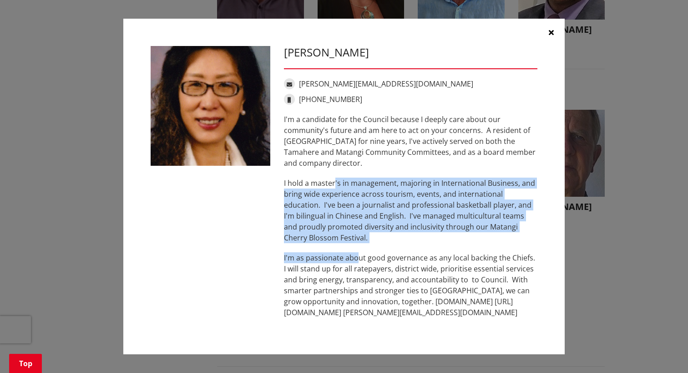
click at [359, 262] on div "I'm a candidate for the Council because I deeply care about our community's fut…" at bounding box center [410, 216] width 253 height 204
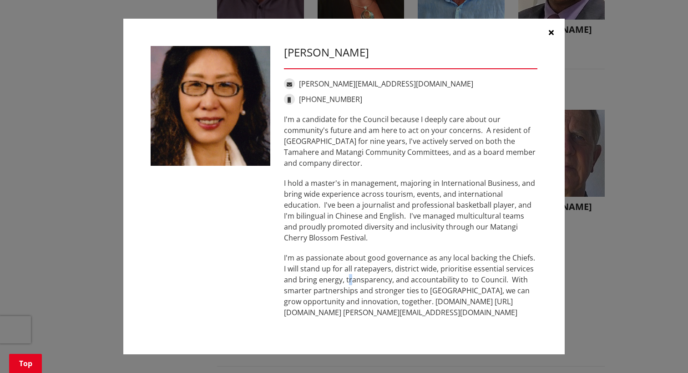
drag, startPoint x: 359, startPoint y: 262, endPoint x: 349, endPoint y: 279, distance: 19.5
click at [349, 279] on p "I'm as passionate about good governance as any local backing the Chiefs. I will…" at bounding box center [410, 285] width 253 height 66
drag, startPoint x: 349, startPoint y: 279, endPoint x: 448, endPoint y: 308, distance: 102.5
click at [448, 309] on p "I'm as passionate about good governance as any local backing the Chiefs. I will…" at bounding box center [410, 285] width 253 height 66
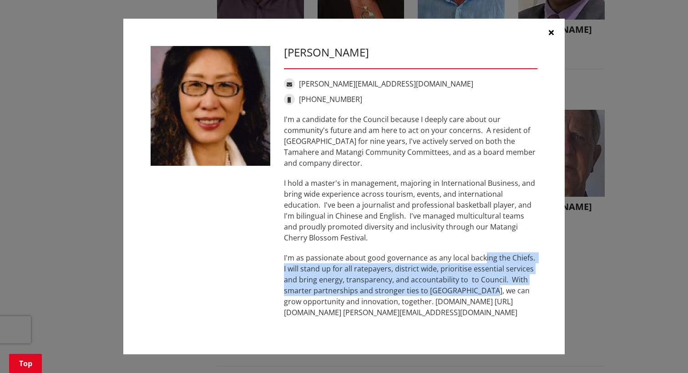
drag, startPoint x: 484, startPoint y: 252, endPoint x: 483, endPoint y: 293, distance: 41.4
click at [483, 293] on p "I'm as passionate about good governance as any local backing the Chiefs. I will…" at bounding box center [410, 285] width 253 height 66
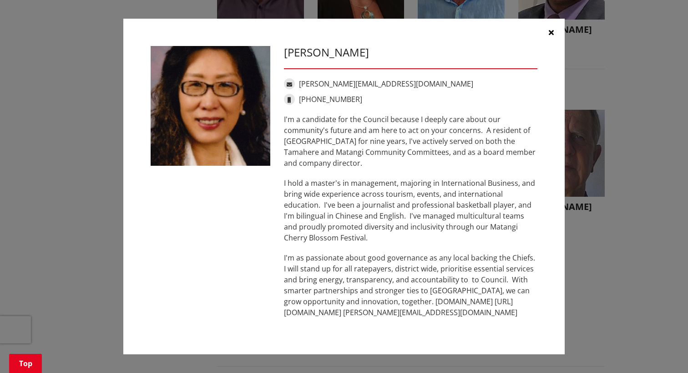
click at [472, 296] on p "I'm as passionate about good governance as any local backing the Chiefs. I will…" at bounding box center [410, 285] width 253 height 66
drag, startPoint x: 475, startPoint y: 301, endPoint x: 373, endPoint y: 304, distance: 102.0
click at [373, 304] on p "I'm as passionate about good governance as any local backing the Chiefs. I will…" at bounding box center [410, 285] width 253 height 66
copy p "[DOMAIN_NAME]"
click at [491, 300] on p "I'm as passionate about good governance as any local backing the Chiefs. I will…" at bounding box center [410, 285] width 253 height 66
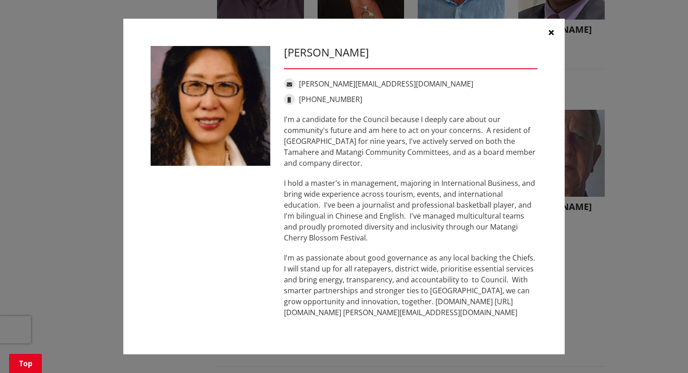
click at [407, 316] on p "I'm as passionate about good governance as any local backing the Chiefs. I will…" at bounding box center [410, 285] width 253 height 66
click at [501, 265] on p "I'm as passionate about good governance as any local backing the Chiefs. I will…" at bounding box center [410, 285] width 253 height 66
click at [451, 301] on p "I'm as passionate about good governance as any local backing the Chiefs. I will…" at bounding box center [410, 285] width 253 height 66
click at [550, 38] on button "button" at bounding box center [550, 32] width 27 height 27
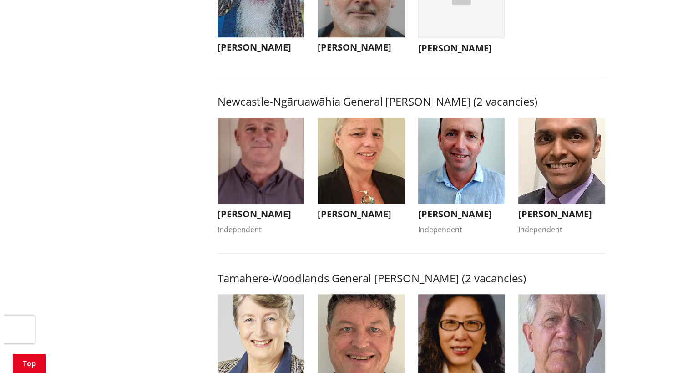
scroll to position [637, 0]
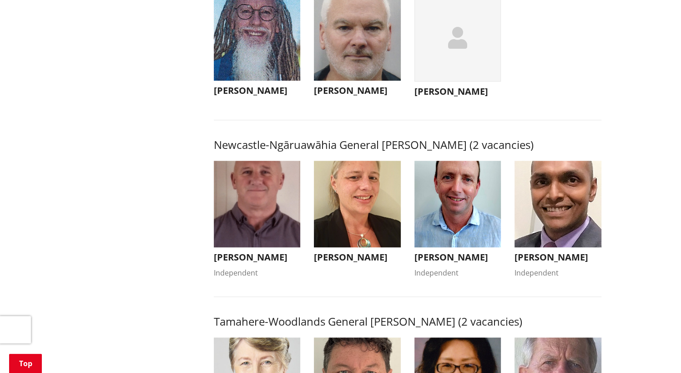
click at [564, 234] on img "button" at bounding box center [558, 204] width 87 height 87
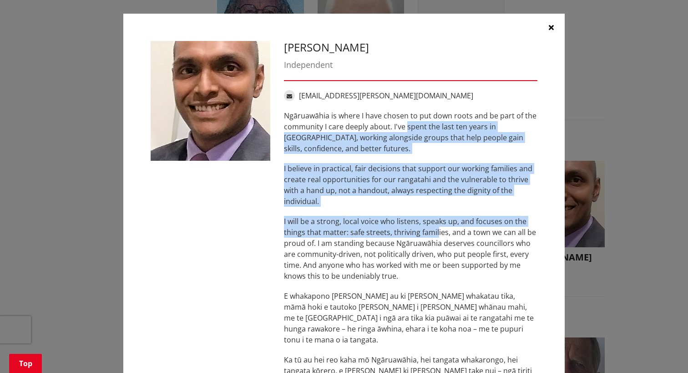
drag, startPoint x: 426, startPoint y: 186, endPoint x: 433, endPoint y: 235, distance: 49.2
click at [433, 235] on div "Ngāruawāhia is where I have chosen to put down roots and be part of the communi…" at bounding box center [410, 264] width 253 height 309
click at [433, 235] on p "I will be a strong, local voice who listens, speaks up, and focuses on the thin…" at bounding box center [410, 249] width 253 height 66
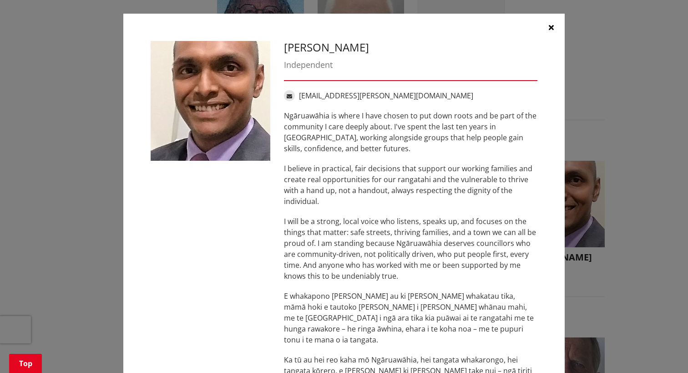
click at [470, 119] on p "Ngāruawāhia is where I have chosen to put down roots and be part of the communi…" at bounding box center [410, 132] width 253 height 44
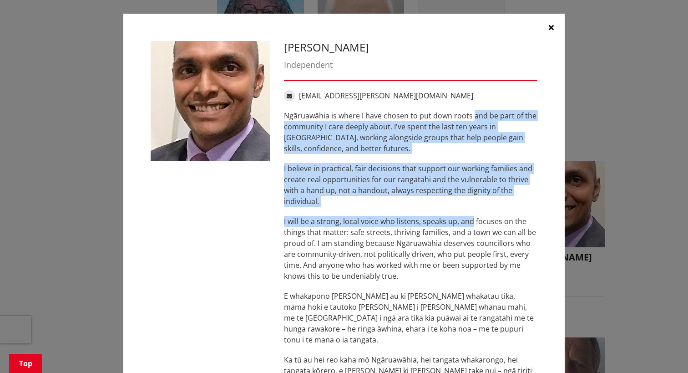
drag, startPoint x: 470, startPoint y: 109, endPoint x: 469, endPoint y: 220, distance: 111.0
click at [469, 220] on div "[PERSON_NAME] Independent [EMAIL_ADDRESS][PERSON_NAME][DOMAIN_NAME] [GEOGRAPHIC…" at bounding box center [410, 235] width 267 height 388
click at [469, 220] on p "I will be a strong, local voice who listens, speaks up, and focuses on the thin…" at bounding box center [410, 249] width 253 height 66
click at [417, 161] on div "Ngāruawāhia is where I have chosen to put down roots and be part of the communi…" at bounding box center [410, 264] width 253 height 309
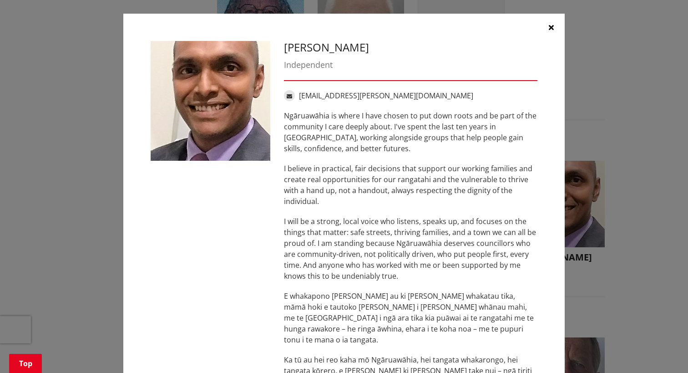
drag, startPoint x: 415, startPoint y: 132, endPoint x: 425, endPoint y: 193, distance: 61.8
click at [425, 193] on div "Ngāruawāhia is where I have chosen to put down roots and be part of the communi…" at bounding box center [410, 264] width 253 height 309
click at [425, 193] on p "I believe in practical, fair decisions that support our working families and cr…" at bounding box center [410, 185] width 253 height 44
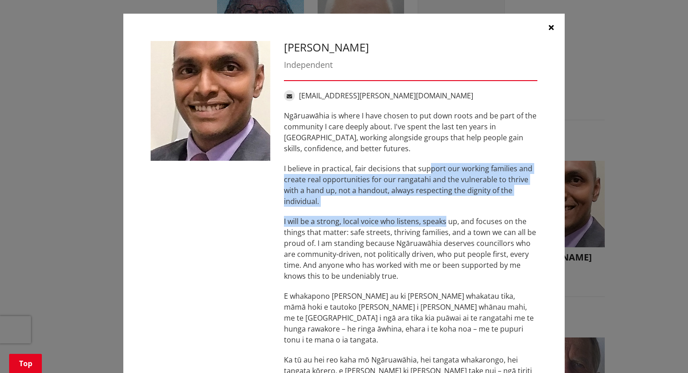
drag, startPoint x: 428, startPoint y: 157, endPoint x: 442, endPoint y: 217, distance: 61.4
click at [442, 217] on div "Ngāruawāhia is where I have chosen to put down roots and be part of the communi…" at bounding box center [410, 264] width 253 height 309
click at [442, 217] on p "I will be a strong, local voice who listens, speaks up, and focuses on the thin…" at bounding box center [410, 249] width 253 height 66
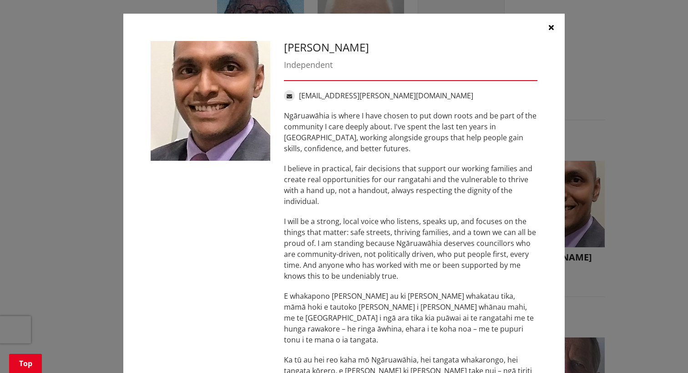
click at [416, 157] on div "Ngāruawāhia is where I have chosen to put down roots and be part of the communi…" at bounding box center [410, 264] width 253 height 309
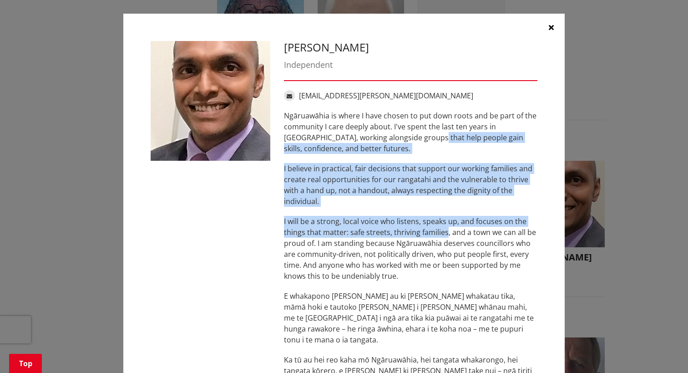
drag, startPoint x: 417, startPoint y: 136, endPoint x: 442, endPoint y: 228, distance: 95.4
click at [442, 228] on div "Ngāruawāhia is where I have chosen to put down roots and be part of the communi…" at bounding box center [410, 264] width 253 height 309
drag, startPoint x: 442, startPoint y: 228, endPoint x: 404, endPoint y: 163, distance: 75.3
click at [404, 163] on p "I believe in practical, fair decisions that support our working families and cr…" at bounding box center [410, 185] width 253 height 44
click at [324, 192] on p "I believe in practical, fair decisions that support our working families and cr…" at bounding box center [410, 185] width 253 height 44
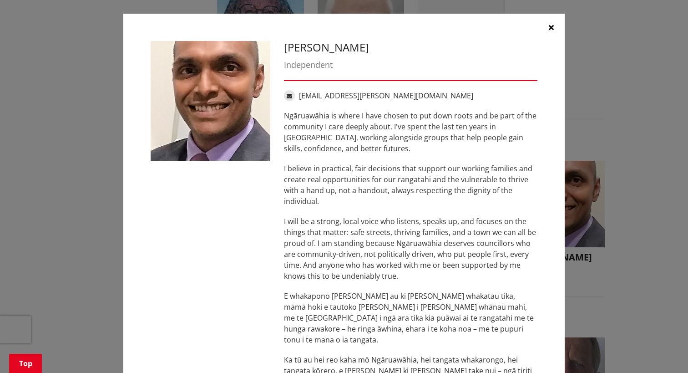
scroll to position [46, 0]
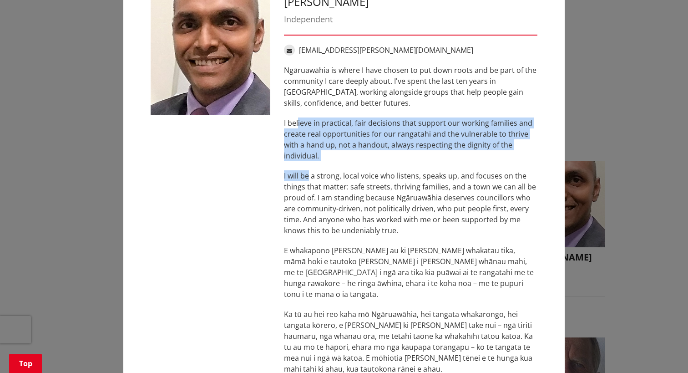
drag, startPoint x: 295, startPoint y: 125, endPoint x: 306, endPoint y: 182, distance: 58.5
click at [306, 182] on div "Ngāruawāhia is where I have chosen to put down roots and be part of the communi…" at bounding box center [410, 219] width 253 height 309
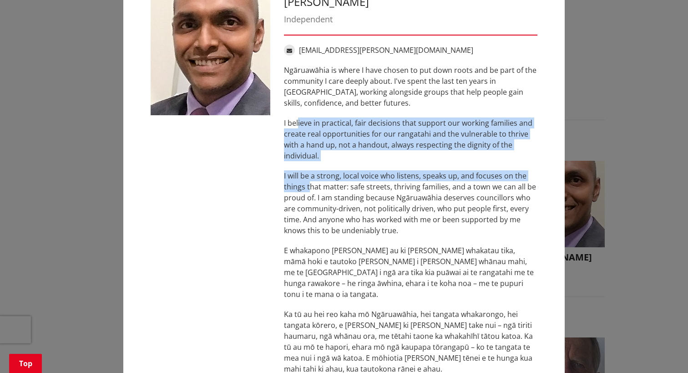
click at [306, 182] on p "I will be a strong, local voice who listens, speaks up, and focuses on the thin…" at bounding box center [410, 203] width 253 height 66
click at [424, 116] on div "Ngāruawāhia is where I have chosen to put down roots and be part of the communi…" at bounding box center [410, 219] width 253 height 309
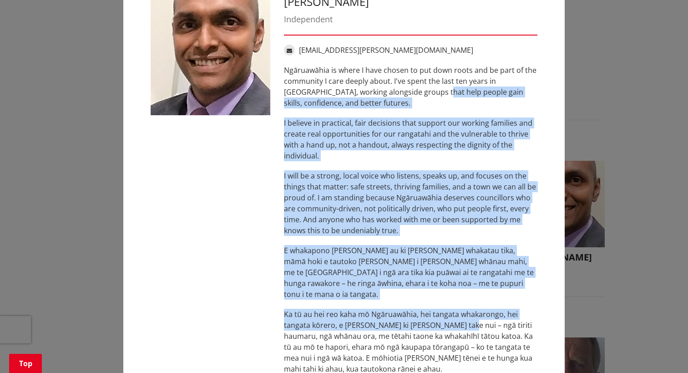
drag, startPoint x: 425, startPoint y: 89, endPoint x: 448, endPoint y: 317, distance: 229.1
click at [448, 317] on div "Ngāruawāhia is where I have chosen to put down roots and be part of the communi…" at bounding box center [410, 219] width 253 height 309
drag, startPoint x: 448, startPoint y: 317, endPoint x: 402, endPoint y: 191, distance: 134.2
click at [402, 191] on p "I will be a strong, local voice who listens, speaks up, and focuses on the thin…" at bounding box center [410, 203] width 253 height 66
click at [406, 187] on p "I will be a strong, local voice who listens, speaks up, and focuses on the thin…" at bounding box center [410, 203] width 253 height 66
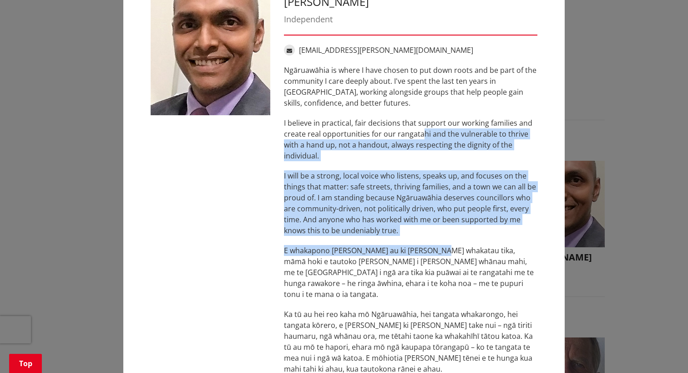
drag, startPoint x: 419, startPoint y: 137, endPoint x: 433, endPoint y: 245, distance: 109.7
click at [433, 245] on div "Ngāruawāhia is where I have chosen to put down roots and be part of the communi…" at bounding box center [410, 219] width 253 height 309
drag, startPoint x: 433, startPoint y: 245, endPoint x: 363, endPoint y: 233, distance: 71.1
click at [363, 233] on p "I will be a strong, local voice who listens, speaks up, and focuses on the thin…" at bounding box center [410, 203] width 253 height 66
click at [371, 157] on p "I believe in practical, fair decisions that support our working families and cr…" at bounding box center [410, 139] width 253 height 44
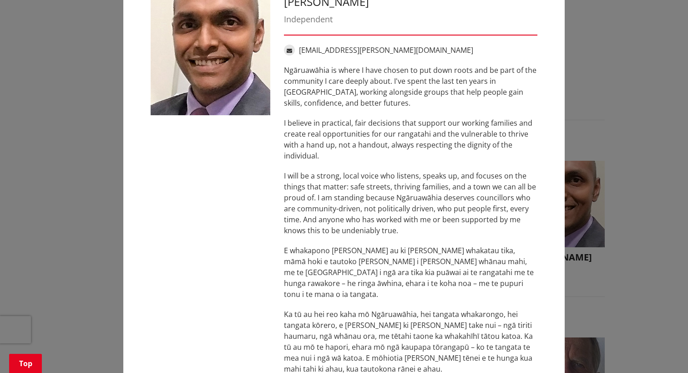
scroll to position [86, 0]
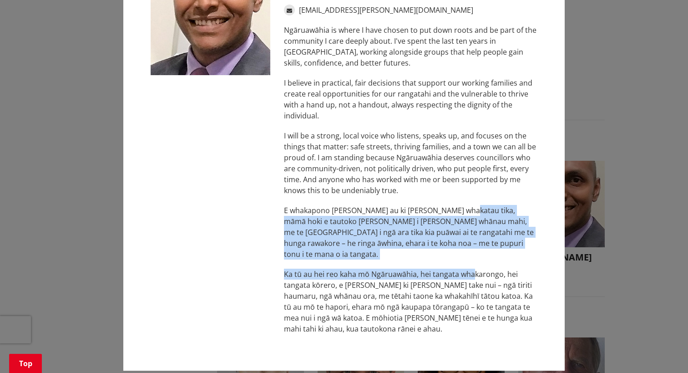
drag, startPoint x: 461, startPoint y: 196, endPoint x: 471, endPoint y: 261, distance: 65.8
click at [471, 261] on div "Ngāruawāhia is where I have chosen to put down roots and be part of the communi…" at bounding box center [410, 179] width 253 height 309
click at [471, 268] on p "Ka tū au hei reo kaha mō Ngāruawāhia, hei tangata whakarongo, hei tangata kōrer…" at bounding box center [410, 301] width 253 height 66
click at [450, 227] on p "E whakapono [PERSON_NAME] au ki [PERSON_NAME] whakatau tika, māmā hoki e tautok…" at bounding box center [410, 232] width 253 height 55
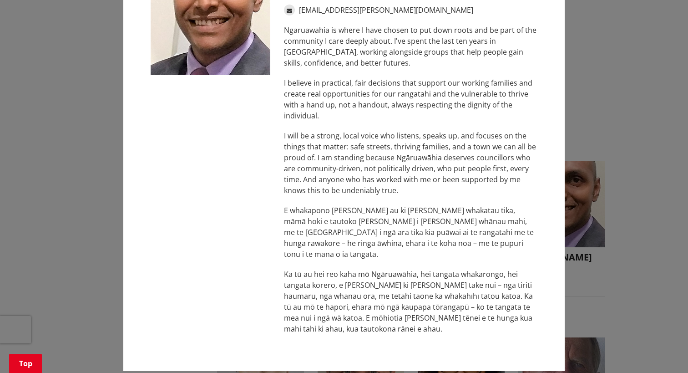
click at [444, 202] on div "Ngāruawāhia is where I have chosen to put down roots and be part of the communi…" at bounding box center [410, 179] width 253 height 309
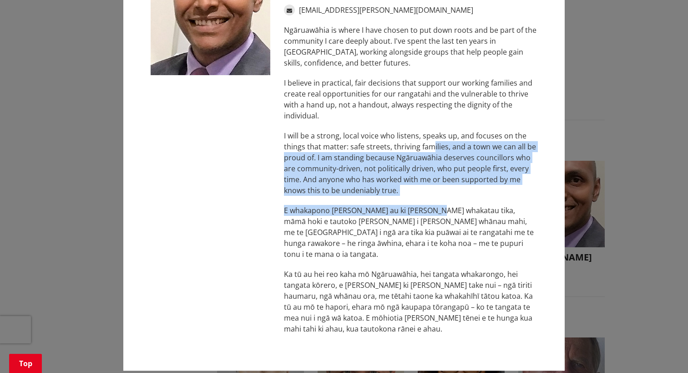
drag, startPoint x: 427, startPoint y: 148, endPoint x: 427, endPoint y: 207, distance: 59.2
click at [427, 207] on div "Ngāruawāhia is where I have chosen to put down roots and be part of the communi…" at bounding box center [410, 179] width 253 height 309
click at [427, 207] on p "E whakapono [PERSON_NAME] au ki [PERSON_NAME] whakatau tika, māmā hoki e tautok…" at bounding box center [410, 232] width 253 height 55
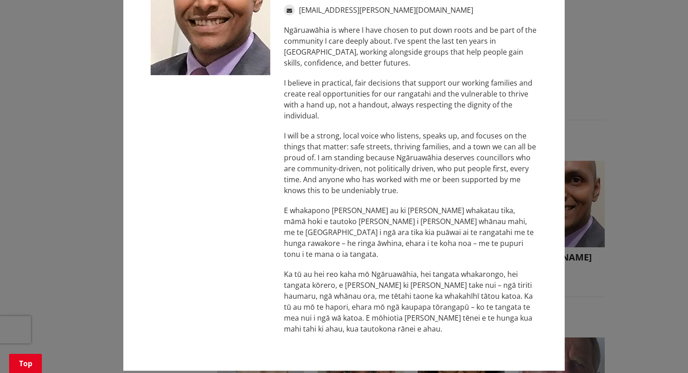
click at [405, 130] on p "I will be a strong, local voice who listens, speaks up, and focuses on the thin…" at bounding box center [410, 163] width 253 height 66
drag, startPoint x: 411, startPoint y: 196, endPoint x: 413, endPoint y: 221, distance: 24.6
click at [362, 156] on p "I will be a strong, local voice who listens, speaks up, and focuses on the thin…" at bounding box center [410, 163] width 253 height 66
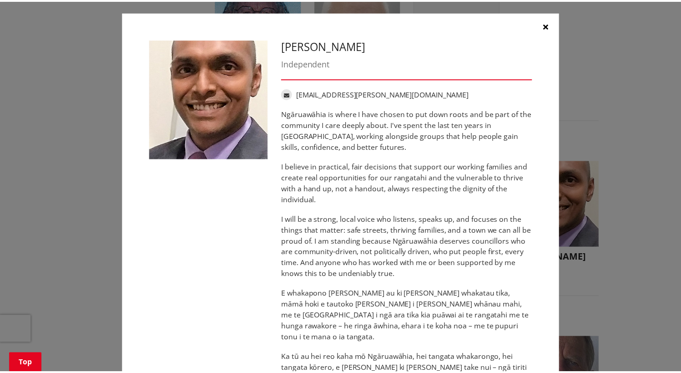
scroll to position [0, 0]
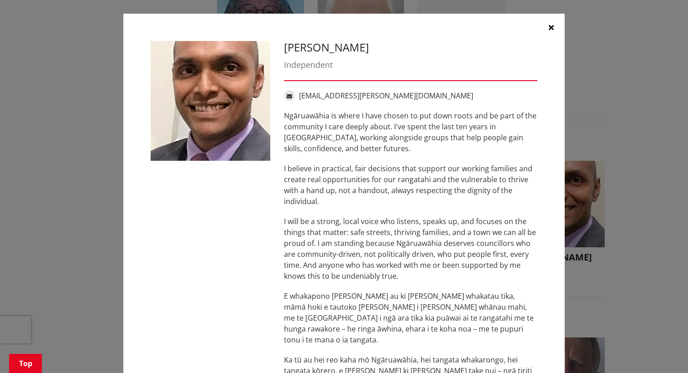
click at [549, 25] on icon "button" at bounding box center [551, 27] width 5 height 7
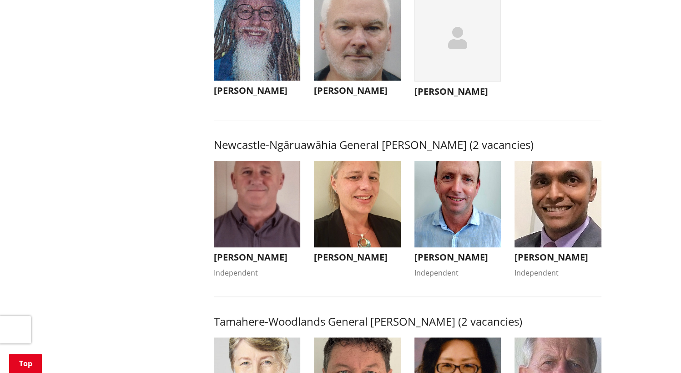
click at [463, 263] on h3 "[PERSON_NAME]" at bounding box center [458, 257] width 87 height 11
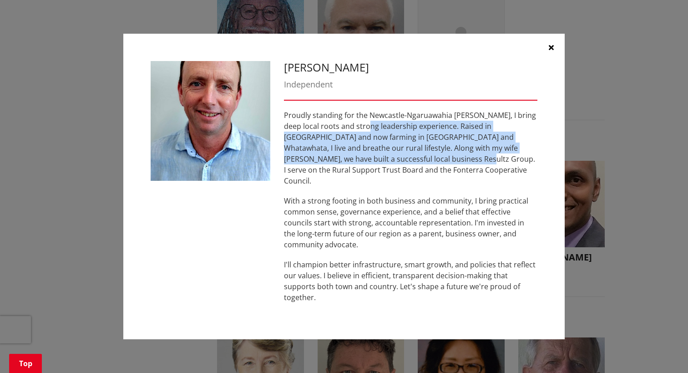
drag, startPoint x: 363, startPoint y: 134, endPoint x: 373, endPoint y: 174, distance: 40.8
click at [373, 174] on p "Proudly standing for the Newcastle-Ngaruawahia [PERSON_NAME], I bring deep loca…" at bounding box center [410, 148] width 253 height 76
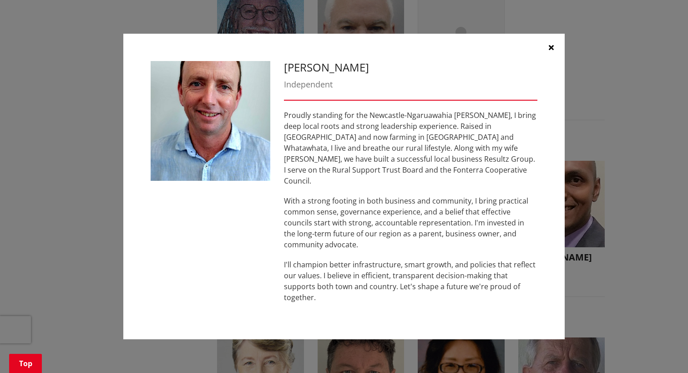
click at [401, 121] on p "Proudly standing for the Newcastle-Ngaruawahia [PERSON_NAME], I bring deep loca…" at bounding box center [410, 148] width 253 height 76
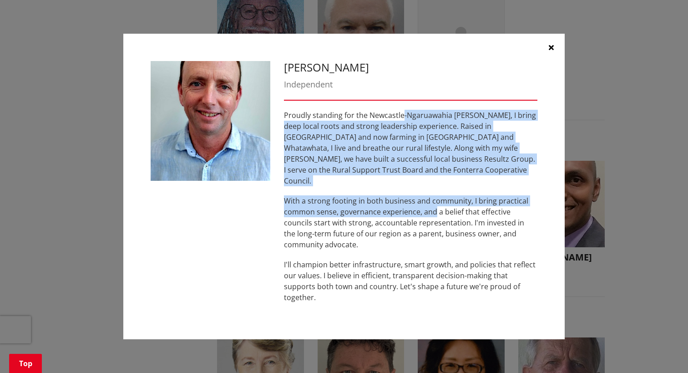
drag, startPoint x: 401, startPoint y: 121, endPoint x: 425, endPoint y: 213, distance: 94.9
click at [425, 213] on div "Proudly standing for the Newcastle-Ngaruawahia [PERSON_NAME], I bring deep loca…" at bounding box center [410, 206] width 253 height 193
drag, startPoint x: 425, startPoint y: 213, endPoint x: 390, endPoint y: 189, distance: 42.3
click at [390, 189] on div "Proudly standing for the Newcastle-Ngaruawahia [PERSON_NAME], I bring deep loca…" at bounding box center [410, 206] width 253 height 193
click at [407, 122] on p "Proudly standing for the Newcastle-Ngaruawahia [PERSON_NAME], I bring deep loca…" at bounding box center [410, 148] width 253 height 76
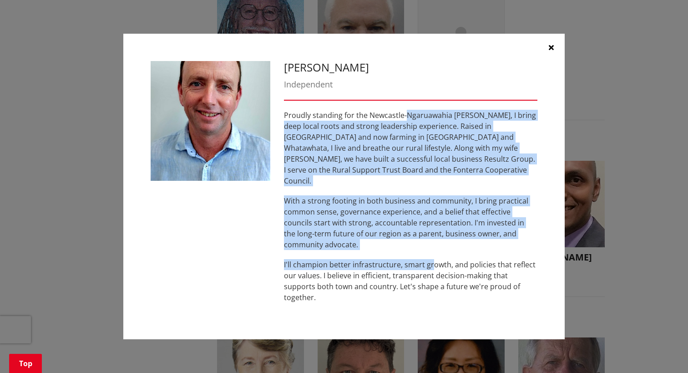
drag, startPoint x: 406, startPoint y: 128, endPoint x: 432, endPoint y: 253, distance: 127.3
click at [432, 253] on div "Proudly standing for the Newcastle-Ngaruawahia [PERSON_NAME], I bring deep loca…" at bounding box center [410, 206] width 253 height 193
drag, startPoint x: 432, startPoint y: 253, endPoint x: 359, endPoint y: 151, distance: 125.3
click at [359, 151] on p "Proudly standing for the Newcastle-Ngaruawahia [PERSON_NAME], I bring deep loca…" at bounding box center [410, 148] width 253 height 76
click at [417, 139] on p "Proudly standing for the Newcastle-Ngaruawahia [PERSON_NAME], I bring deep loca…" at bounding box center [410, 148] width 253 height 76
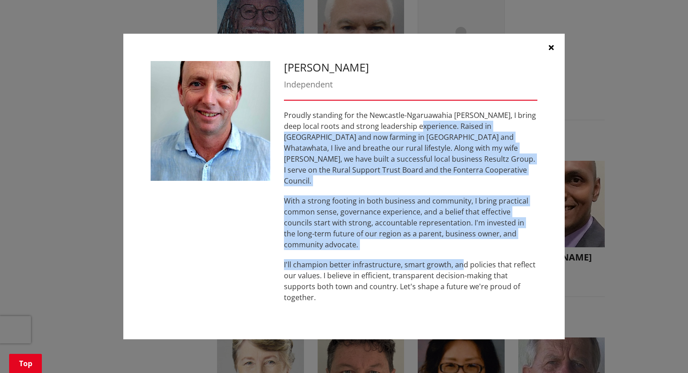
drag, startPoint x: 417, startPoint y: 139, endPoint x: 460, endPoint y: 259, distance: 127.2
click at [460, 259] on div "Proudly standing for the Newcastle-Ngaruawahia [PERSON_NAME], I bring deep loca…" at bounding box center [410, 206] width 253 height 193
drag, startPoint x: 460, startPoint y: 259, endPoint x: 396, endPoint y: 233, distance: 69.0
click at [396, 233] on p "With a strong footing in both business and community, I bring practical common …" at bounding box center [410, 222] width 253 height 55
click at [375, 158] on p "Proudly standing for the Newcastle-Ngaruawahia [PERSON_NAME], I bring deep loca…" at bounding box center [410, 148] width 253 height 76
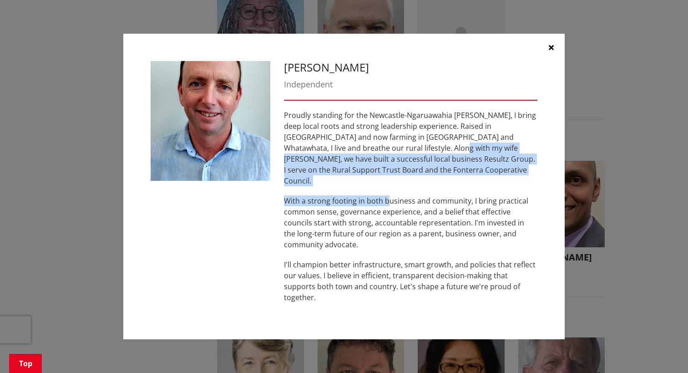
drag, startPoint x: 375, startPoint y: 158, endPoint x: 387, endPoint y: 195, distance: 38.7
click at [387, 195] on div "Proudly standing for the Newcastle-Ngaruawahia [PERSON_NAME], I bring deep loca…" at bounding box center [410, 206] width 253 height 193
click at [387, 194] on div "Proudly standing for the Newcastle-Ngaruawahia [PERSON_NAME], I bring deep loca…" at bounding box center [410, 206] width 253 height 193
click at [387, 163] on p "Proudly standing for the Newcastle-Ngaruawahia [PERSON_NAME], I bring deep loca…" at bounding box center [410, 148] width 253 height 76
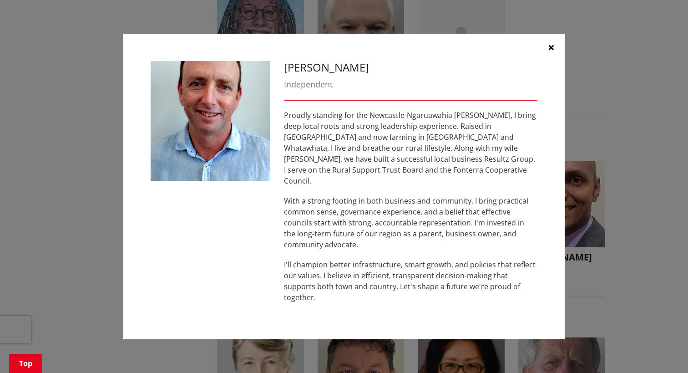
click at [390, 147] on p "Proudly standing for the Newcastle-Ngaruawahia [PERSON_NAME], I bring deep loca…" at bounding box center [410, 148] width 253 height 76
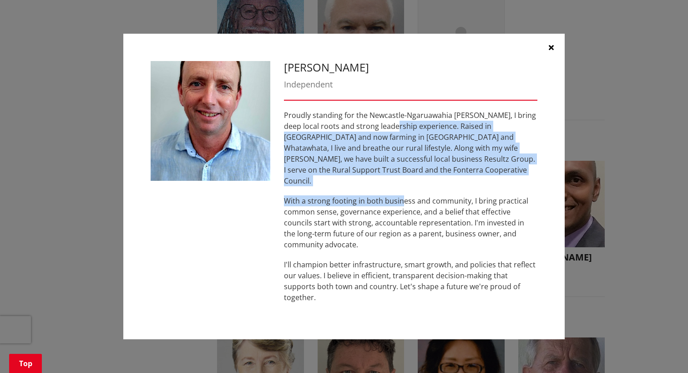
drag, startPoint x: 391, startPoint y: 142, endPoint x: 401, endPoint y: 200, distance: 58.6
click at [401, 200] on div "Proudly standing for the Newcastle-Ngaruawahia [PERSON_NAME], I bring deep loca…" at bounding box center [410, 206] width 253 height 193
click at [401, 200] on p "With a strong footing in both business and community, I bring practical common …" at bounding box center [410, 222] width 253 height 55
click at [406, 177] on p "Proudly standing for the Newcastle-Ngaruawahia [PERSON_NAME], I bring deep loca…" at bounding box center [410, 148] width 253 height 76
click at [485, 160] on p "Proudly standing for the Newcastle-Ngaruawahia [PERSON_NAME], I bring deep loca…" at bounding box center [410, 148] width 253 height 76
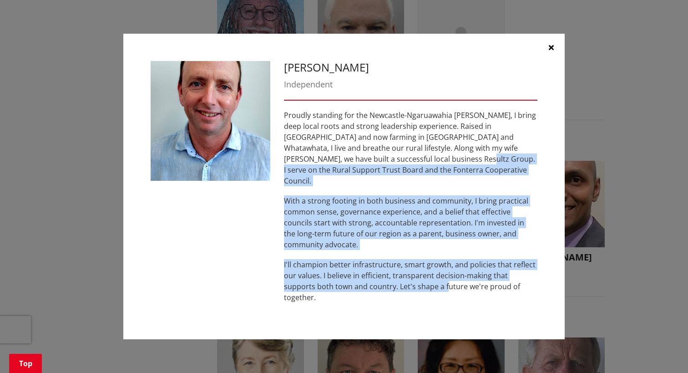
drag, startPoint x: 373, startPoint y: 175, endPoint x: 415, endPoint y: 289, distance: 121.2
click at [415, 289] on div "Proudly standing for the Newcastle-Ngaruawahia [PERSON_NAME], I bring deep loca…" at bounding box center [410, 206] width 253 height 193
drag, startPoint x: 415, startPoint y: 289, endPoint x: 367, endPoint y: 207, distance: 95.2
click at [367, 207] on p "With a strong footing in both business and community, I bring practical common …" at bounding box center [410, 222] width 253 height 55
click at [359, 177] on p "Proudly standing for the Newcastle-Ngaruawahia [PERSON_NAME], I bring deep loca…" at bounding box center [410, 148] width 253 height 76
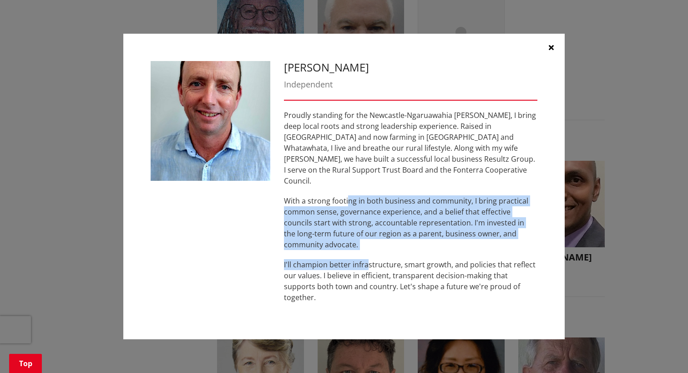
drag, startPoint x: 347, startPoint y: 197, endPoint x: 367, endPoint y: 258, distance: 63.7
click at [367, 258] on div "Proudly standing for the Newcastle-Ngaruawahia [PERSON_NAME], I bring deep loca…" at bounding box center [410, 206] width 253 height 193
click at [359, 246] on p "With a strong footing in both business and community, I bring practical common …" at bounding box center [410, 222] width 253 height 55
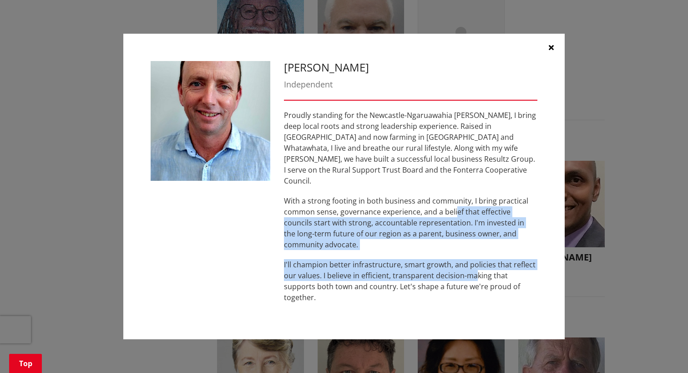
drag, startPoint x: 475, startPoint y: 274, endPoint x: 455, endPoint y: 214, distance: 62.9
click at [455, 214] on div "Proudly standing for the Newcastle-Ngaruawahia [PERSON_NAME], I bring deep loca…" at bounding box center [410, 206] width 253 height 193
drag, startPoint x: 455, startPoint y: 214, endPoint x: 456, endPoint y: 207, distance: 7.3
click at [456, 207] on p "With a strong footing in both business and community, I bring practical common …" at bounding box center [410, 222] width 253 height 55
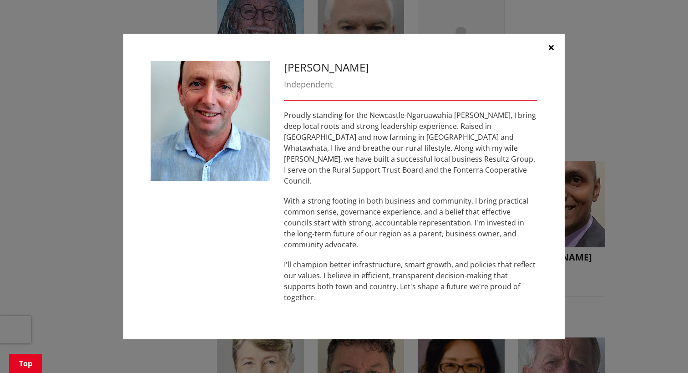
click at [391, 189] on div "Proudly standing for the Newcastle-Ngaruawahia [PERSON_NAME], I bring deep loca…" at bounding box center [410, 206] width 253 height 193
click at [550, 51] on icon "button" at bounding box center [551, 47] width 5 height 7
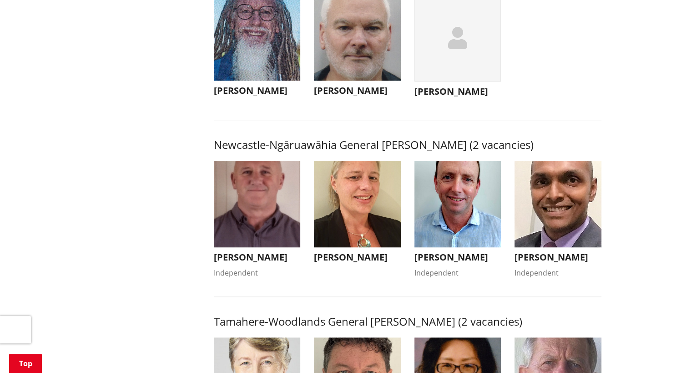
click at [273, 263] on h3 "[PERSON_NAME]" at bounding box center [257, 257] width 87 height 11
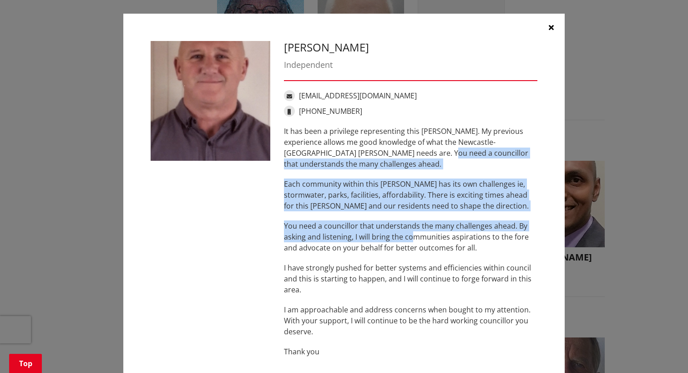
drag, startPoint x: 405, startPoint y: 155, endPoint x: 408, endPoint y: 246, distance: 91.0
click at [408, 246] on div "It has been a privilege representing this [PERSON_NAME]. My previous experience…" at bounding box center [410, 241] width 253 height 231
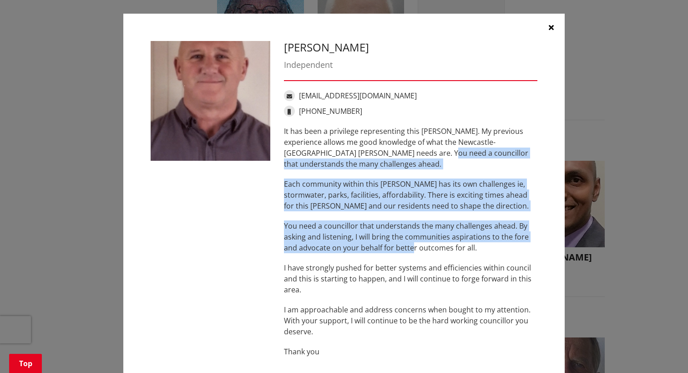
click at [408, 246] on p "You need a councillor that understands the many challenges ahead. By asking and…" at bounding box center [410, 236] width 253 height 33
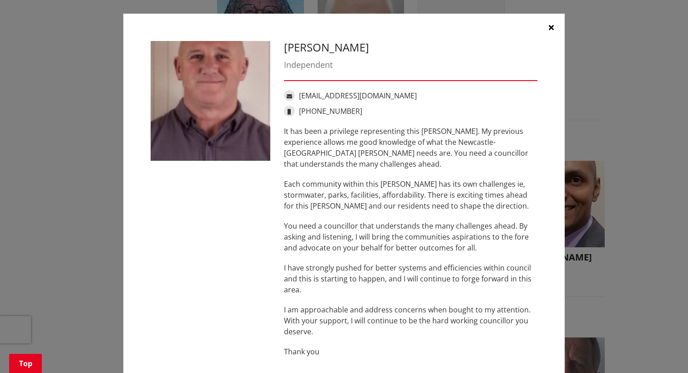
click at [442, 126] on p "It has been a privilege representing this [PERSON_NAME]. My previous experience…" at bounding box center [410, 148] width 253 height 44
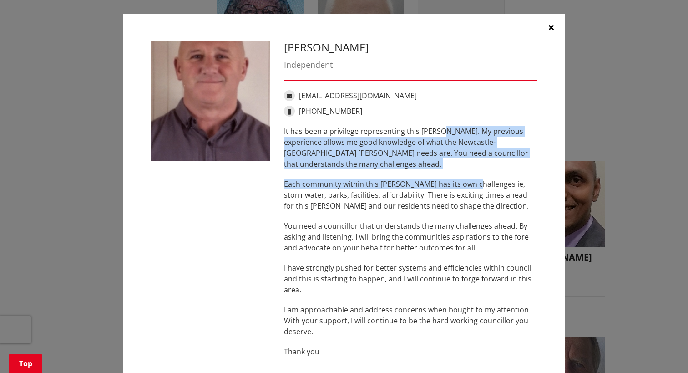
drag, startPoint x: 442, startPoint y: 125, endPoint x: 455, endPoint y: 185, distance: 61.6
click at [455, 185] on div "It has been a privilege representing this [PERSON_NAME]. My previous experience…" at bounding box center [410, 241] width 253 height 231
click at [455, 186] on p "Each community within this [PERSON_NAME] has its own challenges ie, stormwater,…" at bounding box center [410, 194] width 253 height 33
click at [420, 140] on p "It has been a privilege representing this [PERSON_NAME]. My previous experience…" at bounding box center [410, 148] width 253 height 44
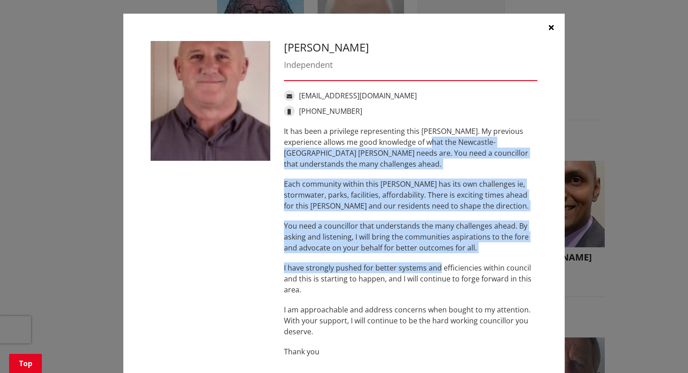
drag, startPoint x: 420, startPoint y: 140, endPoint x: 435, endPoint y: 260, distance: 120.5
click at [435, 260] on div "It has been a privilege representing this [PERSON_NAME]. My previous experience…" at bounding box center [410, 241] width 253 height 231
click at [434, 258] on div "It has been a privilege representing this [PERSON_NAME]. My previous experience…" at bounding box center [410, 241] width 253 height 231
click at [481, 151] on p "It has been a privilege representing this [PERSON_NAME]. My previous experience…" at bounding box center [410, 148] width 253 height 44
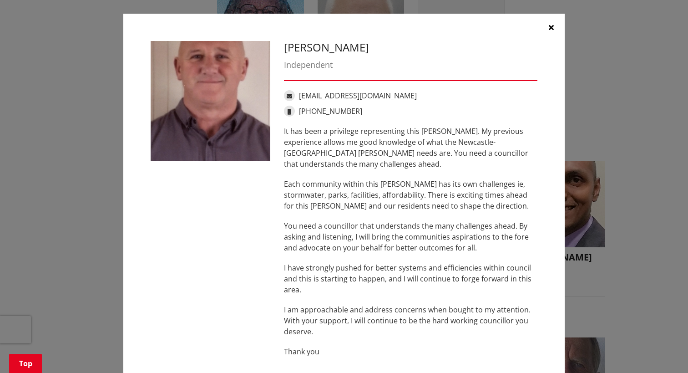
click at [549, 26] on icon "button" at bounding box center [551, 27] width 5 height 7
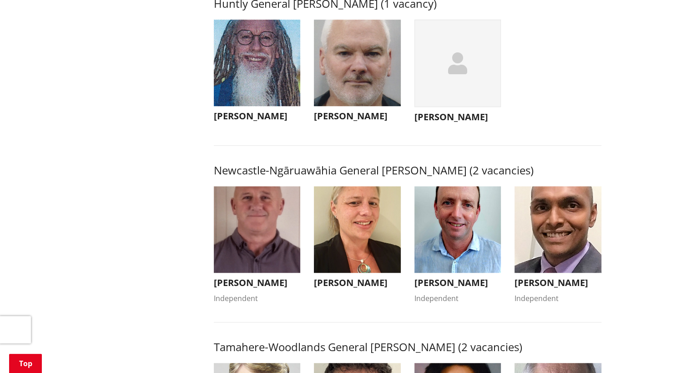
scroll to position [546, 0]
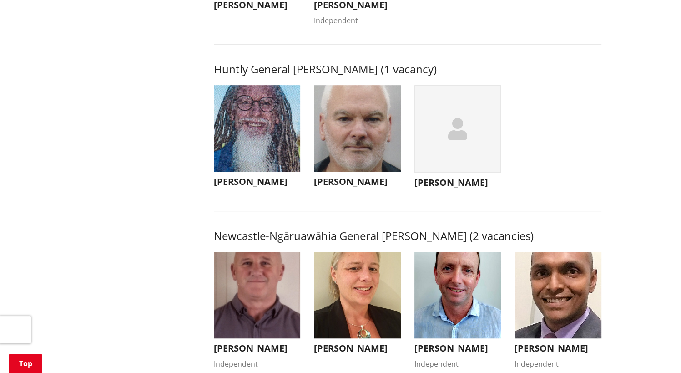
click at [435, 188] on h3 "[PERSON_NAME]" at bounding box center [458, 182] width 87 height 11
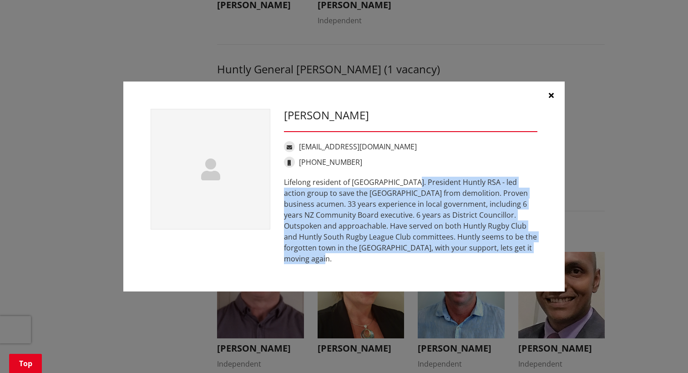
drag, startPoint x: 363, startPoint y: 182, endPoint x: 464, endPoint y: 259, distance: 127.2
click at [464, 259] on div "[PERSON_NAME] [EMAIL_ADDRESS][DOMAIN_NAME] [PHONE_NUMBER] Lifelong resident of …" at bounding box center [343, 186] width 441 height 210
click at [480, 253] on div "Lifelong resident of [GEOGRAPHIC_DATA]. President Huntly RSA - led action group…" at bounding box center [410, 220] width 253 height 87
drag, startPoint x: 456, startPoint y: 171, endPoint x: 475, endPoint y: 255, distance: 86.3
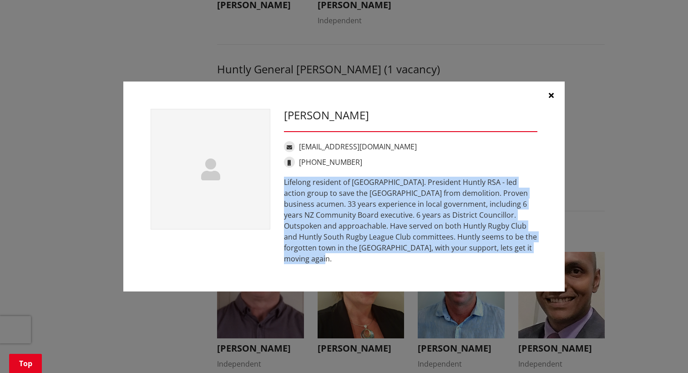
click at [475, 255] on div "[PERSON_NAME] [EMAIL_ADDRESS][DOMAIN_NAME] [PHONE_NUMBER] Lifelong resident of …" at bounding box center [410, 186] width 267 height 155
drag, startPoint x: 475, startPoint y: 255, endPoint x: 445, endPoint y: 245, distance: 31.4
click at [445, 245] on div "Lifelong resident of [GEOGRAPHIC_DATA]. President Huntly RSA - led action group…" at bounding box center [410, 220] width 253 height 87
click at [376, 194] on div "Lifelong resident of [GEOGRAPHIC_DATA]. President Huntly RSA - led action group…" at bounding box center [410, 220] width 253 height 87
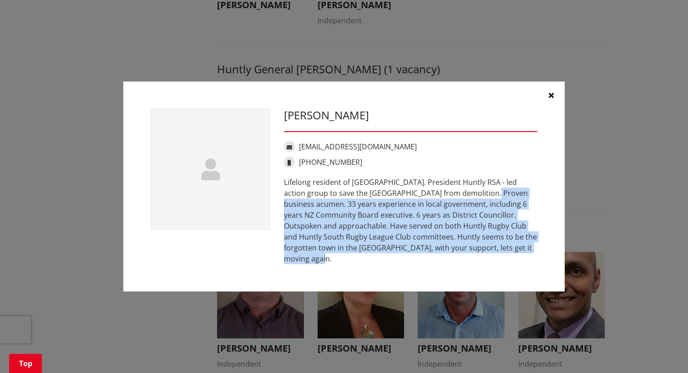
drag, startPoint x: 405, startPoint y: 195, endPoint x: 491, endPoint y: 259, distance: 107.2
click at [491, 259] on div "[PERSON_NAME] [EMAIL_ADDRESS][DOMAIN_NAME] [PHONE_NUMBER] Lifelong resident of …" at bounding box center [343, 186] width 441 height 210
drag, startPoint x: 491, startPoint y: 259, endPoint x: 460, endPoint y: 255, distance: 30.3
click at [460, 255] on div "Lifelong resident of [GEOGRAPHIC_DATA]. President Huntly RSA - led action group…" at bounding box center [410, 220] width 253 height 87
click at [465, 251] on div "Lifelong resident of [GEOGRAPHIC_DATA]. President Huntly RSA - led action group…" at bounding box center [410, 220] width 253 height 87
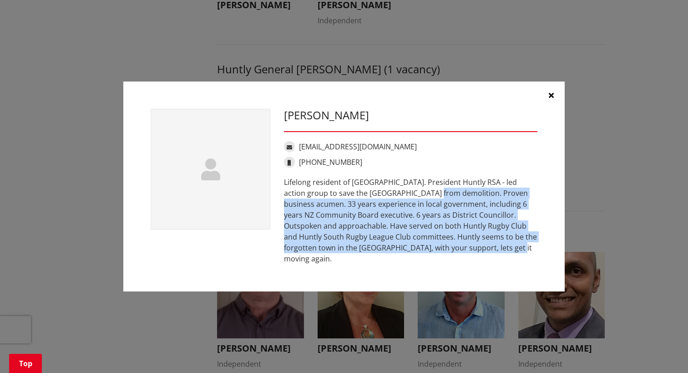
drag, startPoint x: 349, startPoint y: 205, endPoint x: 407, endPoint y: 255, distance: 76.1
click at [407, 255] on div "Lifelong resident of [GEOGRAPHIC_DATA]. President Huntly RSA - led action group…" at bounding box center [410, 220] width 253 height 87
drag, startPoint x: 407, startPoint y: 255, endPoint x: 380, endPoint y: 251, distance: 27.2
click at [380, 251] on div "Lifelong resident of [GEOGRAPHIC_DATA]. President Huntly RSA - led action group…" at bounding box center [410, 220] width 253 height 87
click at [399, 203] on div "Lifelong resident of [GEOGRAPHIC_DATA]. President Huntly RSA - led action group…" at bounding box center [410, 220] width 253 height 87
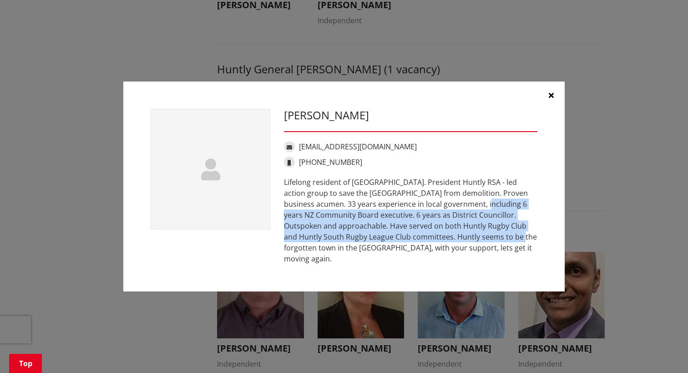
drag, startPoint x: 399, startPoint y: 204, endPoint x: 416, endPoint y: 242, distance: 41.7
click at [416, 242] on div "Lifelong resident of [GEOGRAPHIC_DATA]. President Huntly RSA - led action group…" at bounding box center [410, 220] width 253 height 87
click at [407, 218] on div "Lifelong resident of [GEOGRAPHIC_DATA]. President Huntly RSA - led action group…" at bounding box center [410, 220] width 253 height 87
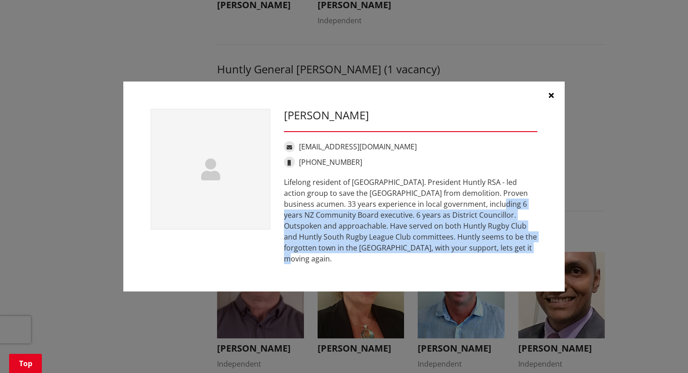
drag, startPoint x: 413, startPoint y: 213, endPoint x: 424, endPoint y: 253, distance: 40.9
click at [424, 253] on div "Lifelong resident of [GEOGRAPHIC_DATA]. President Huntly RSA - led action group…" at bounding box center [410, 220] width 253 height 87
drag, startPoint x: 424, startPoint y: 253, endPoint x: 398, endPoint y: 242, distance: 28.1
click at [398, 242] on div "Lifelong resident of [GEOGRAPHIC_DATA]. President Huntly RSA - led action group…" at bounding box center [410, 220] width 253 height 87
click at [393, 235] on div "Lifelong resident of [GEOGRAPHIC_DATA]. President Huntly RSA - led action group…" at bounding box center [410, 220] width 253 height 87
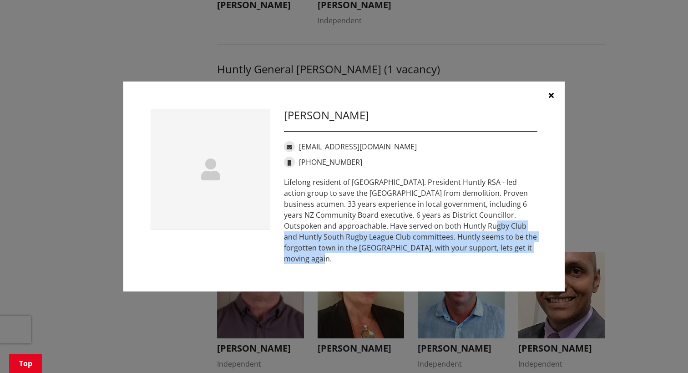
drag, startPoint x: 393, startPoint y: 235, endPoint x: 465, endPoint y: 265, distance: 77.5
click at [465, 265] on div "[PERSON_NAME] [EMAIL_ADDRESS][DOMAIN_NAME] [PHONE_NUMBER] Lifelong resident of …" at bounding box center [343, 186] width 441 height 210
click at [453, 250] on div "Lifelong resident of [GEOGRAPHIC_DATA]. President Huntly RSA - led action group…" at bounding box center [410, 220] width 253 height 87
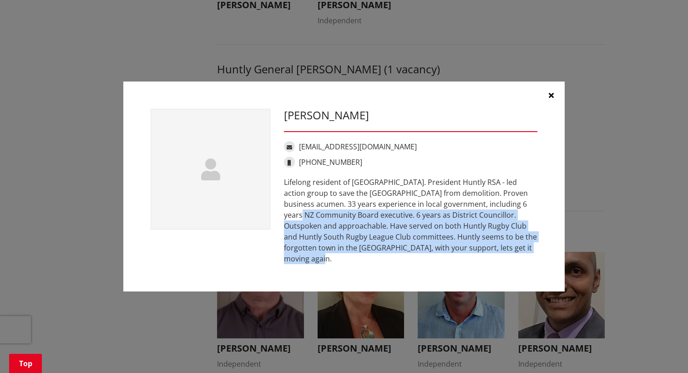
drag, startPoint x: 452, startPoint y: 214, endPoint x: 459, endPoint y: 256, distance: 42.3
click at [459, 256] on div "Lifelong resident of [GEOGRAPHIC_DATA]. President Huntly RSA - led action group…" at bounding box center [410, 220] width 253 height 87
drag, startPoint x: 459, startPoint y: 256, endPoint x: 380, endPoint y: 254, distance: 78.3
click at [380, 254] on div "Lifelong resident of [GEOGRAPHIC_DATA]. President Huntly RSA - led action group…" at bounding box center [410, 220] width 253 height 87
click at [349, 245] on div "Lifelong resident of [GEOGRAPHIC_DATA]. President Huntly RSA - led action group…" at bounding box center [410, 220] width 253 height 87
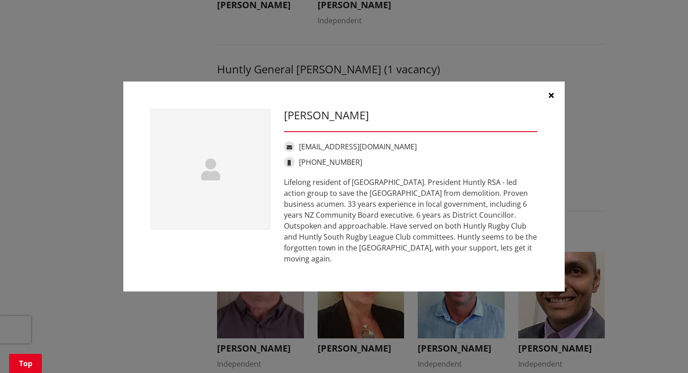
click at [550, 99] on icon "button" at bounding box center [551, 94] width 5 height 7
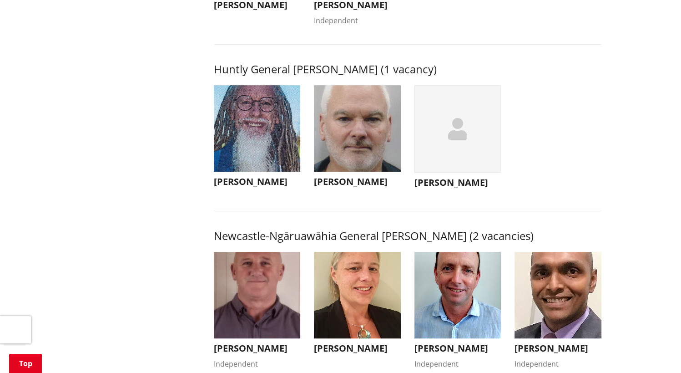
click at [379, 187] on h3 "[PERSON_NAME]" at bounding box center [357, 181] width 87 height 11
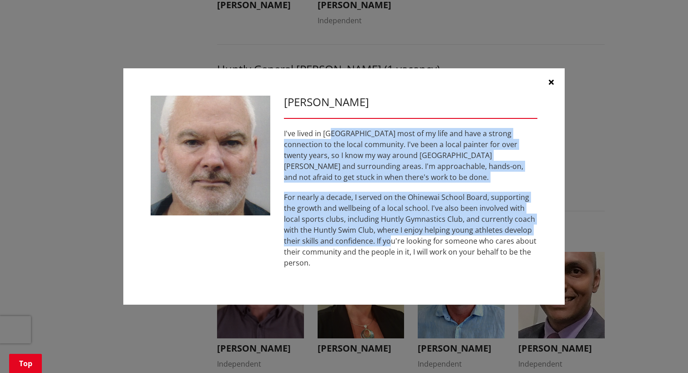
drag
click at [392, 238] on div "I've lived in [GEOGRAPHIC_DATA] most of my life and have a strong connection to…" at bounding box center [410, 198] width 253 height 140
click at [392, 238] on p "For nearly a decade, I served on the Ohinewai School Board, supporting the grow…" at bounding box center [410, 230] width 253 height 76
click at [460, 161] on p "I've lived in [GEOGRAPHIC_DATA] most of my life and have a strong connection to…" at bounding box center [410, 155] width 253 height 55
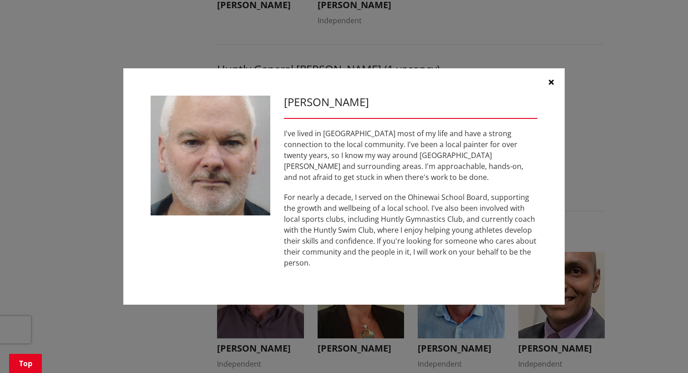
click at [404, 227] on div "I've lived in [GEOGRAPHIC_DATA] most of my life and have a strong connection to…" at bounding box center [410, 198] width 253 height 140
click at [404, 227] on p "For nearly a decade, I served on the Ohinewai School Board, supporting the grow…" at bounding box center [410, 230] width 253 height 76
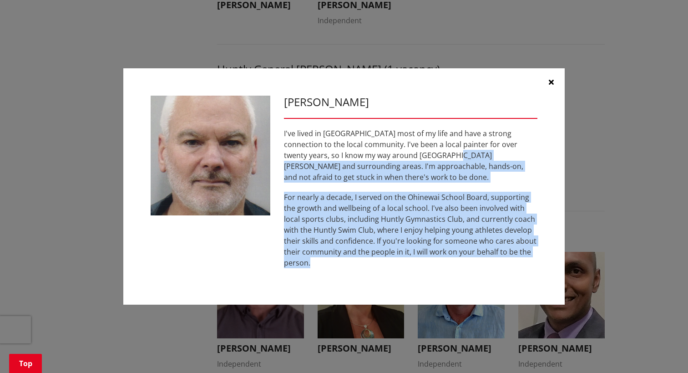
click at [422, 258] on div "I've lived in [GEOGRAPHIC_DATA] most of my life and have a strong connection to…" at bounding box center [410, 198] width 253 height 140
click at [422, 258] on p "For nearly a decade, I served on the Ohinewai School Board, supporting the grow…" at bounding box center [410, 230] width 253 height 76
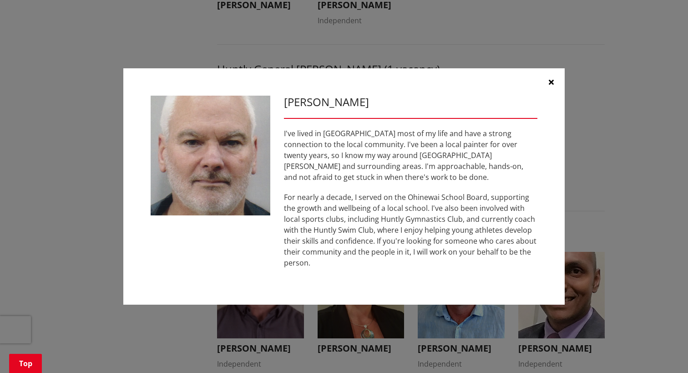
click at [404, 141] on p "I've lived in [GEOGRAPHIC_DATA] most of my life and have a strong connection to…" at bounding box center [410, 155] width 253 height 55
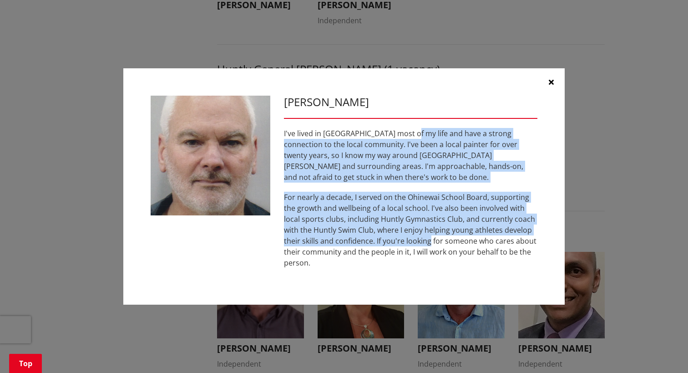
click at [430, 237] on div "I've lived in [GEOGRAPHIC_DATA] most of my life and have a strong connection to…" at bounding box center [410, 198] width 253 height 140
click at [430, 237] on p "For nearly a decade, I served on the Ohinewai School Board, supporting the grow…" at bounding box center [410, 230] width 253 height 76
click at [410, 202] on p "For nearly a decade, I served on the Ohinewai School Board, supporting the grow…" at bounding box center [410, 230] width 253 height 76
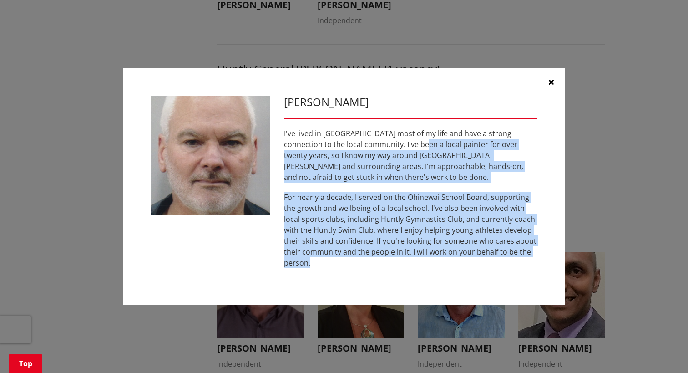
click at [430, 269] on div "[PERSON_NAME] I've lived in [GEOGRAPHIC_DATA] most of my life and have a strong…" at bounding box center [410, 187] width 267 height 182
click at [430, 268] on div "[PERSON_NAME] I've lived in [GEOGRAPHIC_DATA] most of my life and have a strong…" at bounding box center [410, 187] width 267 height 182
click at [430, 265] on div "[PERSON_NAME] I've lived in [GEOGRAPHIC_DATA] most of my life and have a strong…" at bounding box center [410, 187] width 267 height 182
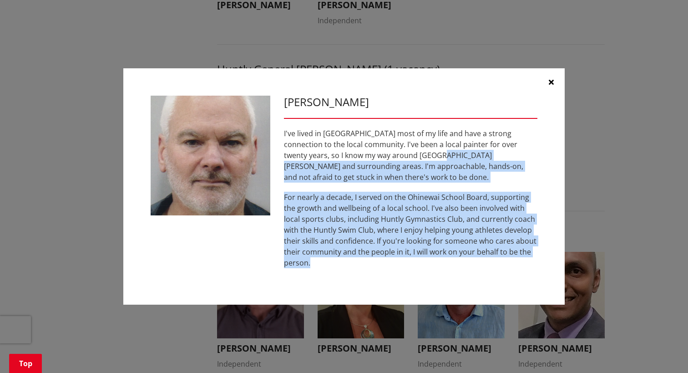
click at [401, 165] on div "[PERSON_NAME] I've lived in [GEOGRAPHIC_DATA] most of my life and have a strong…" at bounding box center [343, 186] width 441 height 236
click at [401, 165] on p "I've lived in [GEOGRAPHIC_DATA] most of my life and have a strong connection to…" at bounding box center [410, 155] width 253 height 55
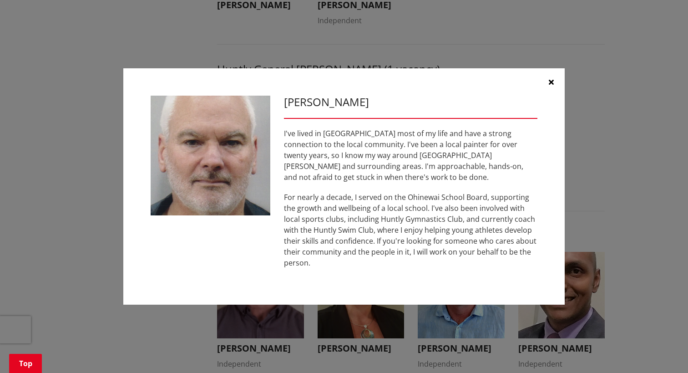
click at [400, 144] on p "I've lived in [GEOGRAPHIC_DATA] most of my life and have a strong connection to…" at bounding box center [410, 155] width 253 height 55
click at [554, 85] on button "button" at bounding box center [550, 81] width 27 height 27
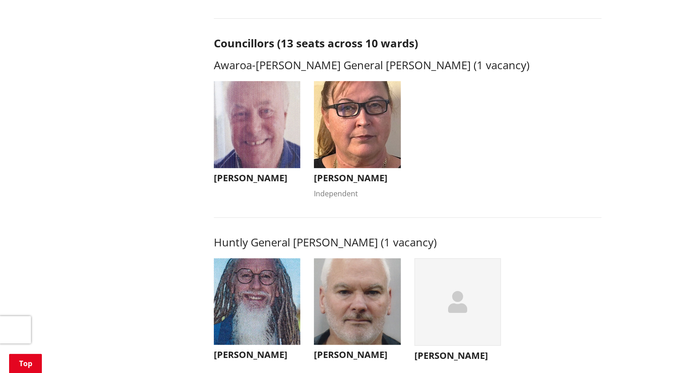
scroll to position [319, 0]
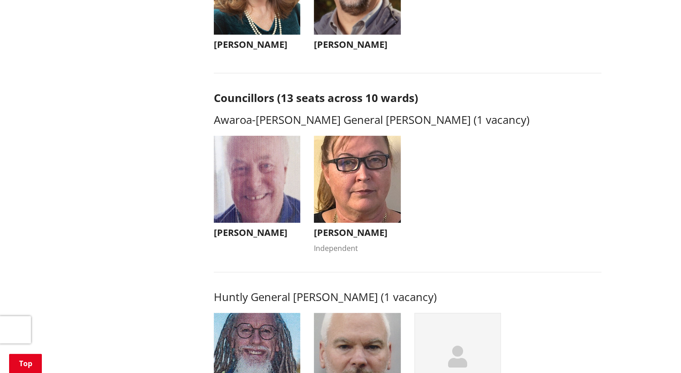
click at [356, 233] on h3 "[PERSON_NAME]" at bounding box center [357, 232] width 87 height 11
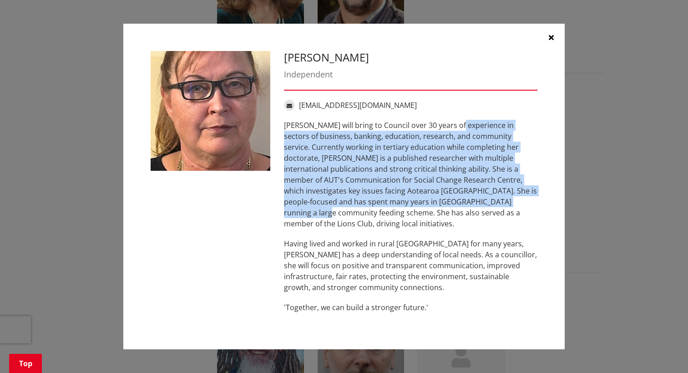
drag, startPoint x: 464, startPoint y: 131, endPoint x: 481, endPoint y: 226, distance: 96.7
click at [481, 226] on div "[PERSON_NAME] will bring to Council over 30 years of experience in sectors of b…" at bounding box center [410, 216] width 253 height 193
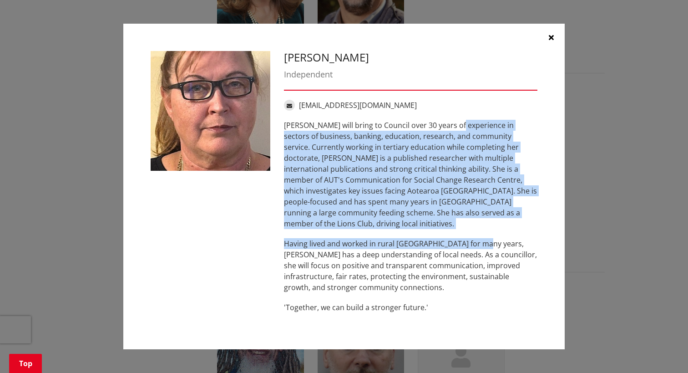
click at [481, 226] on div "[PERSON_NAME] will bring to Council over 30 years of experience in sectors of b…" at bounding box center [410, 216] width 253 height 193
click at [477, 220] on p "[PERSON_NAME] will bring to Council over 30 years of experience in sectors of b…" at bounding box center [410, 174] width 253 height 109
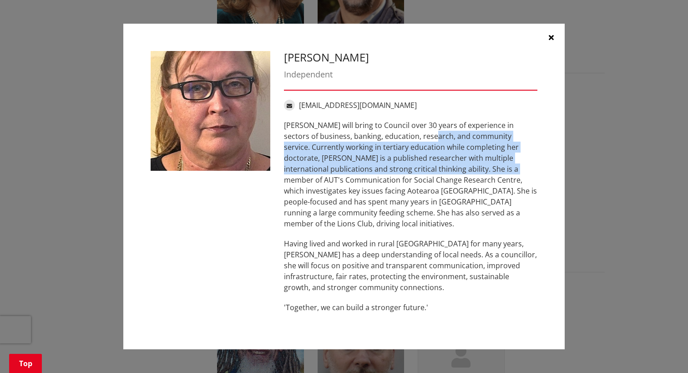
drag, startPoint x: 422, startPoint y: 137, endPoint x: 444, endPoint y: 173, distance: 41.8
click at [444, 173] on p "[PERSON_NAME] will bring to Council over 30 years of experience in sectors of b…" at bounding box center [410, 174] width 253 height 109
click at [377, 170] on p "[PERSON_NAME] will bring to Council over 30 years of experience in sectors of b…" at bounding box center [410, 174] width 253 height 109
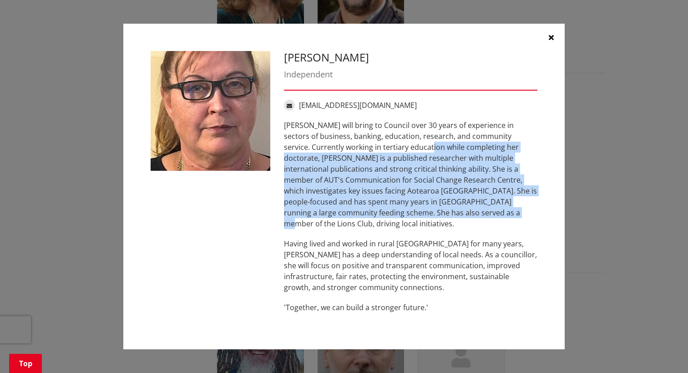
drag, startPoint x: 390, startPoint y: 148, endPoint x: 426, endPoint y: 216, distance: 77.4
click at [426, 216] on p "[PERSON_NAME] will bring to Council over 30 years of experience in sectors of b…" at bounding box center [410, 174] width 253 height 109
click at [510, 169] on p "[PERSON_NAME] will bring to Council over 30 years of experience in sectors of b…" at bounding box center [410, 174] width 253 height 109
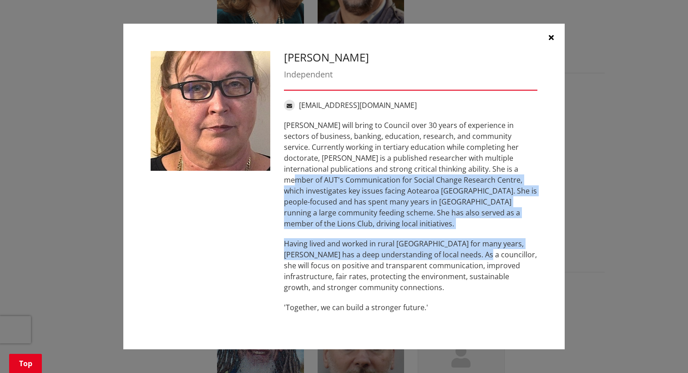
drag, startPoint x: 452, startPoint y: 179, endPoint x: 466, endPoint y: 246, distance: 68.4
click at [466, 246] on div "[PERSON_NAME] will bring to Council over 30 years of experience in sectors of b…" at bounding box center [410, 216] width 253 height 193
click at [466, 246] on p "Having lived and worked in rural [GEOGRAPHIC_DATA] for many years, [PERSON_NAME…" at bounding box center [410, 265] width 253 height 55
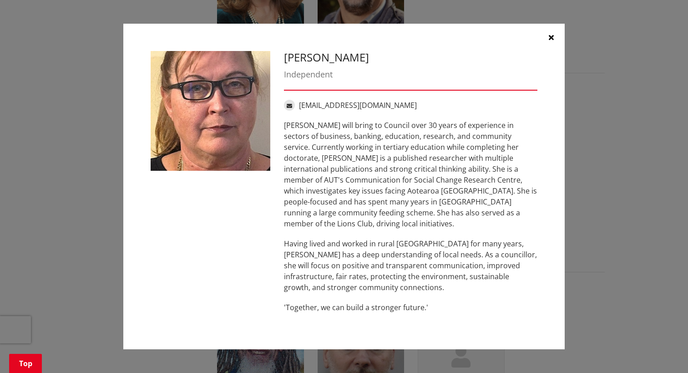
drag, startPoint x: 450, startPoint y: 258, endPoint x: 448, endPoint y: 253, distance: 5.5
click at [449, 256] on p "Having lived and worked in rural [GEOGRAPHIC_DATA] for many years, [PERSON_NAME…" at bounding box center [410, 265] width 253 height 55
drag, startPoint x: 447, startPoint y: 222, endPoint x: 462, endPoint y: 270, distance: 50.1
click at [462, 270] on p "Having lived and worked in rural [GEOGRAPHIC_DATA] for many years, [PERSON_NAME…" at bounding box center [410, 265] width 253 height 55
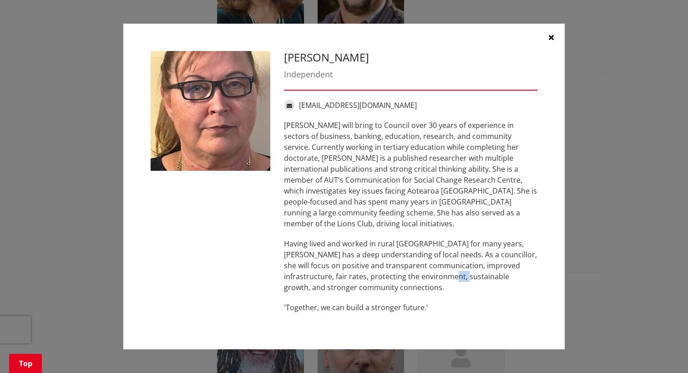
click at [551, 40] on icon "button" at bounding box center [551, 37] width 5 height 7
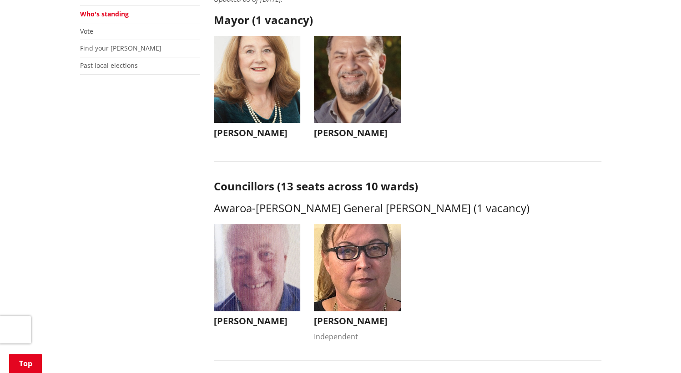
scroll to position [137, 0]
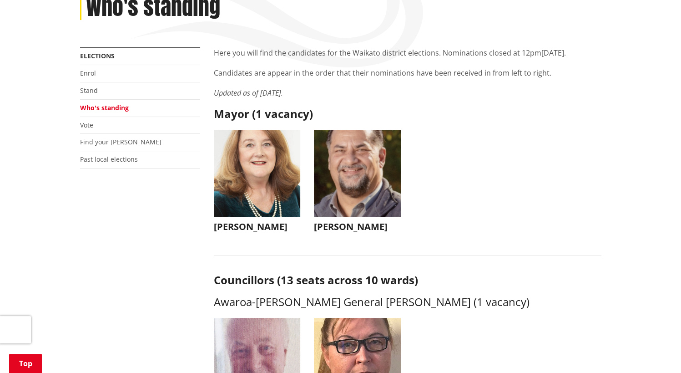
click at [362, 211] on img "button" at bounding box center [357, 173] width 87 height 87
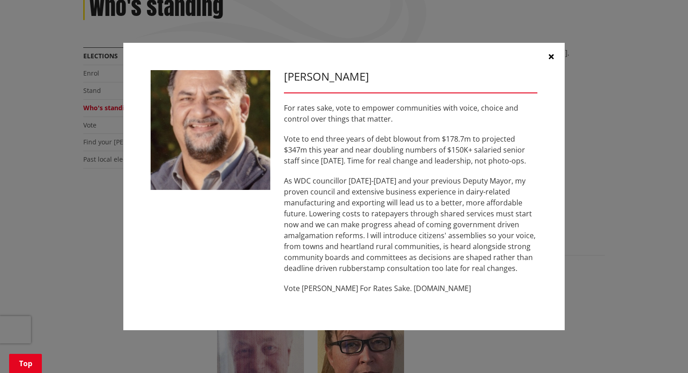
drag, startPoint x: 365, startPoint y: 113, endPoint x: 418, endPoint y: 245, distance: 142.1
click at [418, 245] on div "For rates sake, vote to empower communities with voice, choice and control over…" at bounding box center [410, 197] width 253 height 191
click at [418, 245] on p "As WDC councillor [DATE]-[DATE] and your previous Deputy Mayor, my proven counc…" at bounding box center [410, 224] width 253 height 98
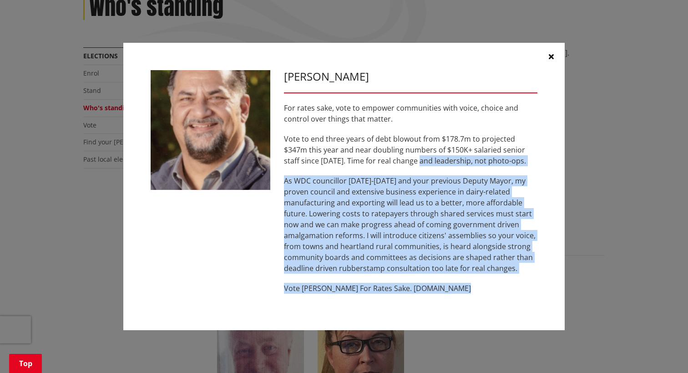
drag, startPoint x: 420, startPoint y: 158, endPoint x: 460, endPoint y: 302, distance: 148.8
click at [460, 302] on div "[PERSON_NAME] For rates sake, vote to empower communities with voice, choice an…" at bounding box center [410, 186] width 267 height 233
click at [460, 300] on div "[PERSON_NAME] For rates sake, vote to empower communities with voice, choice an…" at bounding box center [410, 186] width 267 height 233
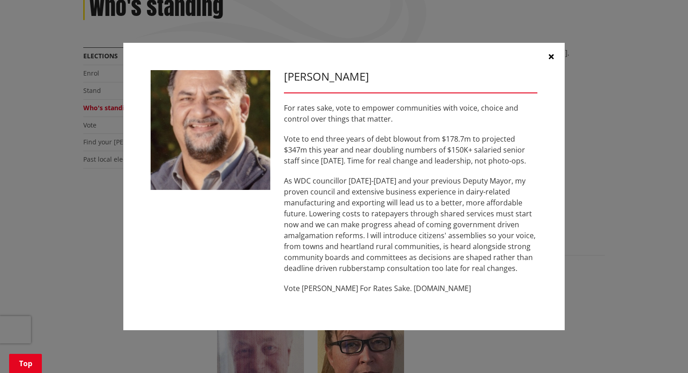
click at [413, 141] on p "Vote to end three years of debt blowout from $178.7m to projected $347m this ye…" at bounding box center [410, 149] width 253 height 33
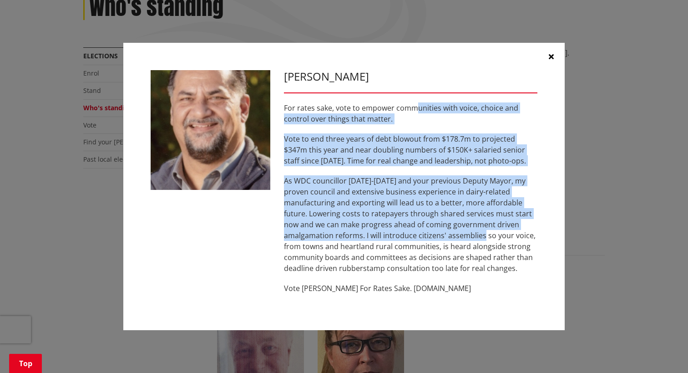
drag, startPoint x: 418, startPoint y: 112, endPoint x: 446, endPoint y: 234, distance: 125.1
click at [446, 234] on div "For rates sake, vote to empower communities with voice, choice and control over…" at bounding box center [410, 197] width 253 height 191
click at [446, 234] on p "As WDC councillor [DATE]-[DATE] and your previous Deputy Mayor, my proven counc…" at bounding box center [410, 224] width 253 height 98
click at [392, 121] on p "For rates sake, vote to empower communities with voice, choice and control over…" at bounding box center [410, 113] width 253 height 22
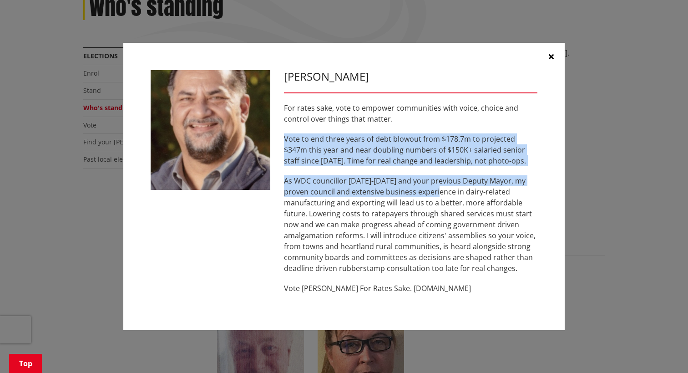
drag, startPoint x: 392, startPoint y: 121, endPoint x: 409, endPoint y: 194, distance: 75.6
click at [409, 194] on div "For rates sake, vote to empower communities with voice, choice and control over…" at bounding box center [410, 197] width 253 height 191
click at [409, 194] on p "As WDC councillor [DATE]-[DATE] and your previous Deputy Mayor, my proven counc…" at bounding box center [410, 224] width 253 height 98
click at [406, 132] on div "For rates sake, vote to empower communities with voice, choice and control over…" at bounding box center [410, 197] width 253 height 191
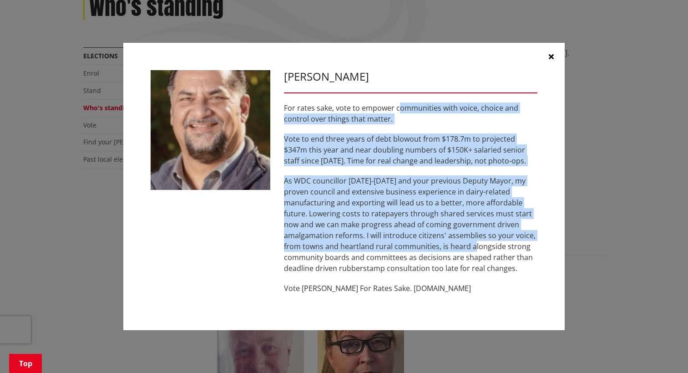
drag, startPoint x: 399, startPoint y: 123, endPoint x: 433, endPoint y: 244, distance: 126.2
click at [433, 244] on div "For rates sake, vote to empower communities with voice, choice and control over…" at bounding box center [410, 197] width 253 height 191
click at [433, 244] on p "As WDC councillor [DATE]-[DATE] and your previous Deputy Mayor, my proven counc…" at bounding box center [410, 224] width 253 height 98
click at [419, 143] on p "Vote to end three years of debt blowout from $178.7m to projected $347m this ye…" at bounding box center [410, 149] width 253 height 33
click at [453, 253] on div "For rates sake, vote to empower communities with voice, choice and control over…" at bounding box center [410, 197] width 253 height 191
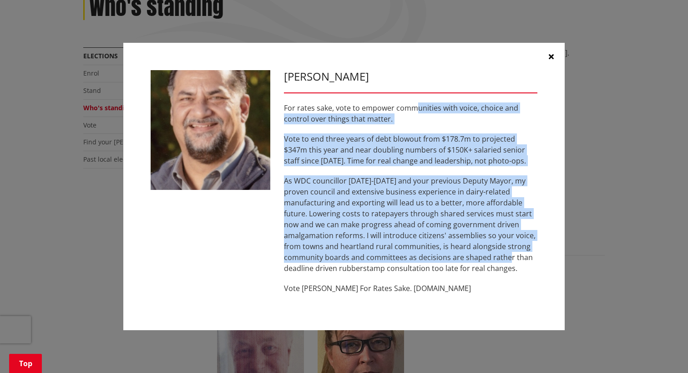
click at [453, 253] on p "As WDC councillor [DATE]-[DATE] and your previous Deputy Mayor, my proven counc…" at bounding box center [410, 224] width 253 height 98
click at [436, 137] on p "Vote to end three years of debt blowout from $178.7m to projected $347m this ye…" at bounding box center [410, 149] width 253 height 33
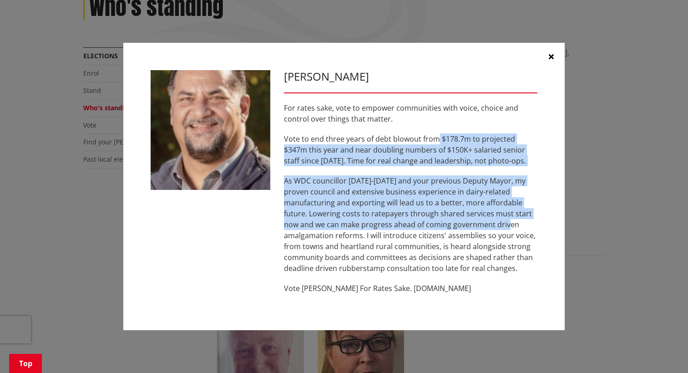
click at [468, 228] on div "For rates sake, vote to empower communities with voice, choice and control over…" at bounding box center [410, 197] width 253 height 191
click at [468, 227] on p "As WDC councillor [DATE]-[DATE] and your previous Deputy Mayor, my proven counc…" at bounding box center [410, 224] width 253 height 98
click at [356, 145] on p "Vote to end three years of debt blowout from $178.7m to projected $347m this ye…" at bounding box center [410, 149] width 253 height 33
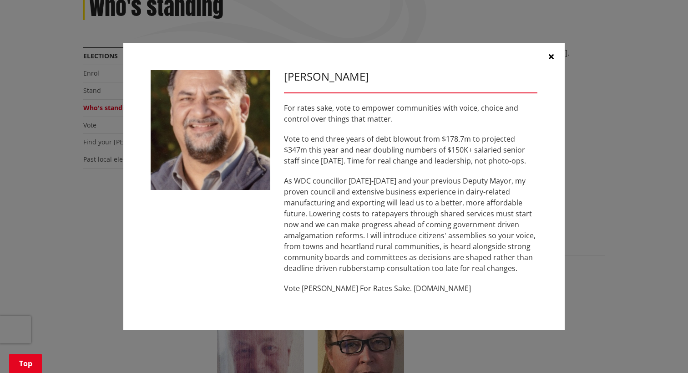
click at [355, 131] on div "For rates sake, vote to empower communities with voice, choice and control over…" at bounding box center [410, 197] width 253 height 191
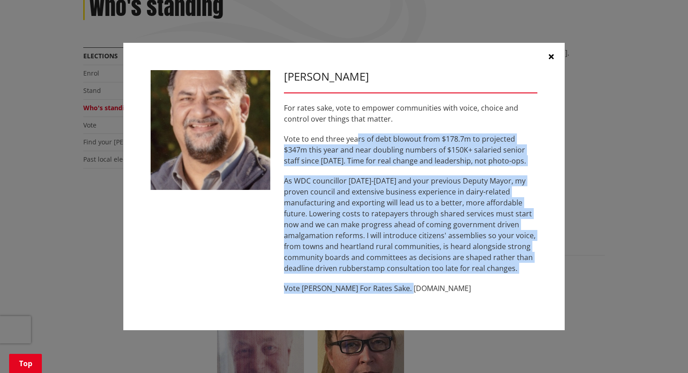
click at [408, 279] on div "For rates sake, vote to empower communities with voice, choice and control over…" at bounding box center [410, 197] width 253 height 191
click at [386, 140] on p "Vote to end three years of debt blowout from $178.7m to projected $347m this ye…" at bounding box center [410, 149] width 253 height 33
click at [373, 224] on p "As WDC councillor [DATE]-[DATE] and your previous Deputy Mayor, my proven counc…" at bounding box center [410, 224] width 253 height 98
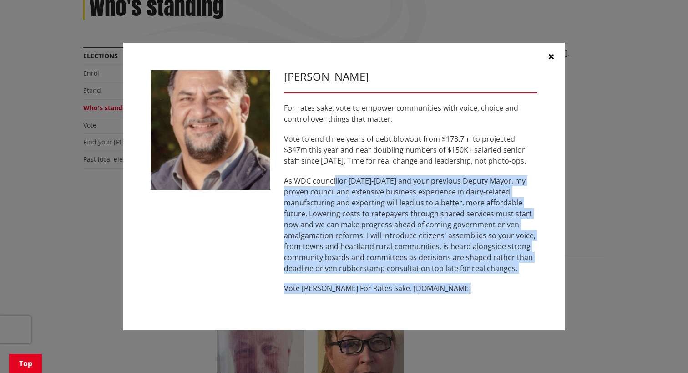
click at [455, 285] on div "For rates sake, vote to empower communities with voice, choice and control over…" at bounding box center [410, 197] width 253 height 191
click at [453, 280] on div "For rates sake, vote to empower communities with voice, choice and control over…" at bounding box center [410, 197] width 253 height 191
click at [487, 257] on p "As WDC councillor [DATE]-[DATE] and your previous Deputy Mayor, my proven counc…" at bounding box center [410, 224] width 253 height 98
click at [492, 315] on div "[PERSON_NAME] For rates sake, vote to empower communities with voice, choice an…" at bounding box center [343, 186] width 441 height 287
click at [459, 271] on p "As WDC councillor [DATE]-[DATE] and your previous Deputy Mayor, my proven counc…" at bounding box center [410, 224] width 253 height 98
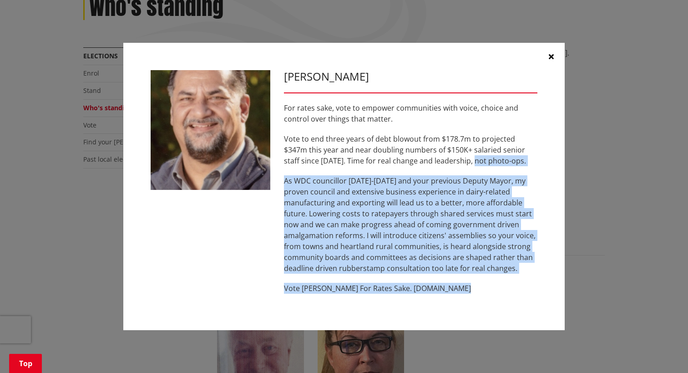
click at [454, 220] on p "As WDC councillor [DATE]-[DATE] and your previous Deputy Mayor, my proven counc…" at bounding box center [410, 224] width 253 height 98
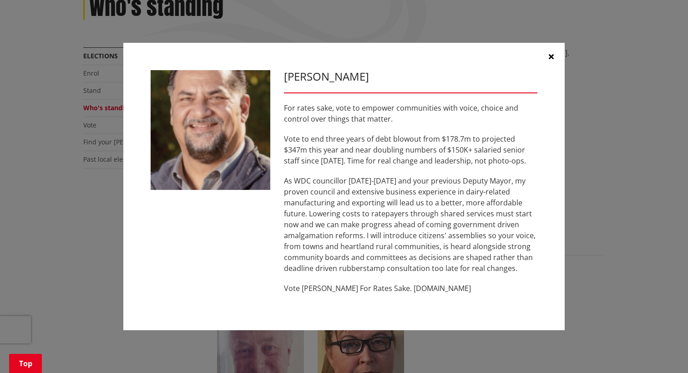
click at [548, 53] on button "button" at bounding box center [550, 56] width 27 height 27
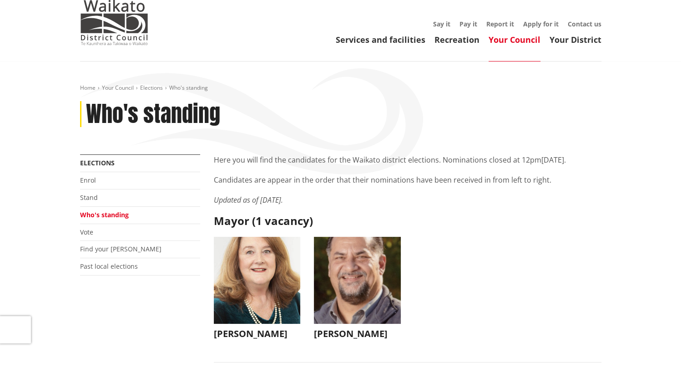
scroll to position [0, 0]
